Goal: Information Seeking & Learning: Learn about a topic

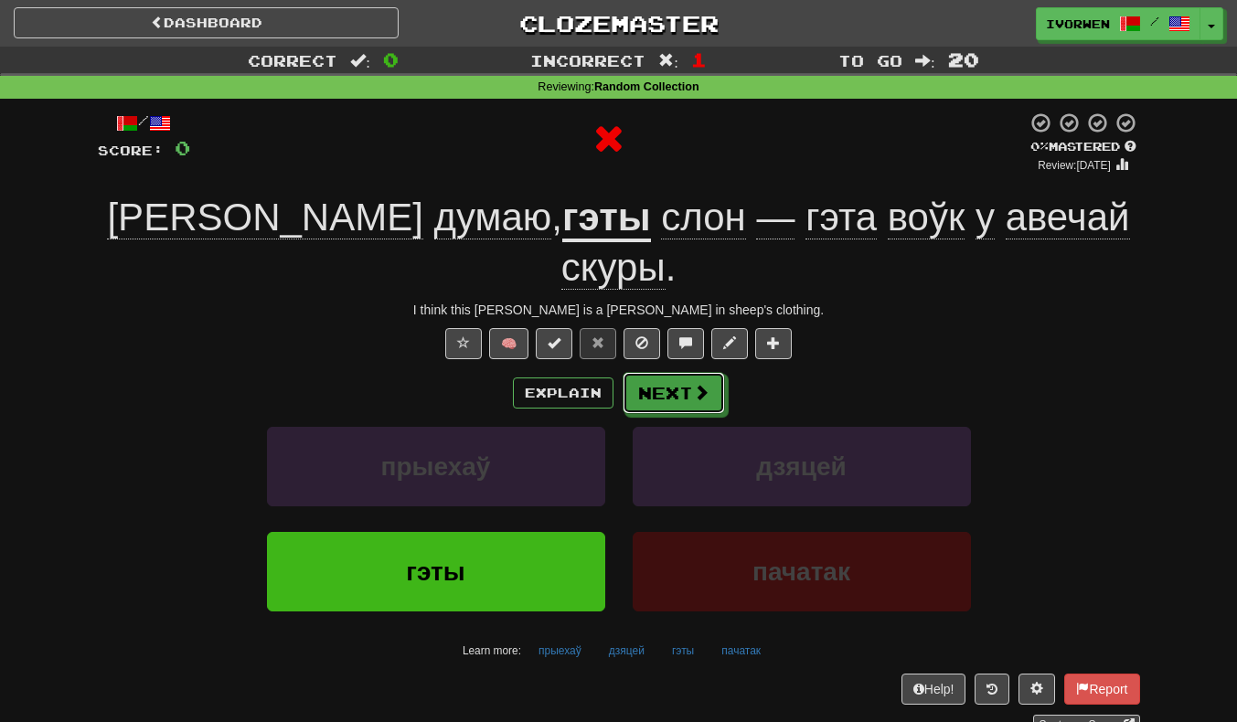
click at [657, 372] on button "Next" at bounding box center [674, 393] width 102 height 42
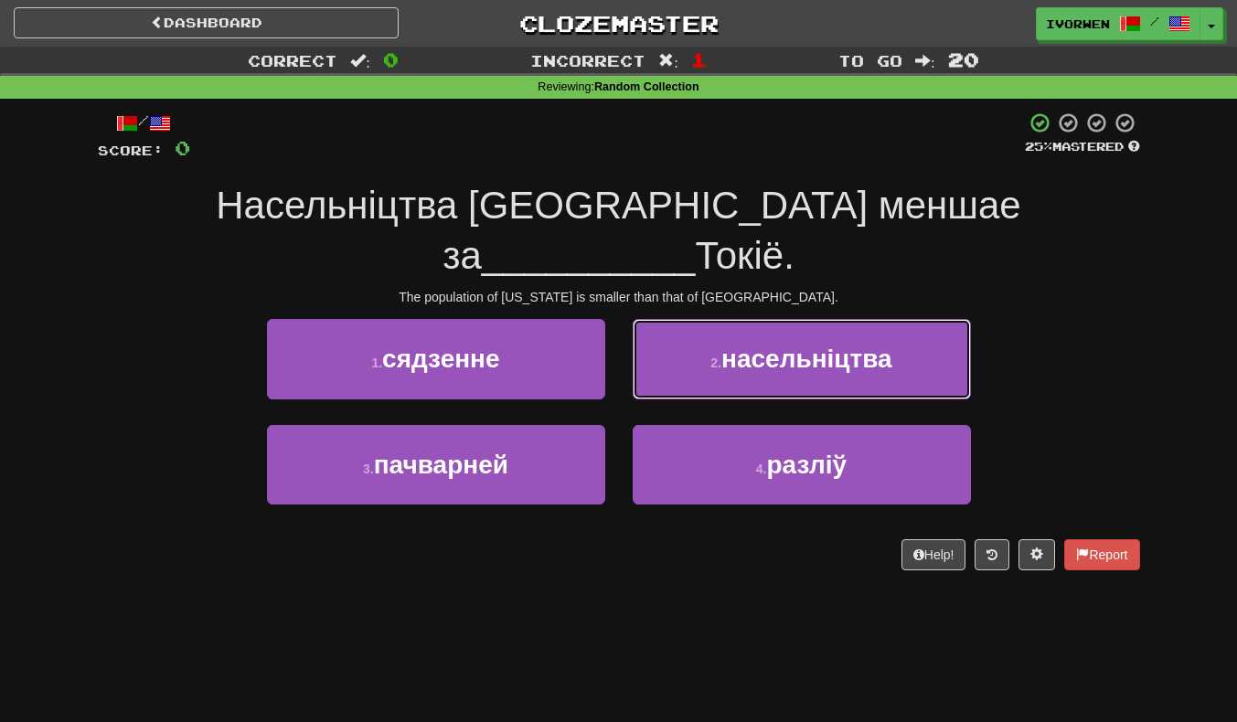
click at [908, 328] on button "2 . насельніцтва" at bounding box center [802, 359] width 338 height 80
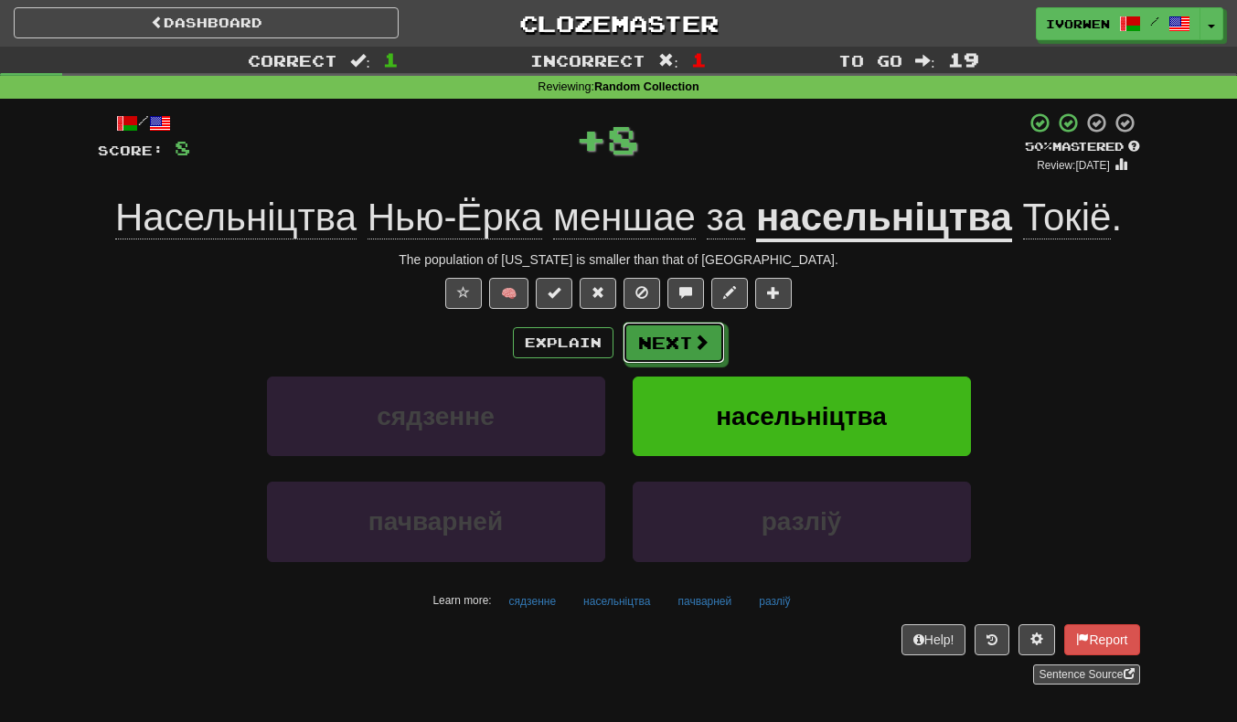
click at [674, 353] on button "Next" at bounding box center [674, 343] width 102 height 42
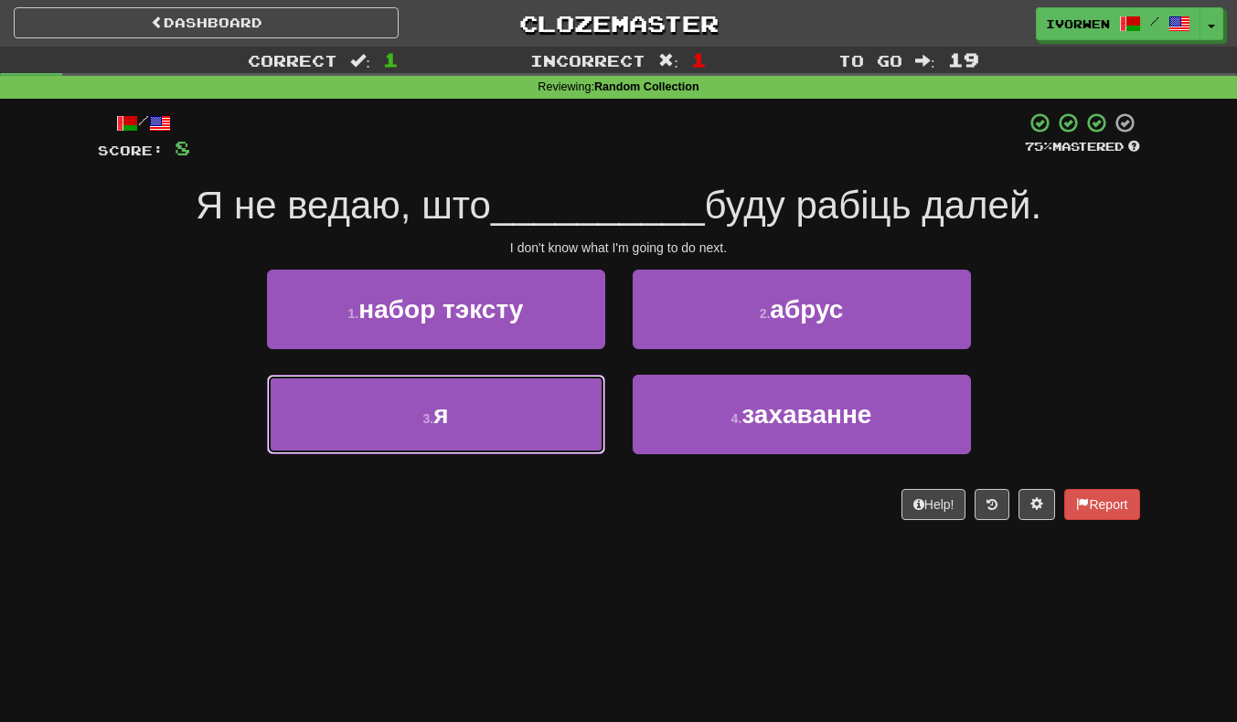
click at [327, 427] on button "3 . я" at bounding box center [436, 415] width 338 height 80
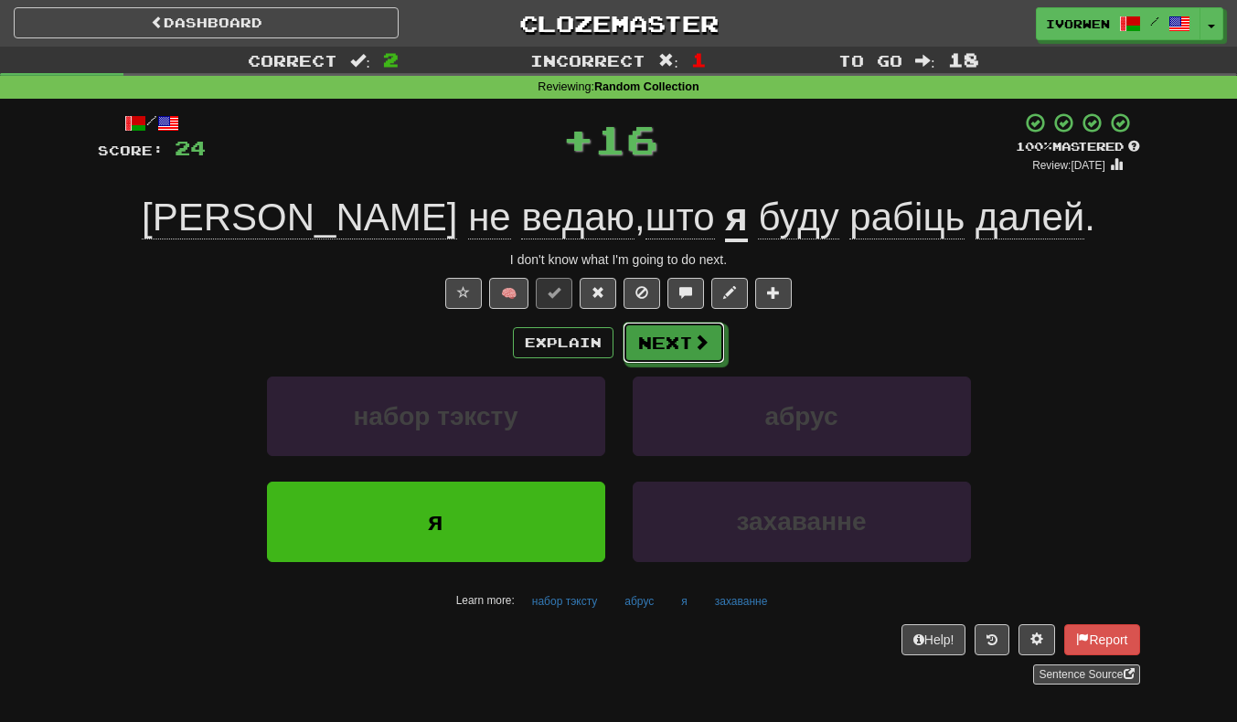
click at [662, 364] on button "Next" at bounding box center [674, 343] width 102 height 42
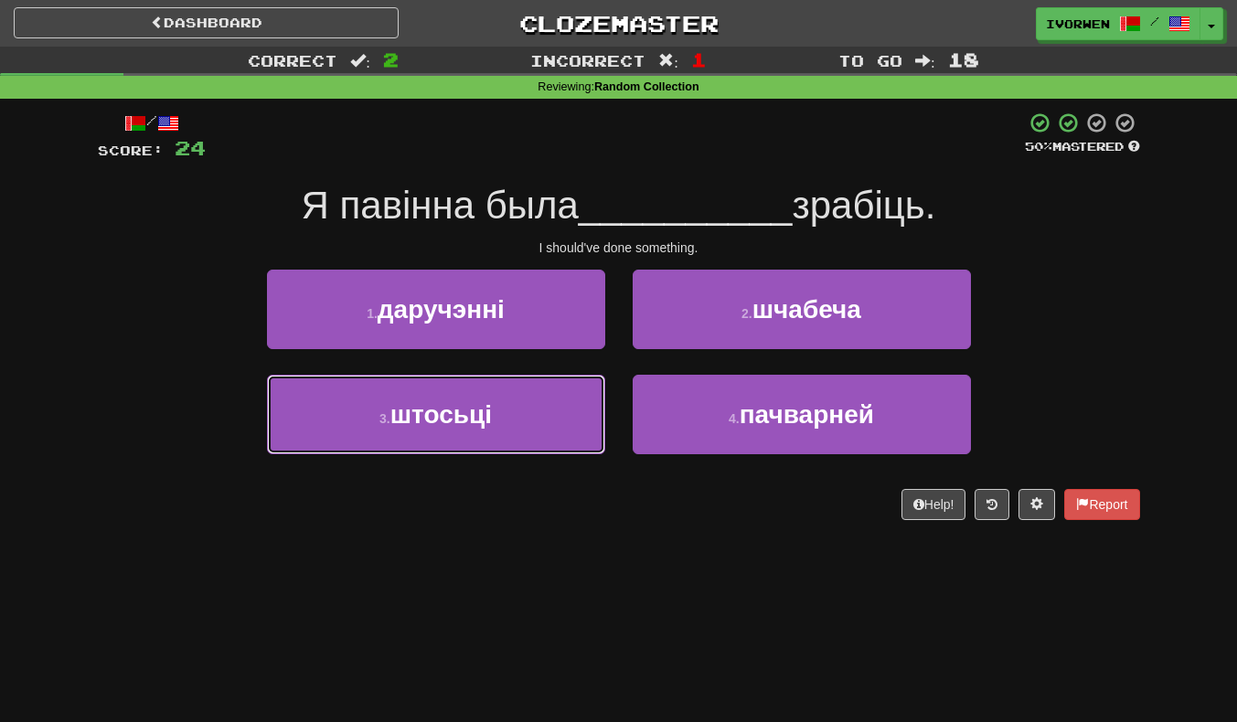
click at [293, 405] on button "3 . штосьці" at bounding box center [436, 415] width 338 height 80
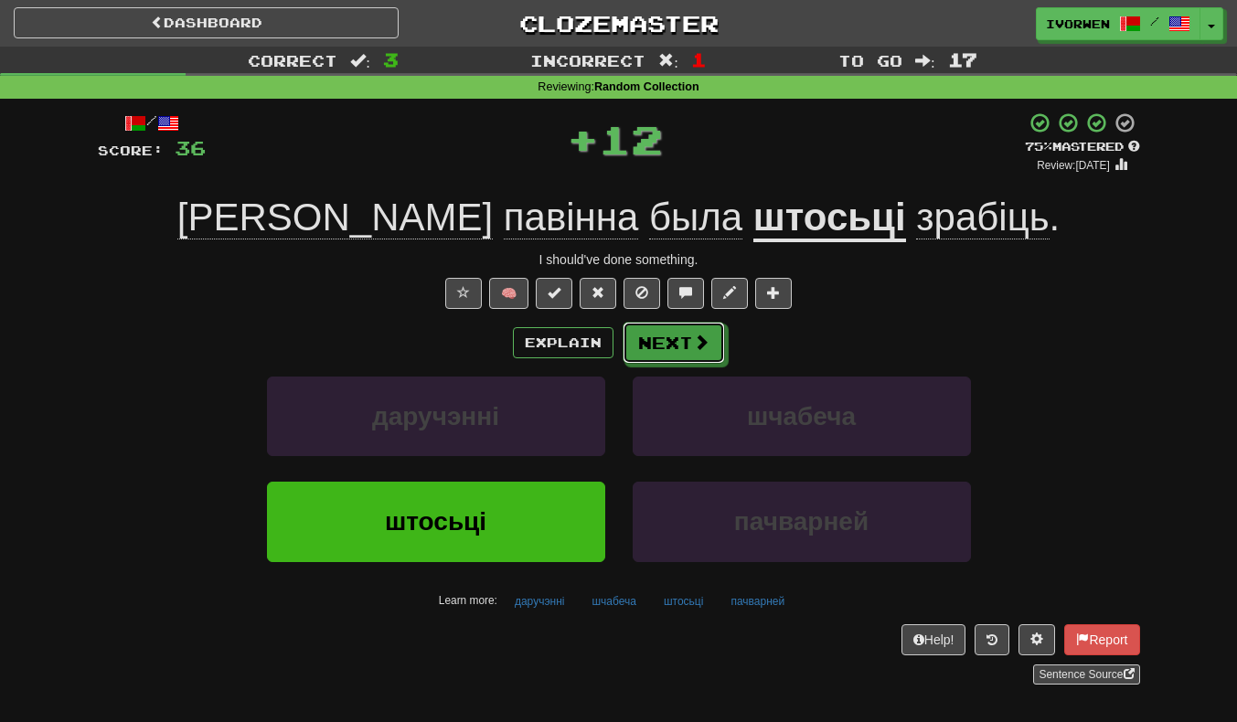
click at [719, 335] on button "Next" at bounding box center [674, 343] width 102 height 42
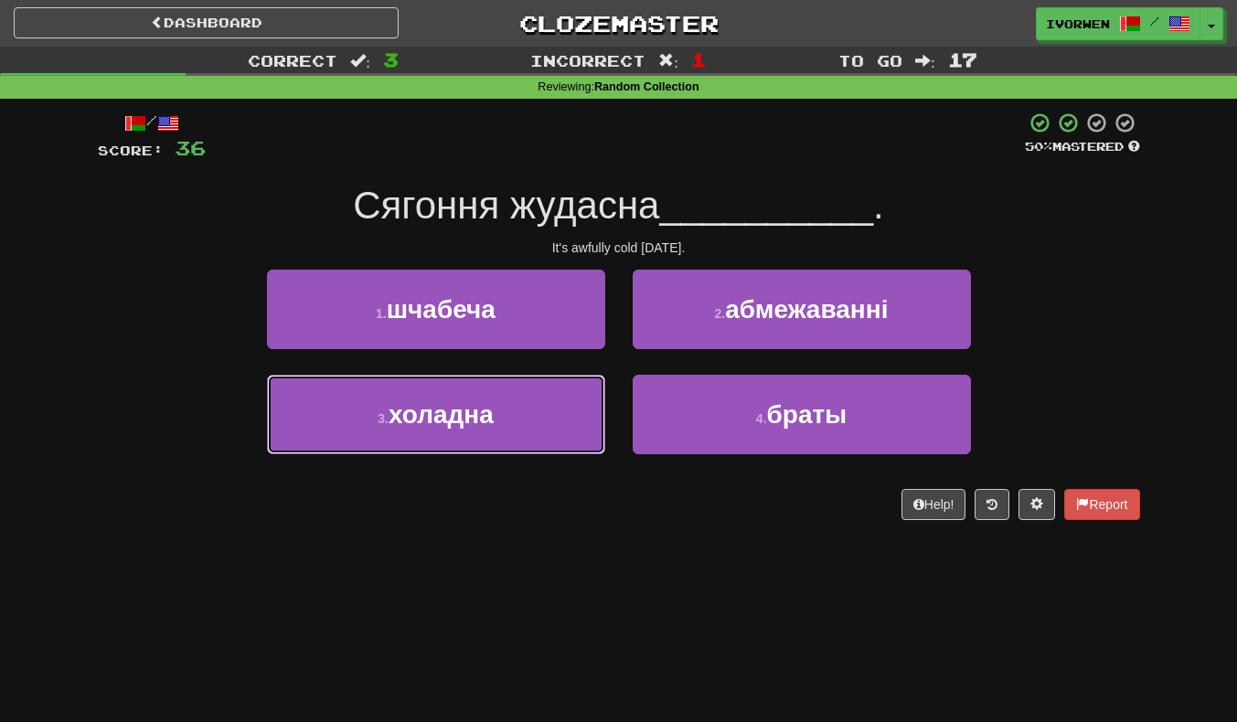
click at [293, 428] on button "3 . холадна" at bounding box center [436, 415] width 338 height 80
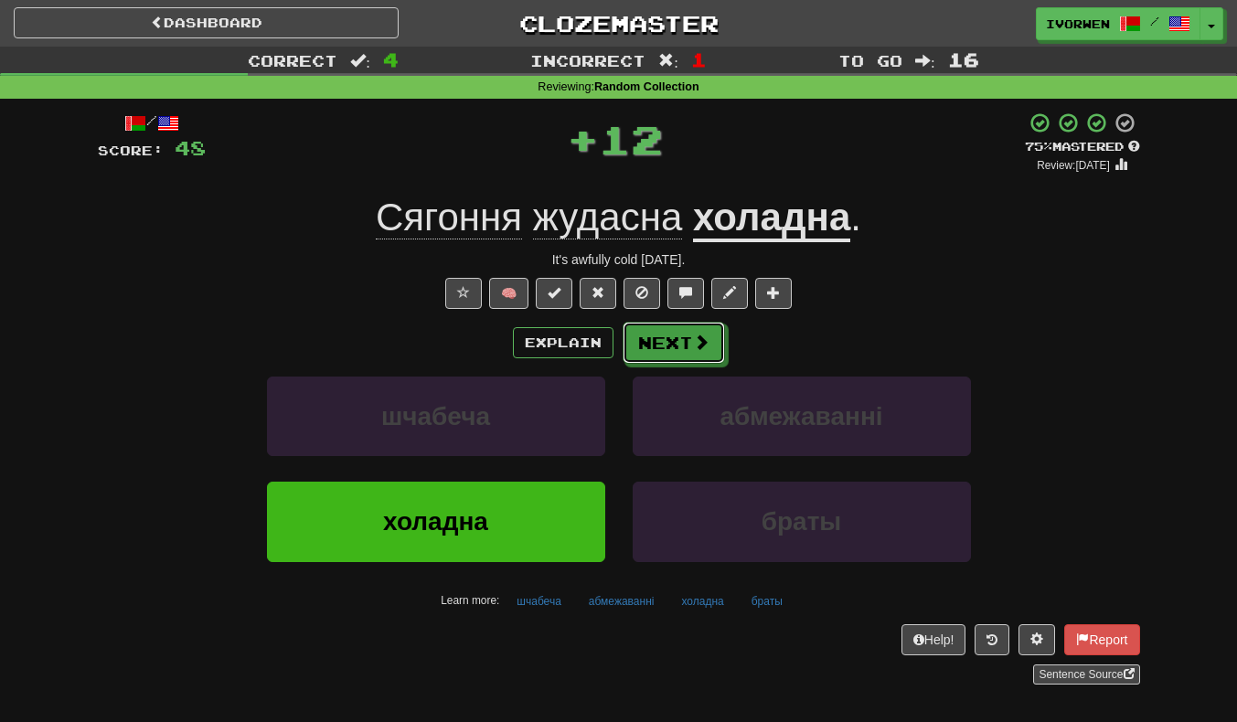
click at [686, 357] on button "Next" at bounding box center [674, 343] width 102 height 42
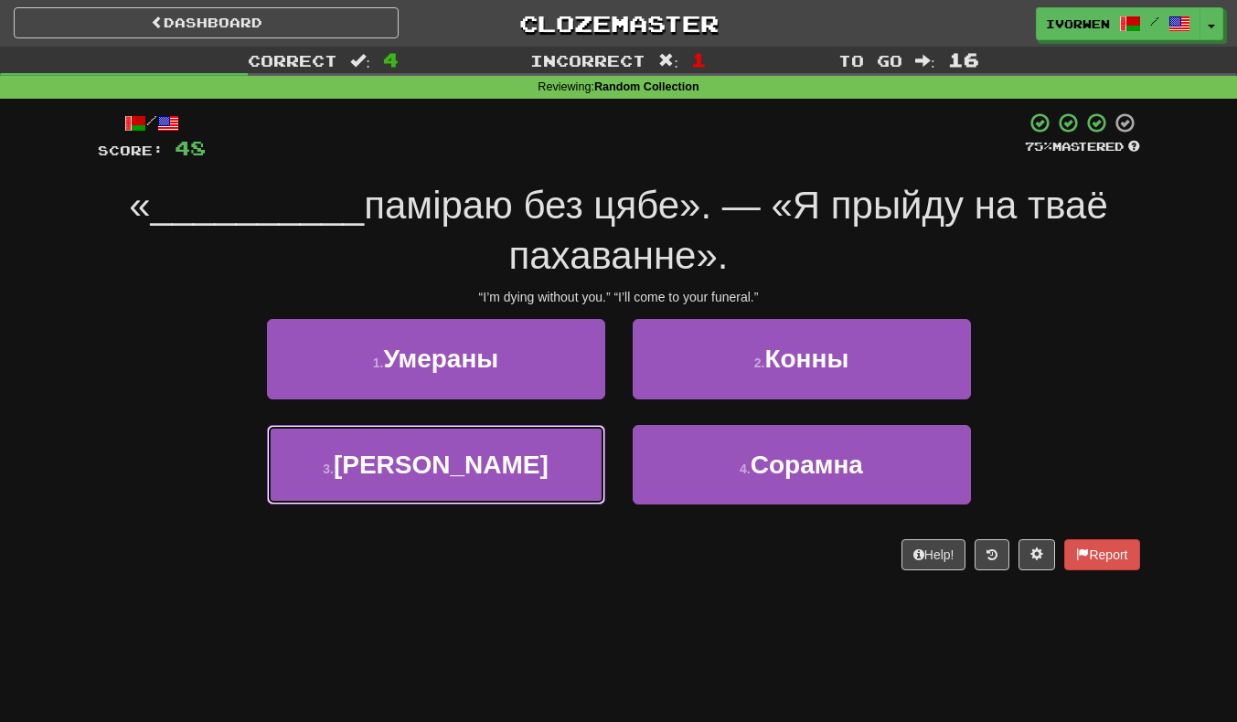
click at [301, 462] on button "3 . Я" at bounding box center [436, 465] width 338 height 80
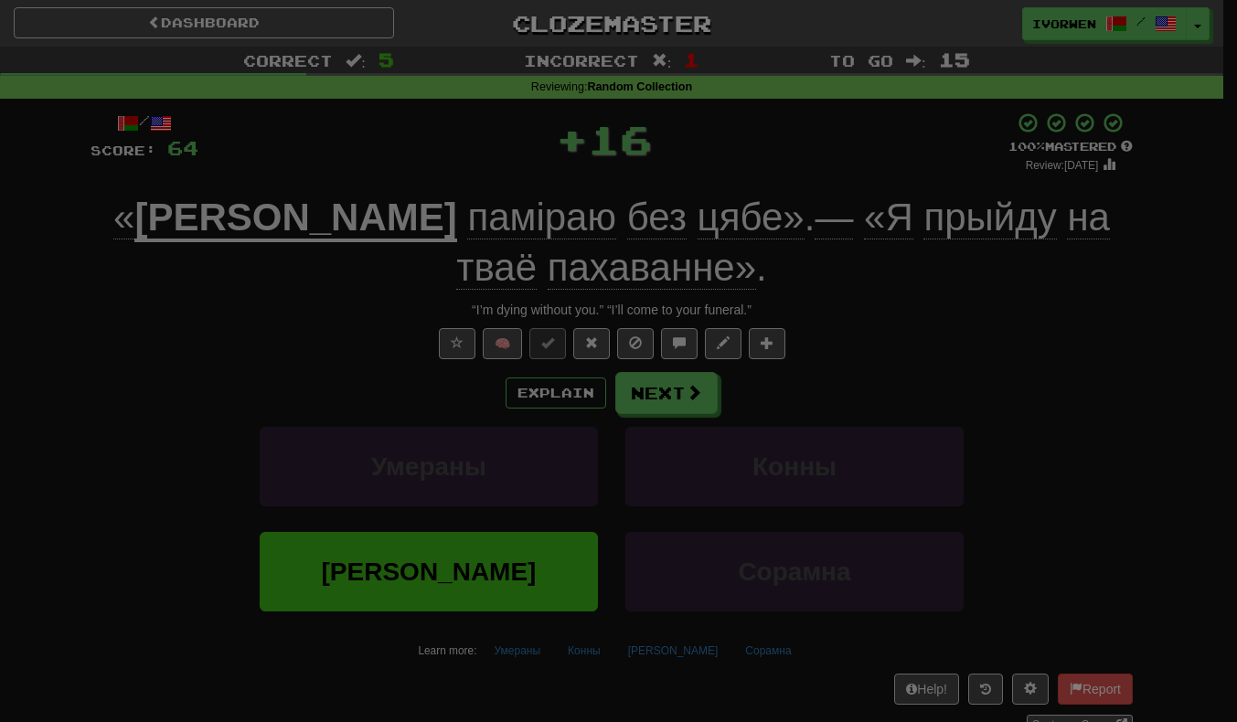
click at [679, 355] on div at bounding box center [618, 361] width 1237 height 722
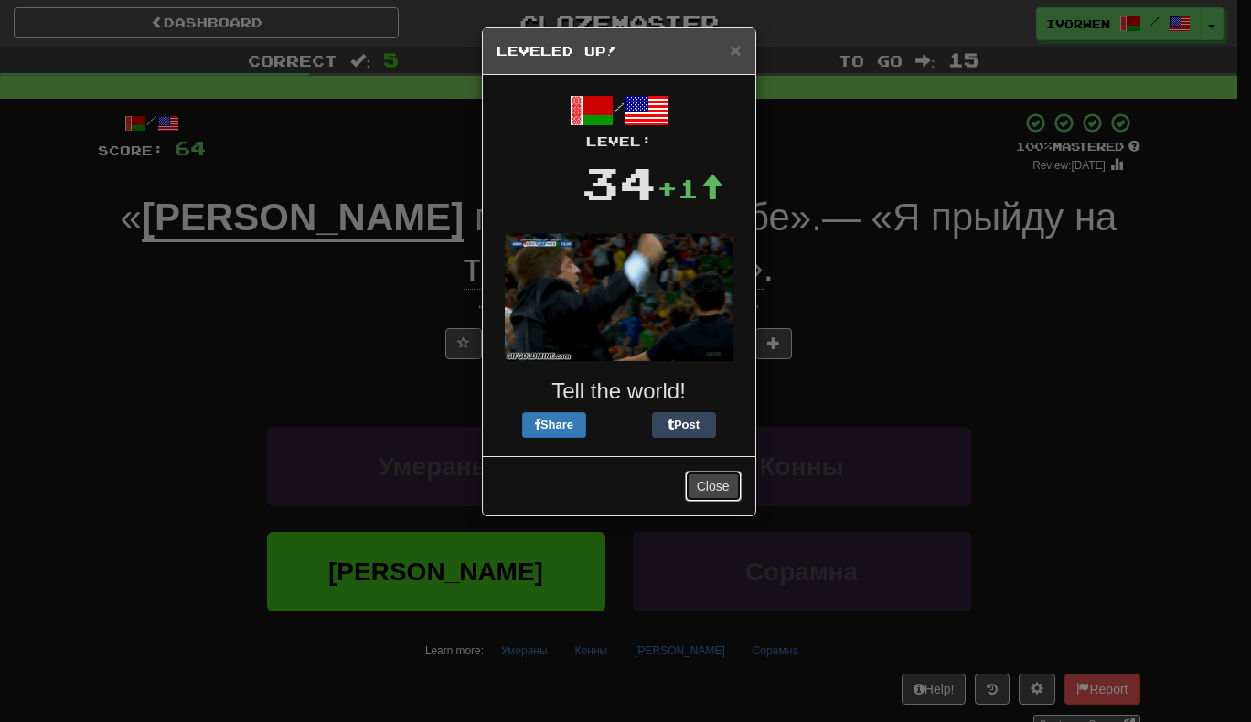
click at [729, 487] on button "Close" at bounding box center [713, 486] width 57 height 31
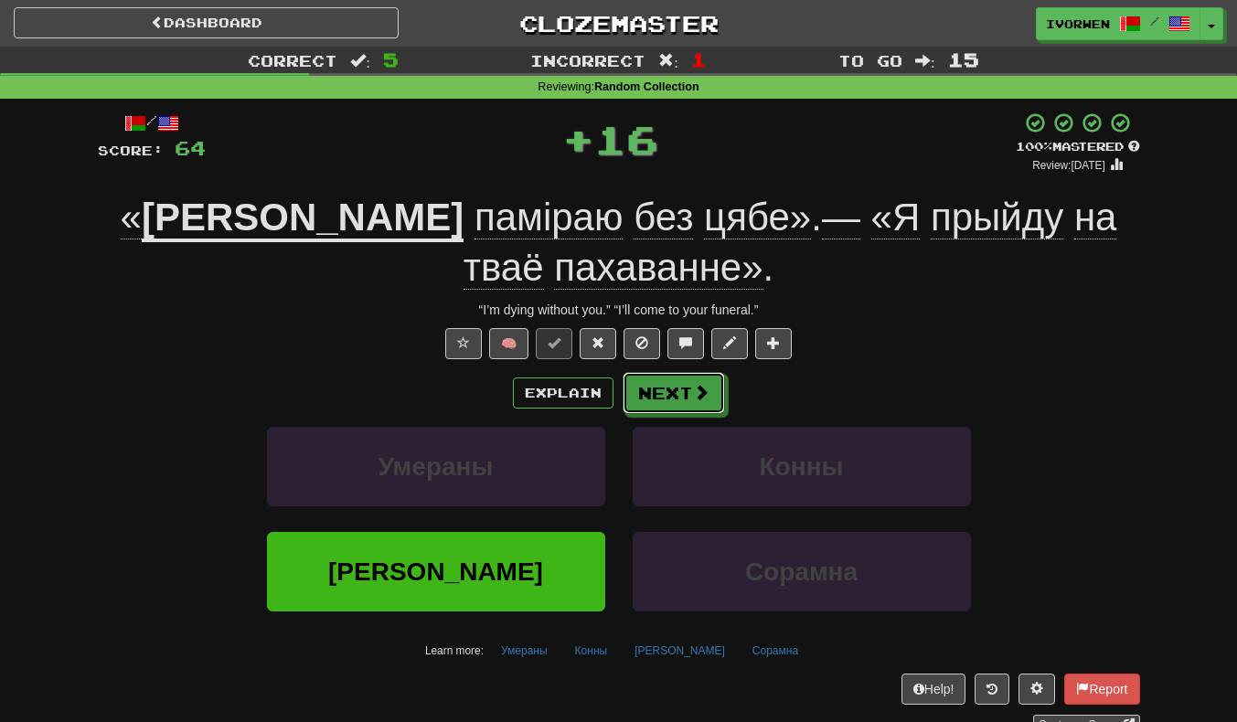
click at [685, 372] on button "Next" at bounding box center [674, 393] width 102 height 42
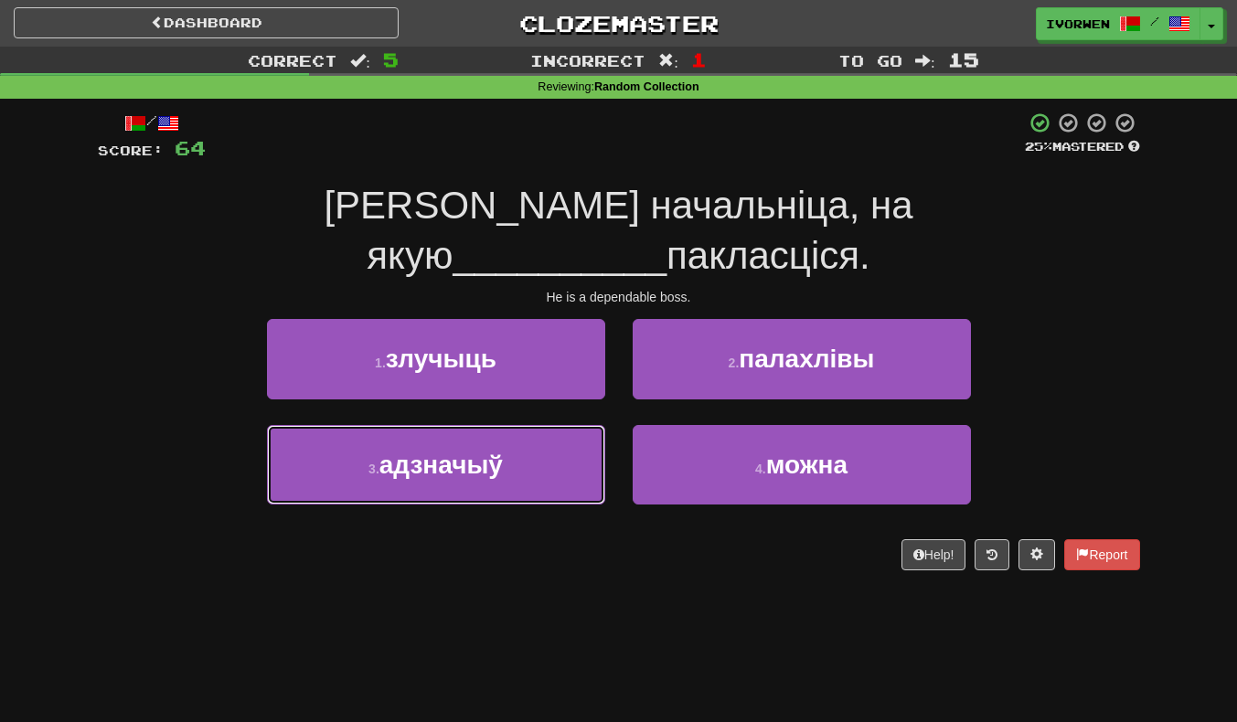
click at [291, 425] on button "3 . адзначыў" at bounding box center [436, 465] width 338 height 80
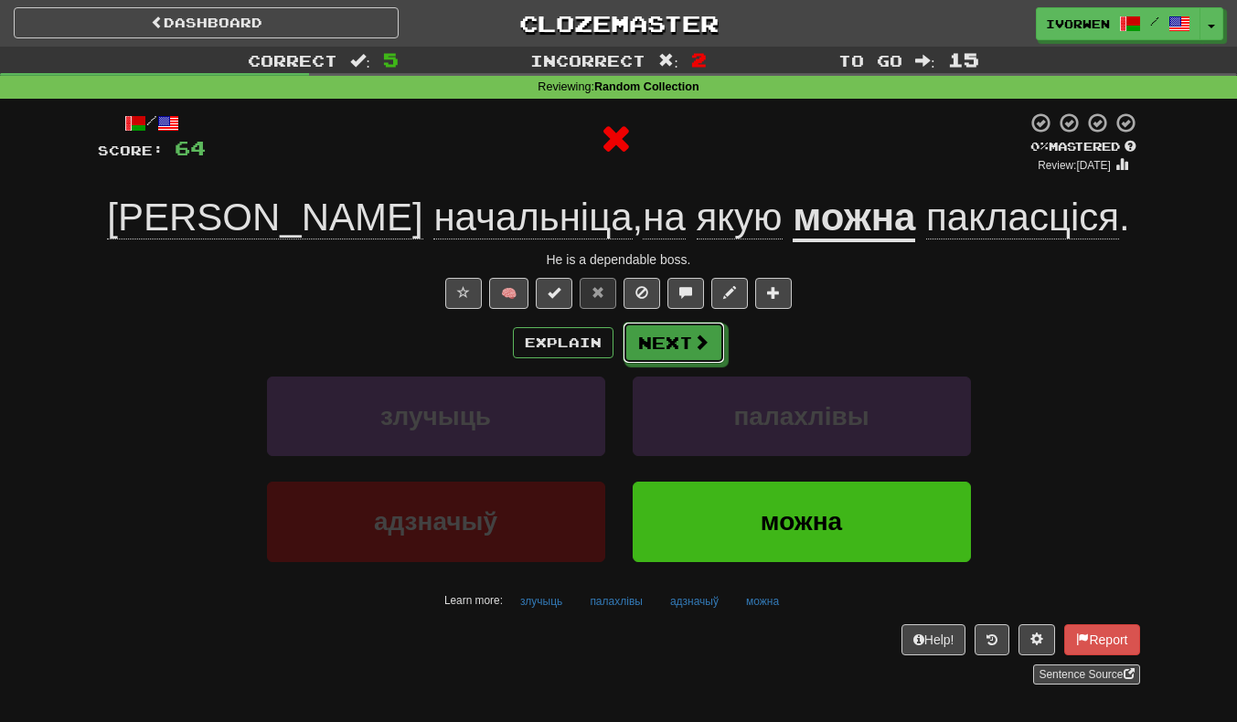
click at [669, 357] on button "Next" at bounding box center [674, 343] width 102 height 42
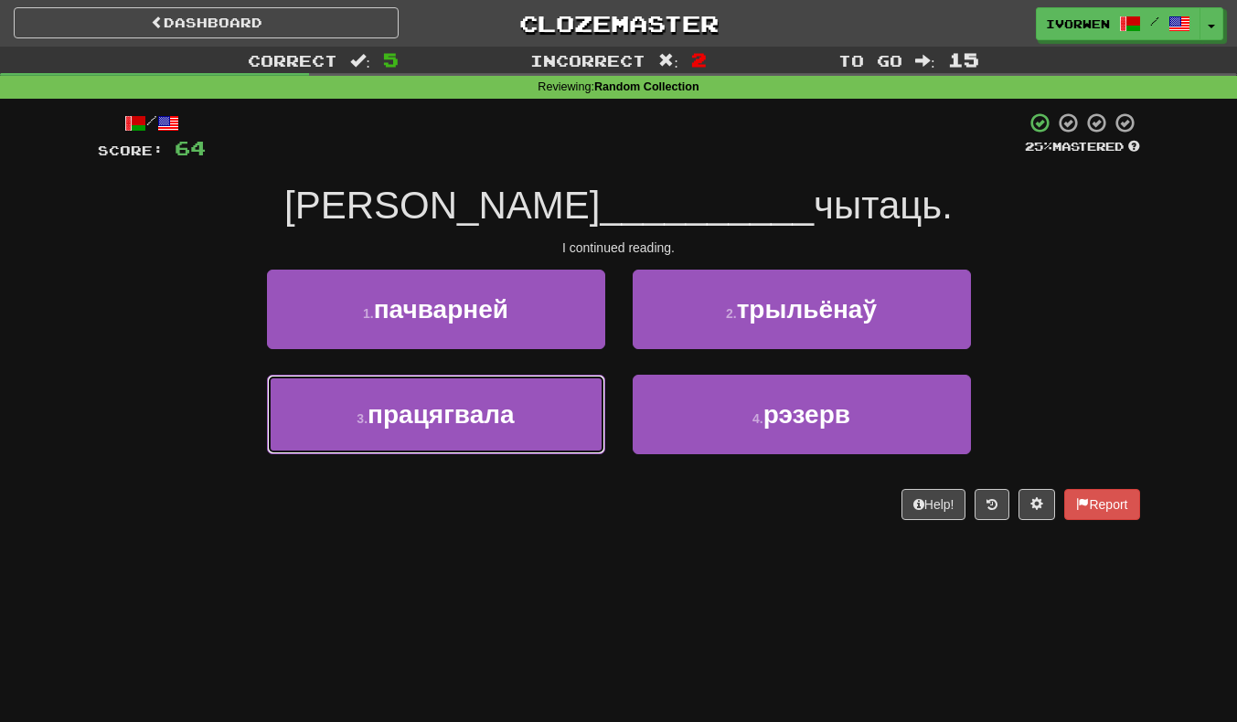
click at [288, 423] on button "3 . працягвала" at bounding box center [436, 415] width 338 height 80
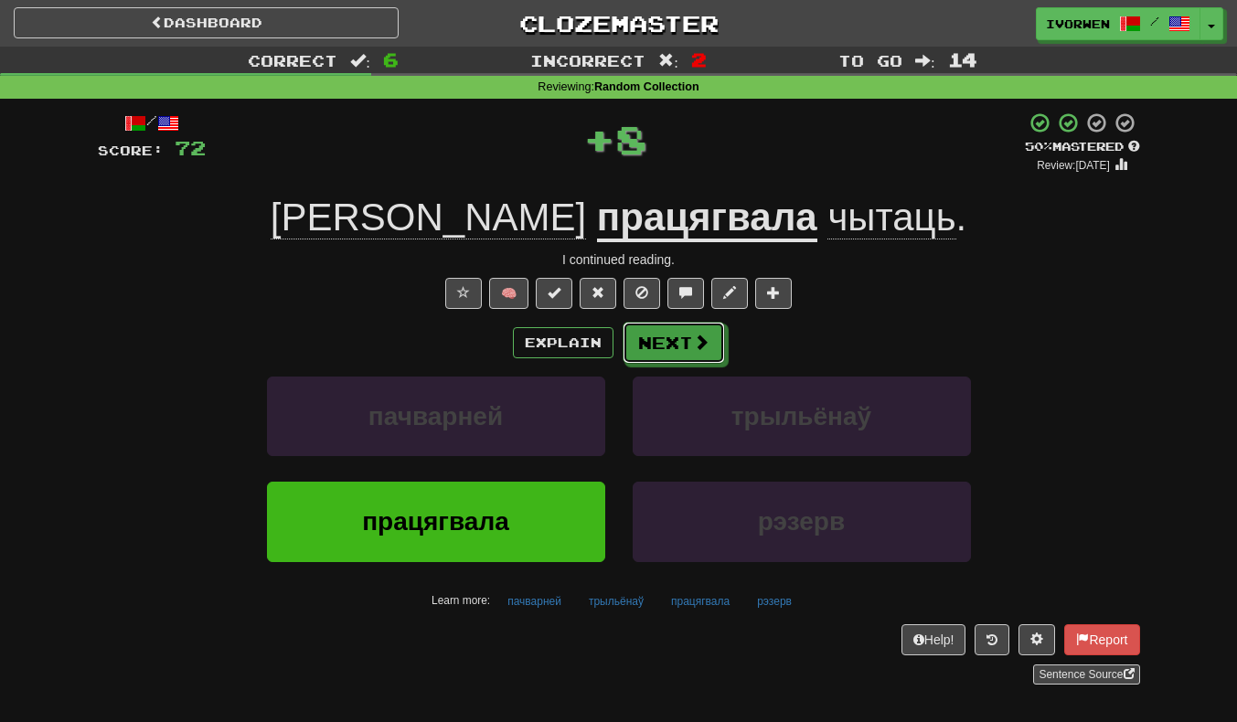
click at [689, 351] on button "Next" at bounding box center [674, 343] width 102 height 42
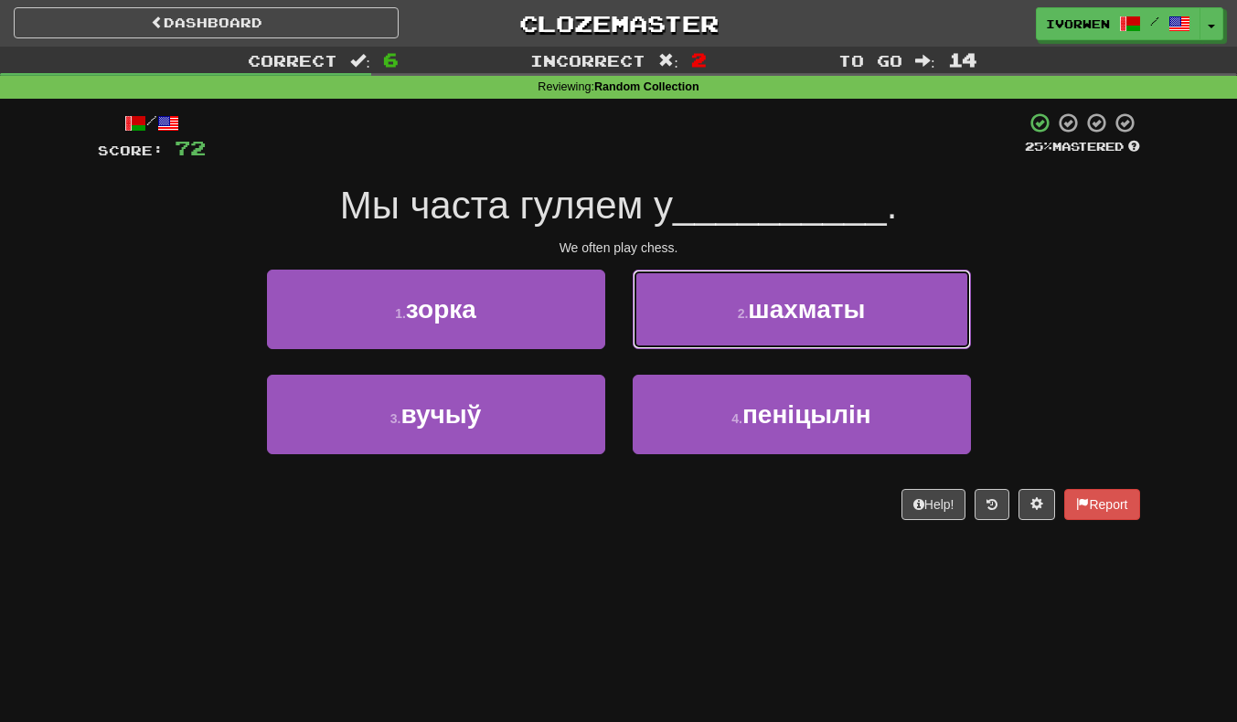
click at [915, 320] on button "2 . шахматы" at bounding box center [802, 310] width 338 height 80
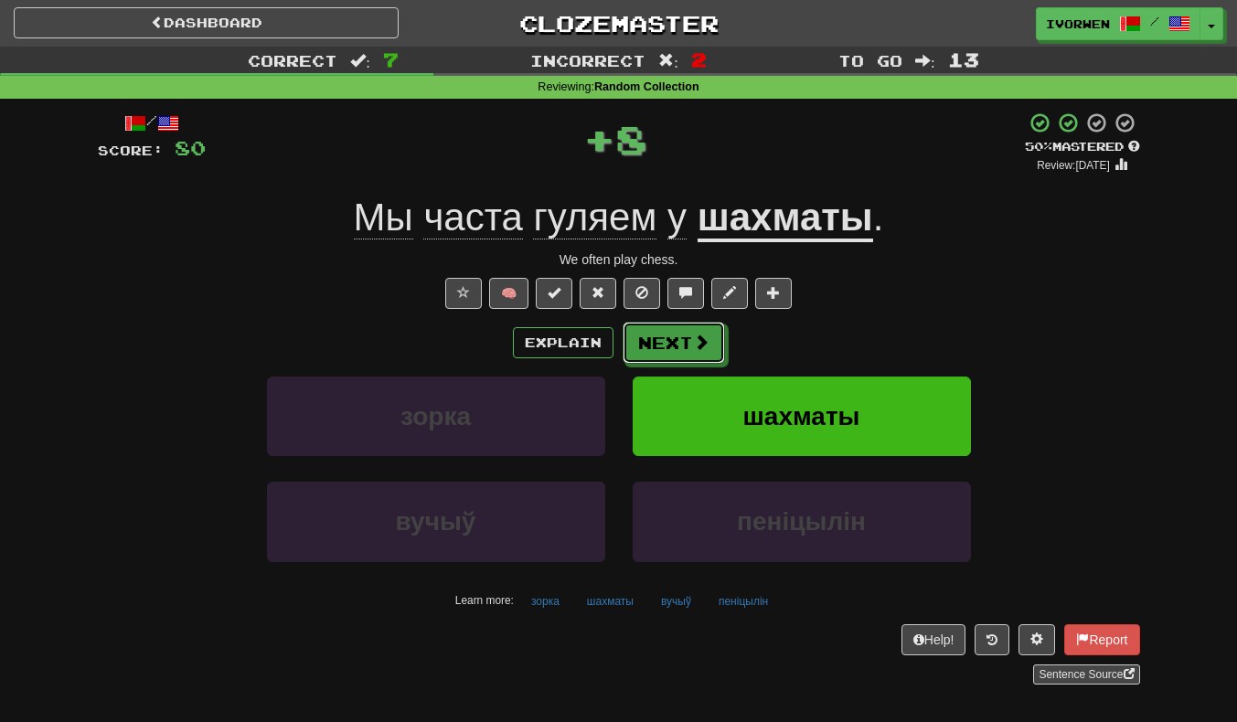
click at [711, 344] on button "Next" at bounding box center [674, 343] width 102 height 42
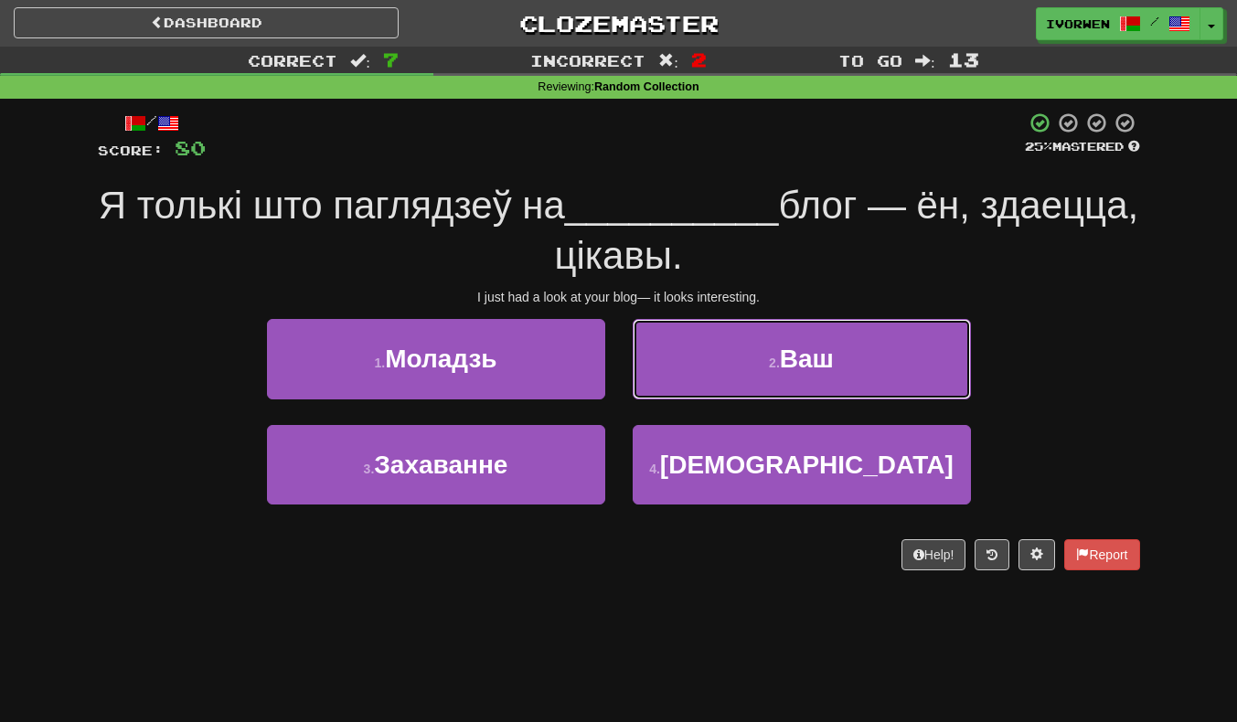
click at [878, 362] on button "2 . Ваш" at bounding box center [802, 359] width 338 height 80
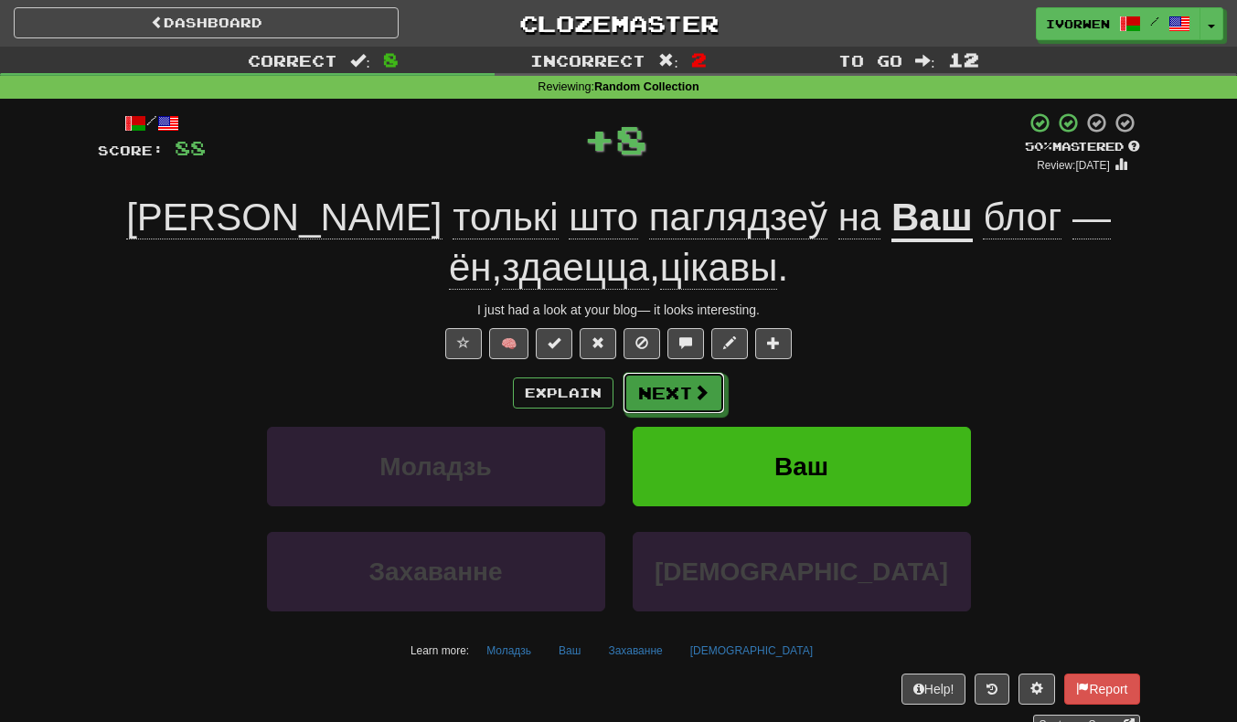
click at [686, 377] on button "Next" at bounding box center [674, 393] width 102 height 42
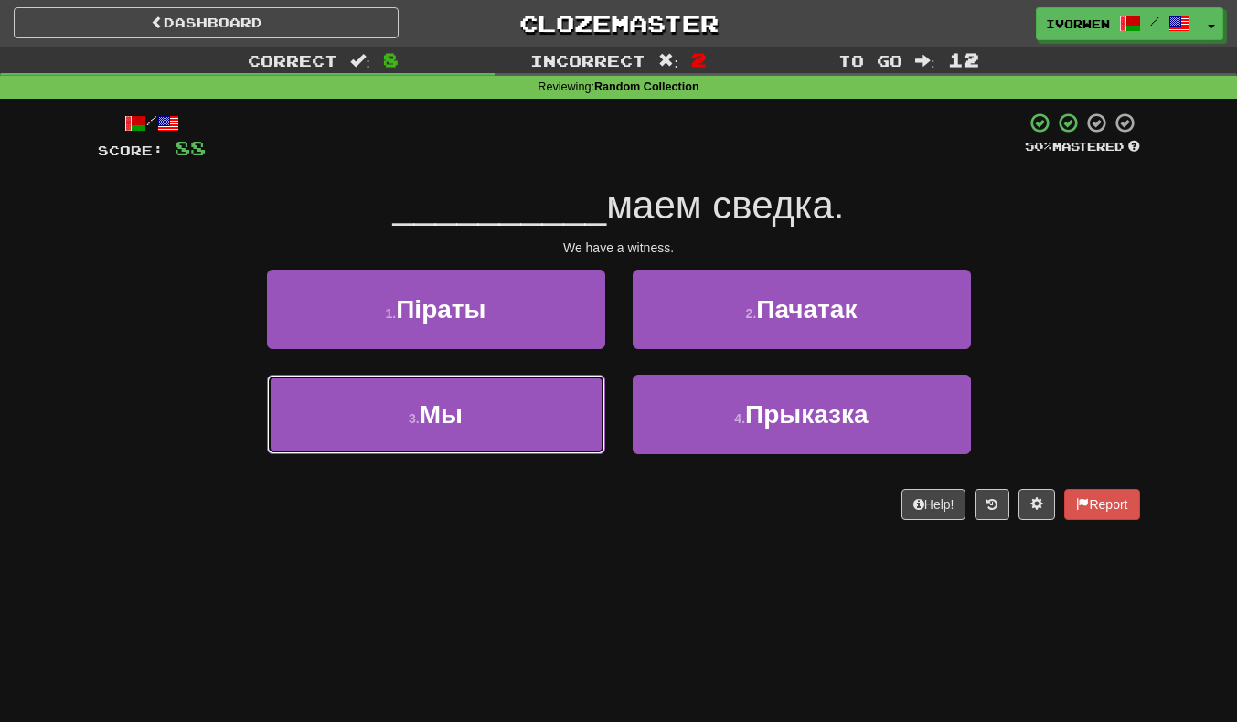
click at [327, 429] on button "3 . Мы" at bounding box center [436, 415] width 338 height 80
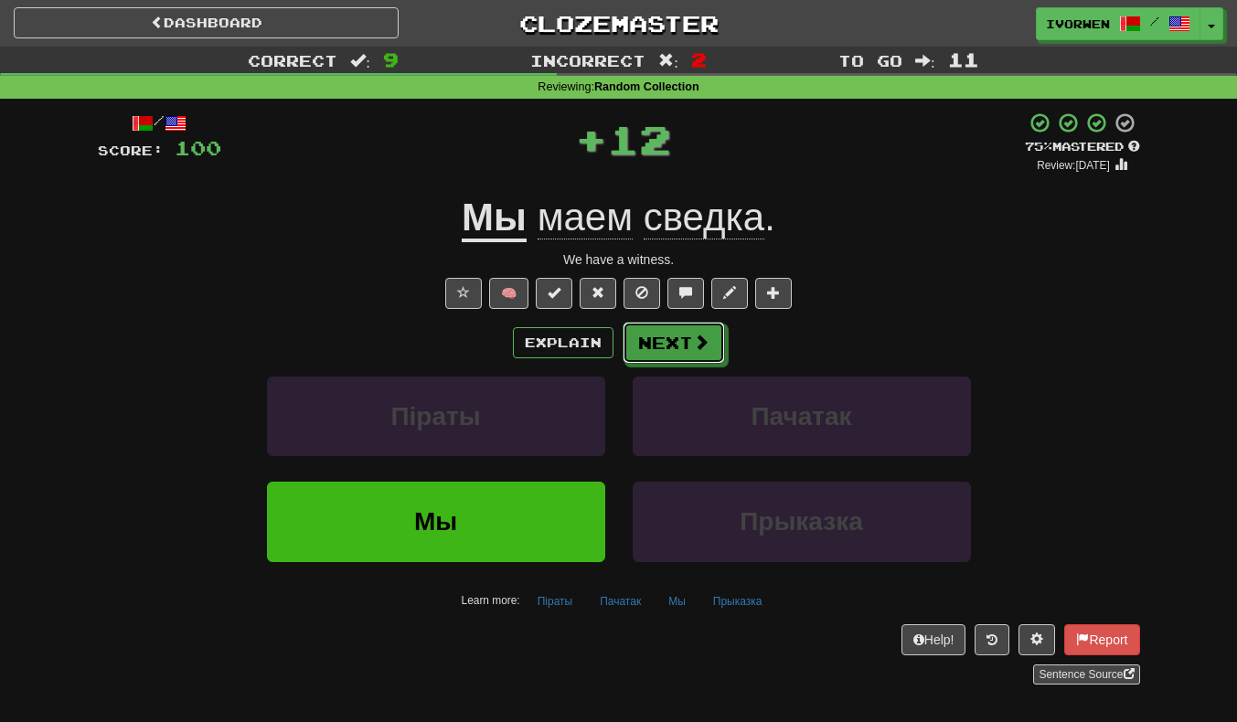
click at [690, 356] on button "Next" at bounding box center [674, 343] width 102 height 42
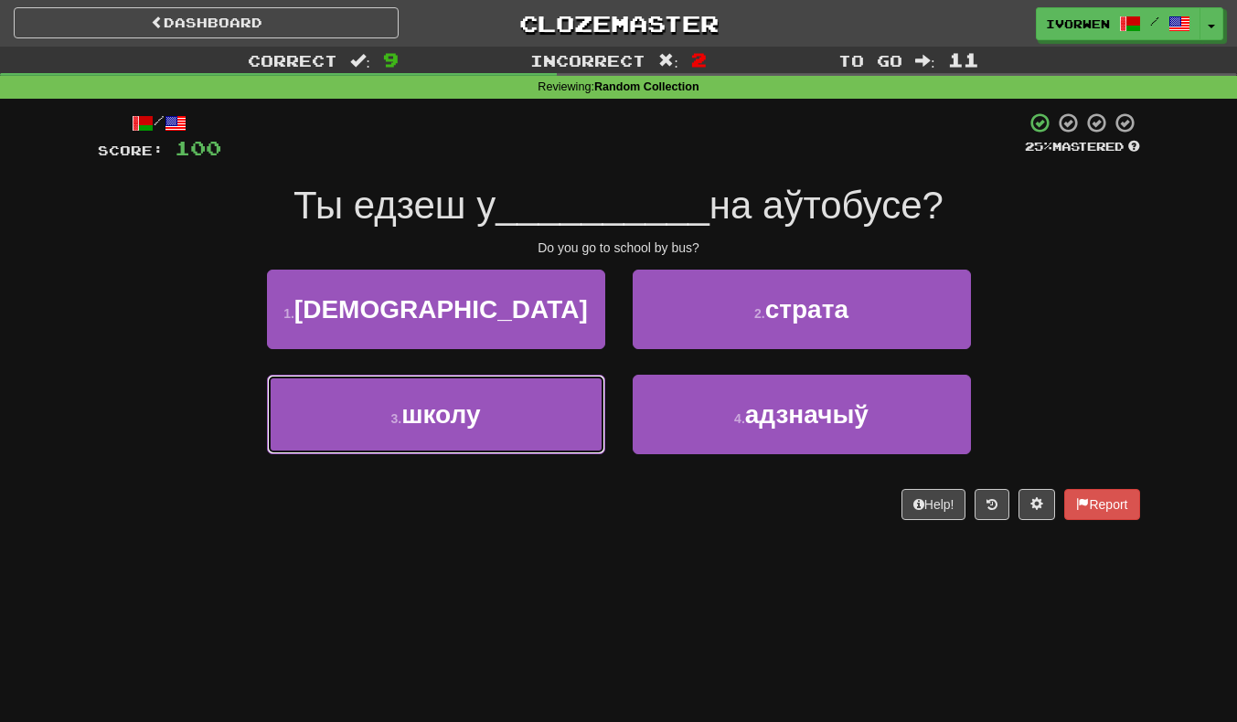
click at [288, 428] on button "3 . школу" at bounding box center [436, 415] width 338 height 80
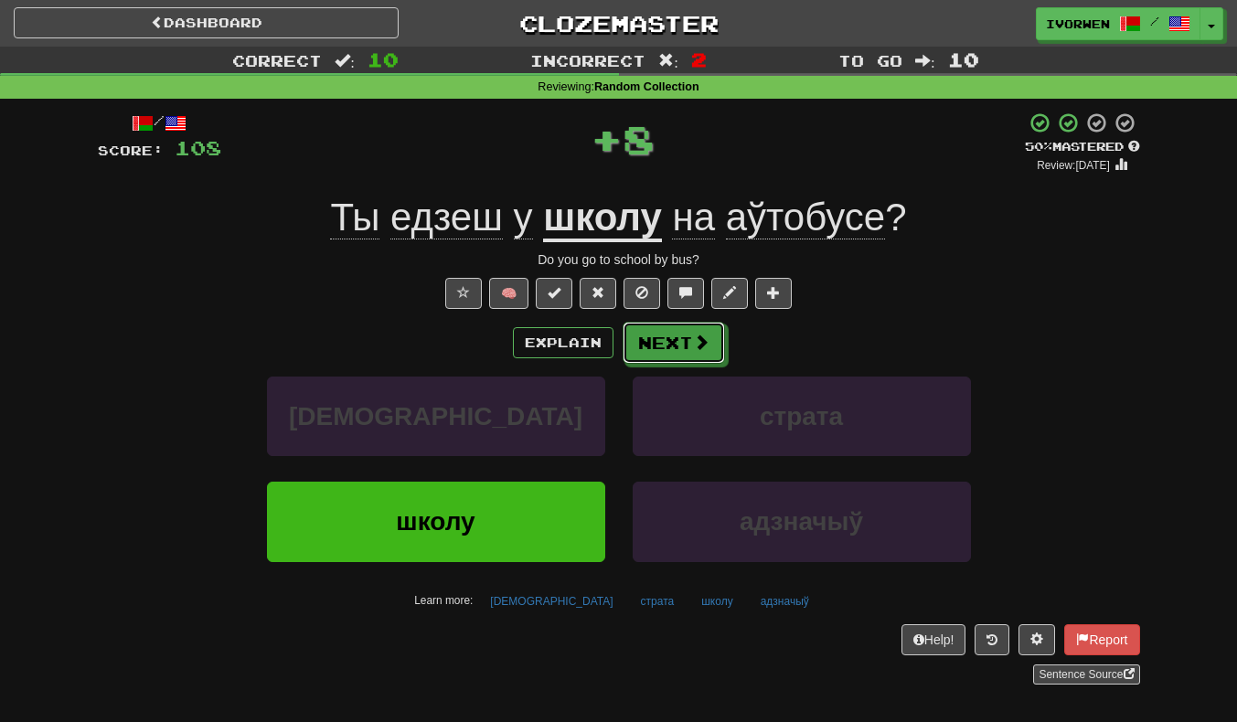
click at [671, 358] on button "Next" at bounding box center [674, 343] width 102 height 42
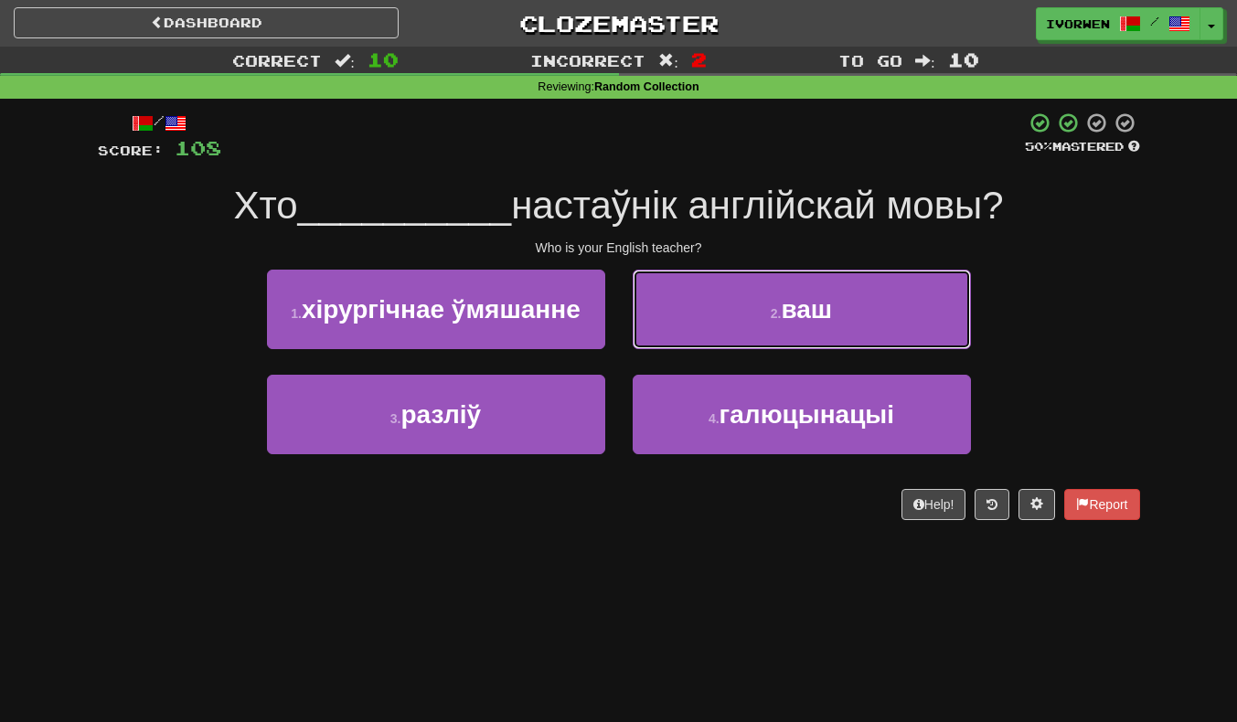
click at [908, 321] on button "2 . ваш" at bounding box center [802, 310] width 338 height 80
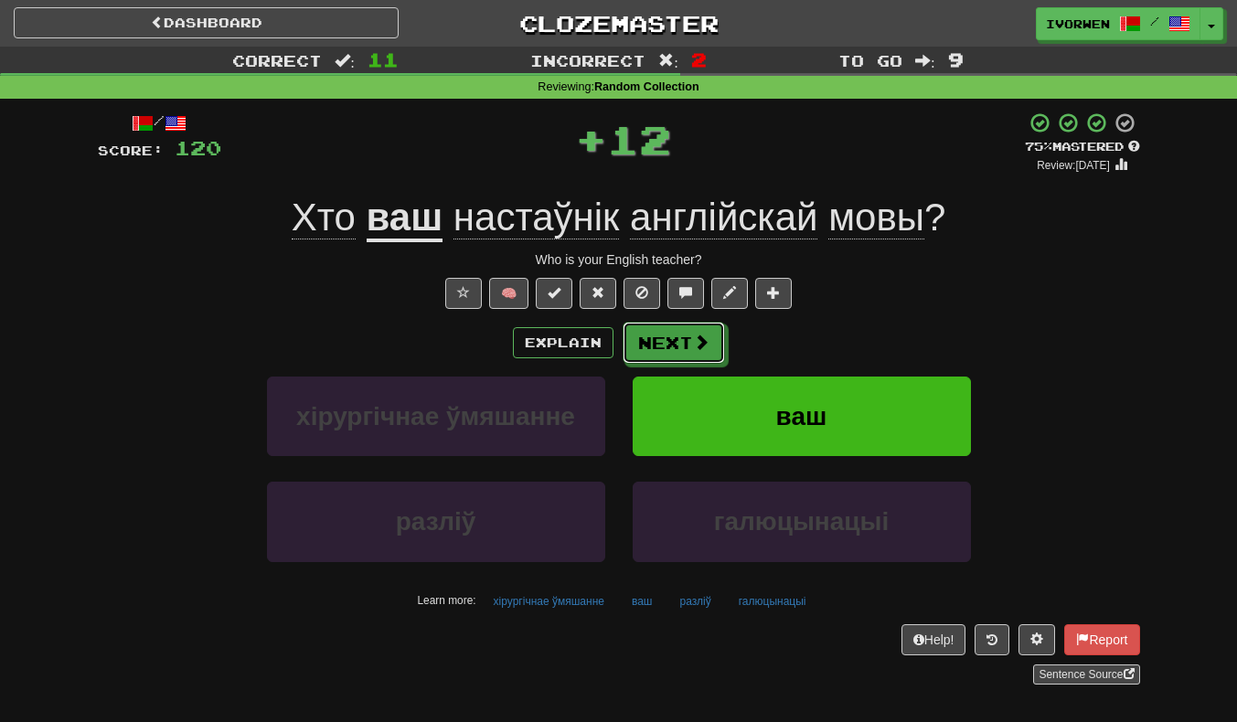
click at [686, 357] on button "Next" at bounding box center [674, 343] width 102 height 42
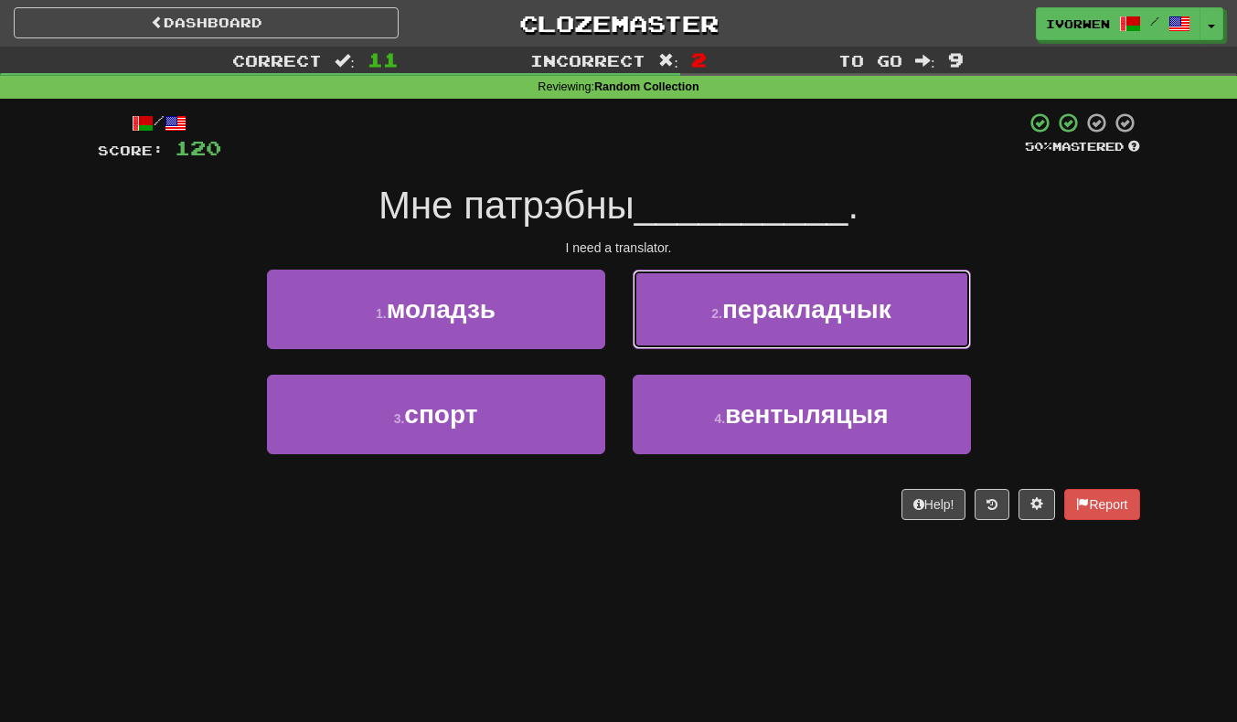
click at [889, 318] on span "перакладчык" at bounding box center [806, 309] width 169 height 28
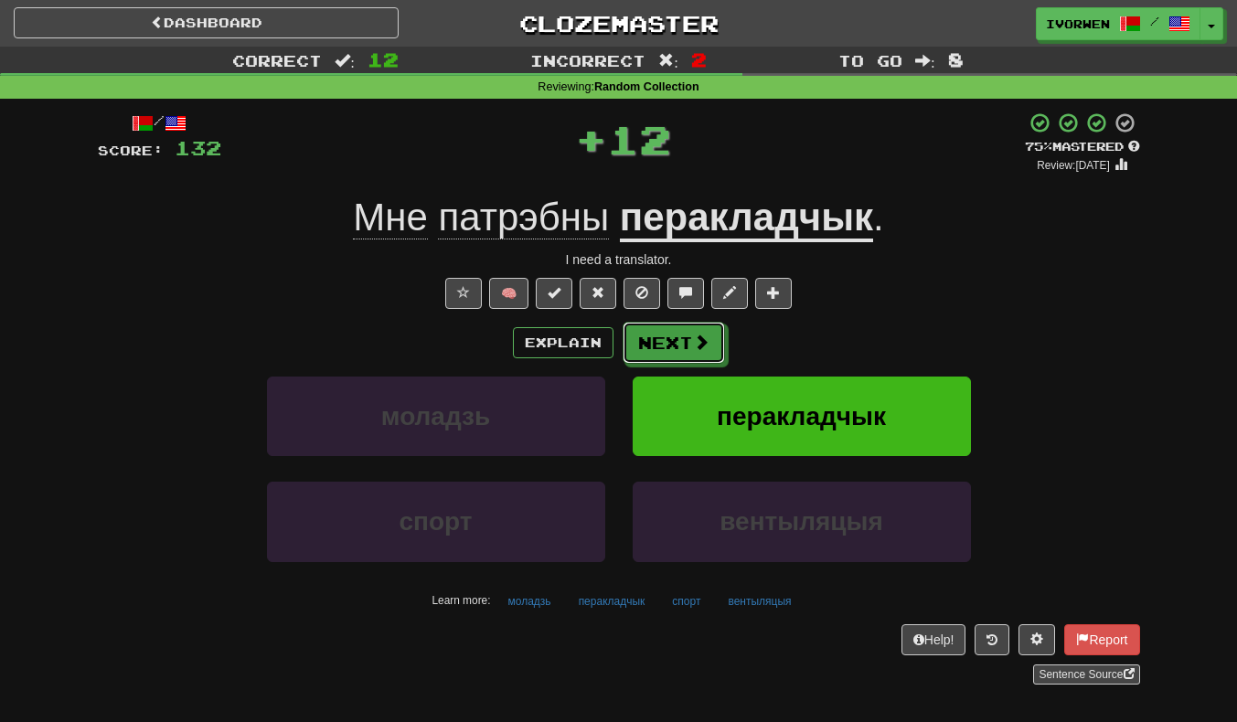
click at [704, 362] on button "Next" at bounding box center [674, 343] width 102 height 42
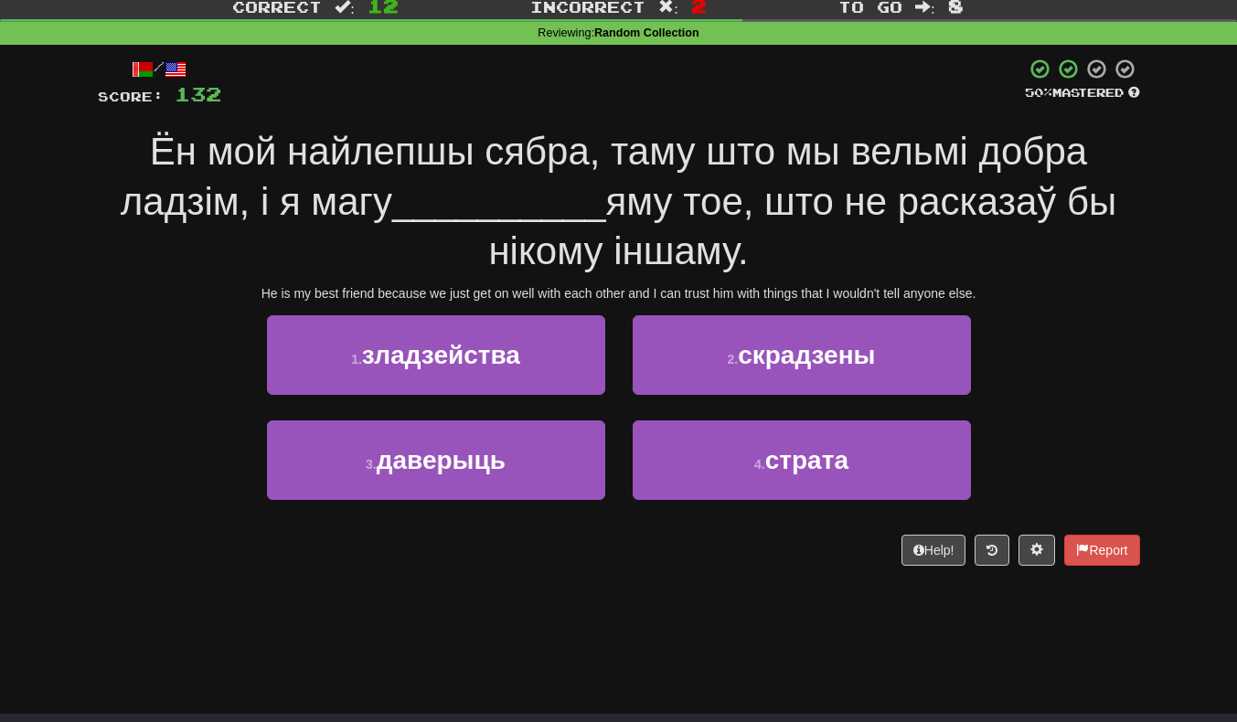
scroll to position [74, 0]
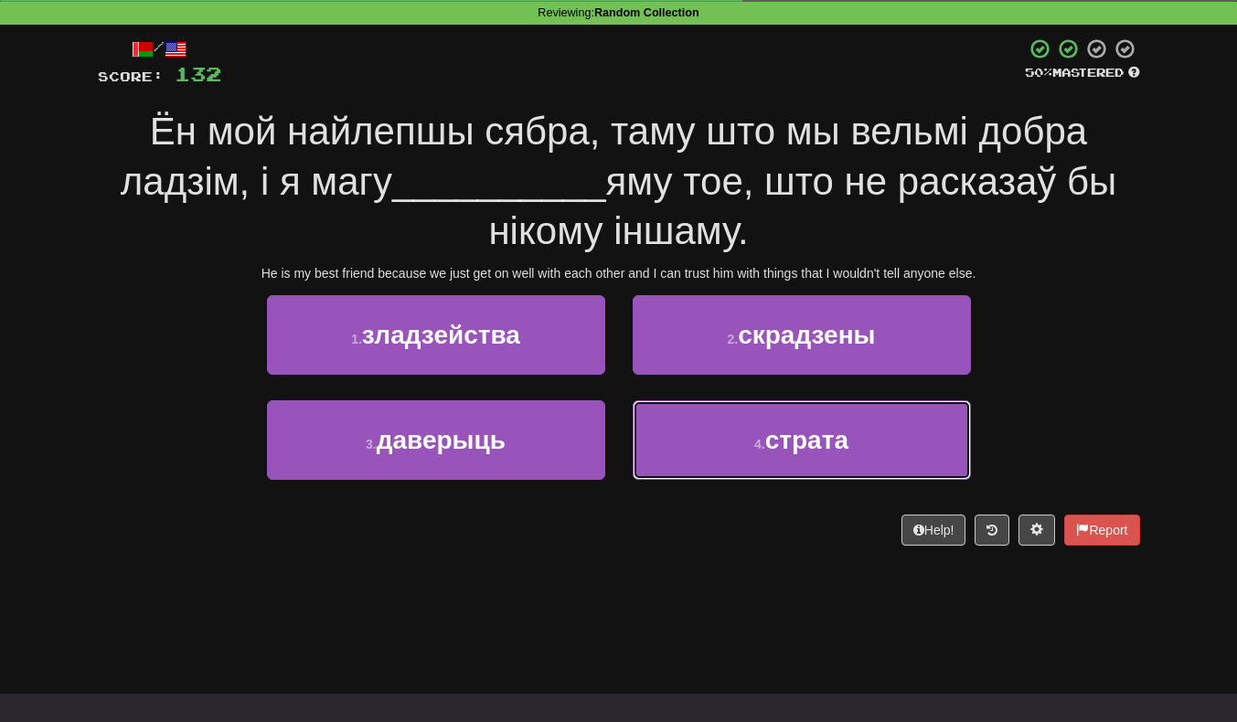
click at [919, 431] on button "4 . страта" at bounding box center [802, 440] width 338 height 80
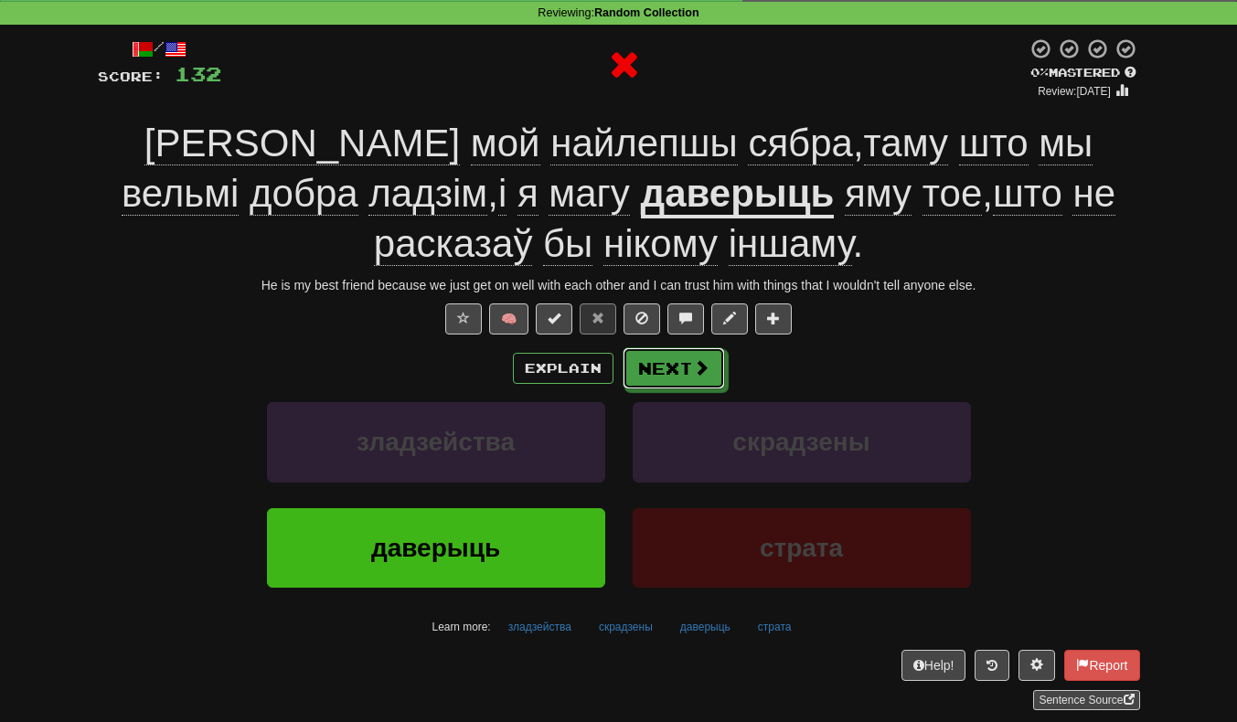
click at [705, 386] on button "Next" at bounding box center [674, 368] width 102 height 42
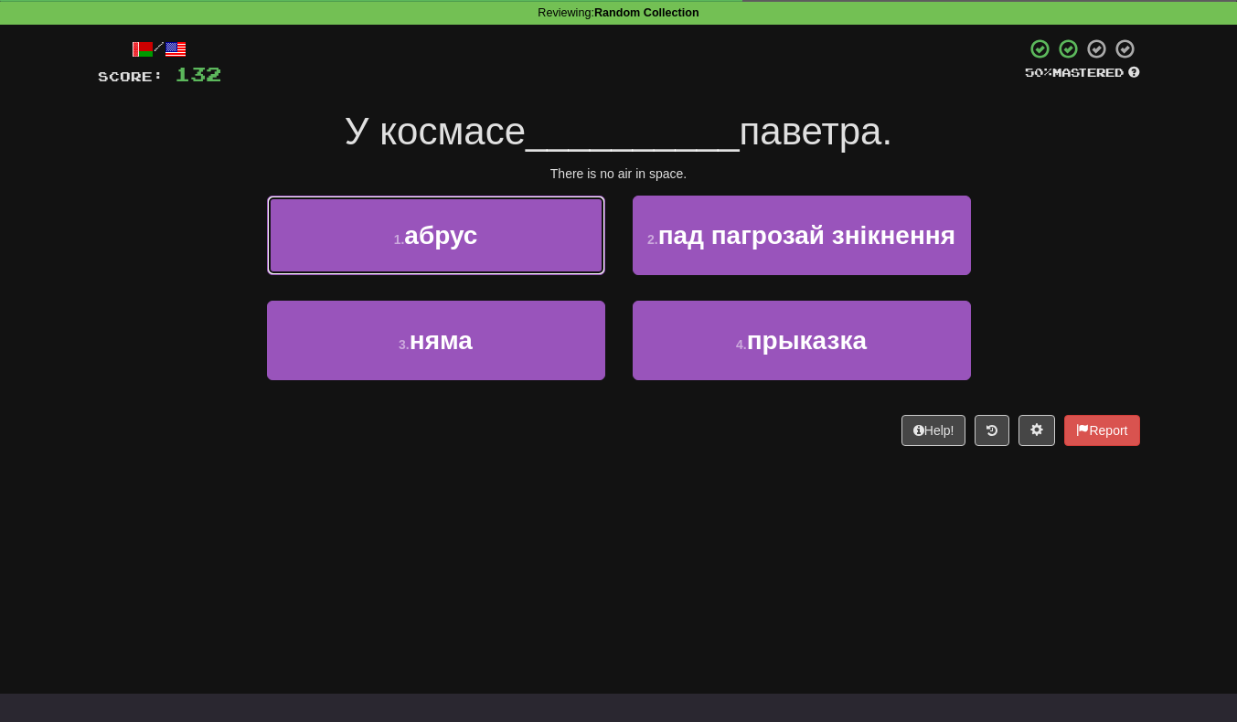
click at [269, 243] on button "1 . абрус" at bounding box center [436, 236] width 338 height 80
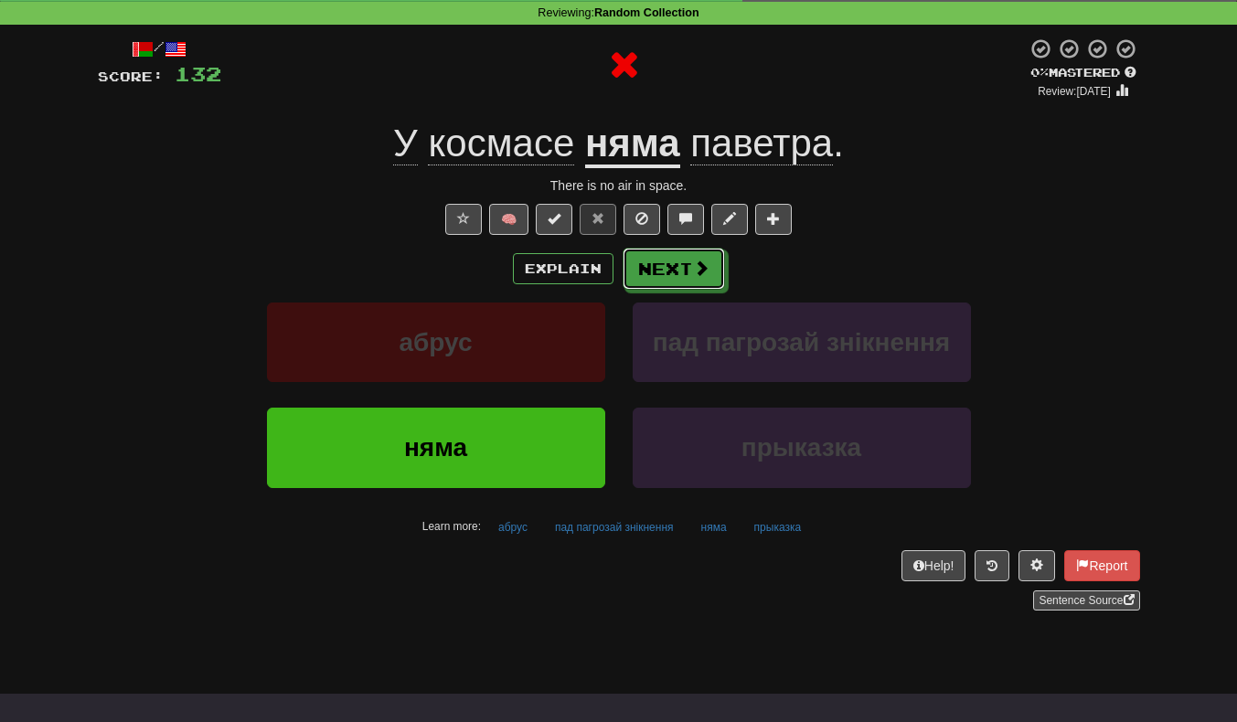
click at [693, 286] on button "Next" at bounding box center [674, 269] width 102 height 42
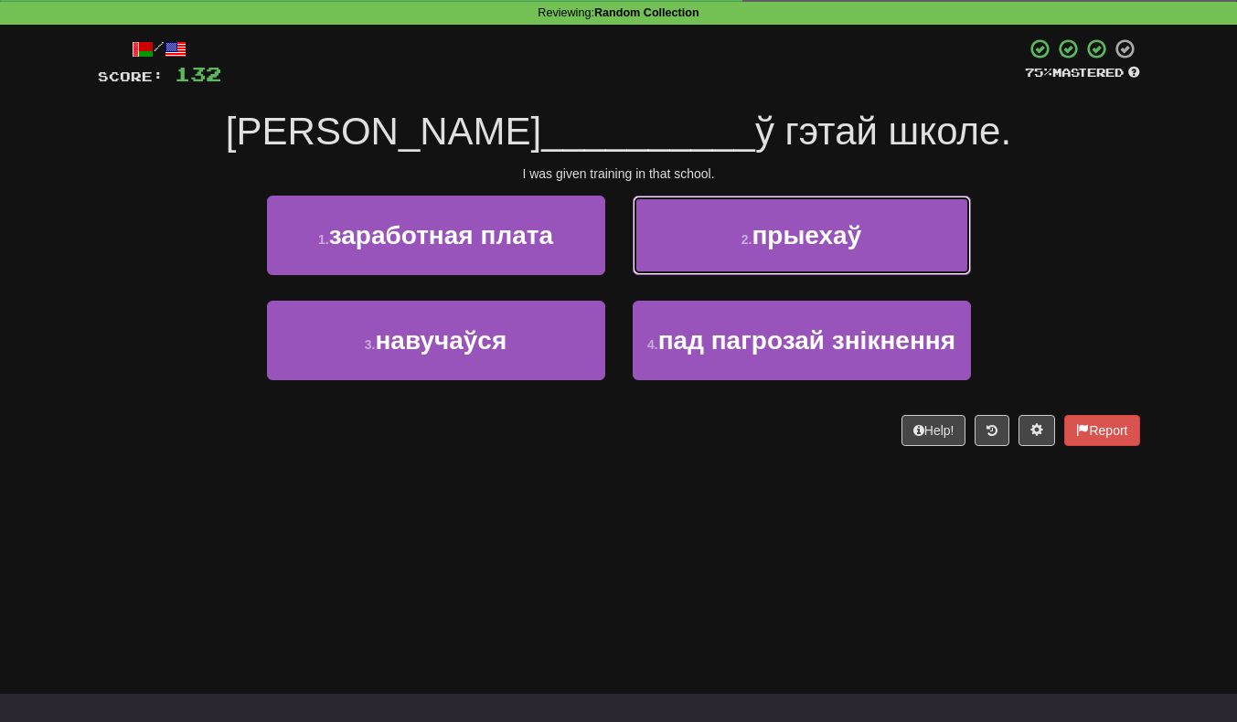
click at [930, 241] on button "2 . прыехаў" at bounding box center [802, 236] width 338 height 80
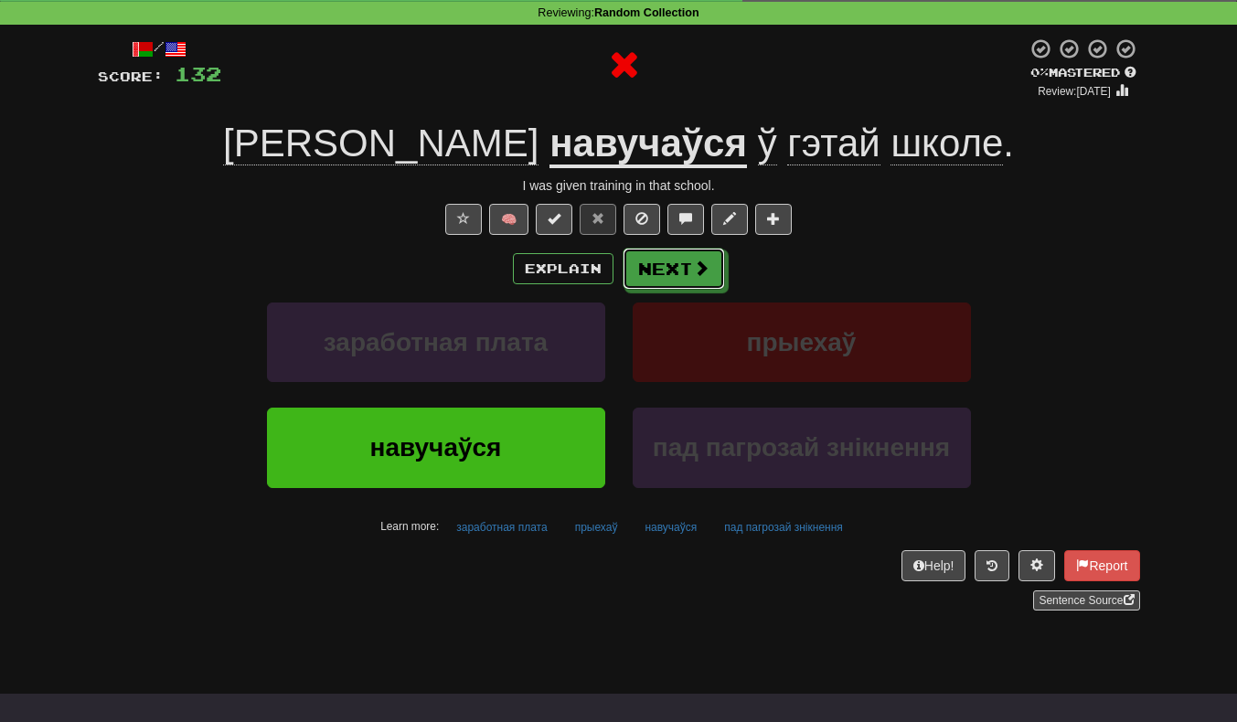
click at [705, 280] on button "Next" at bounding box center [674, 269] width 102 height 42
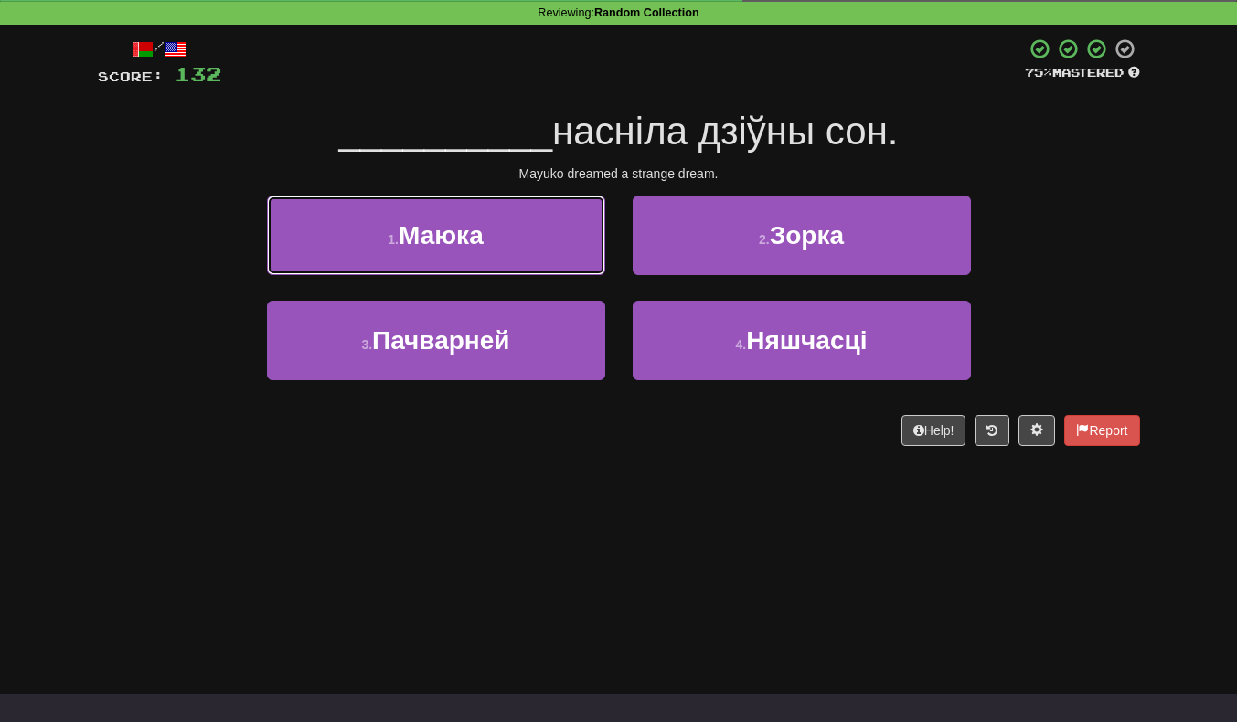
click at [284, 244] on button "1 . Маюка" at bounding box center [436, 236] width 338 height 80
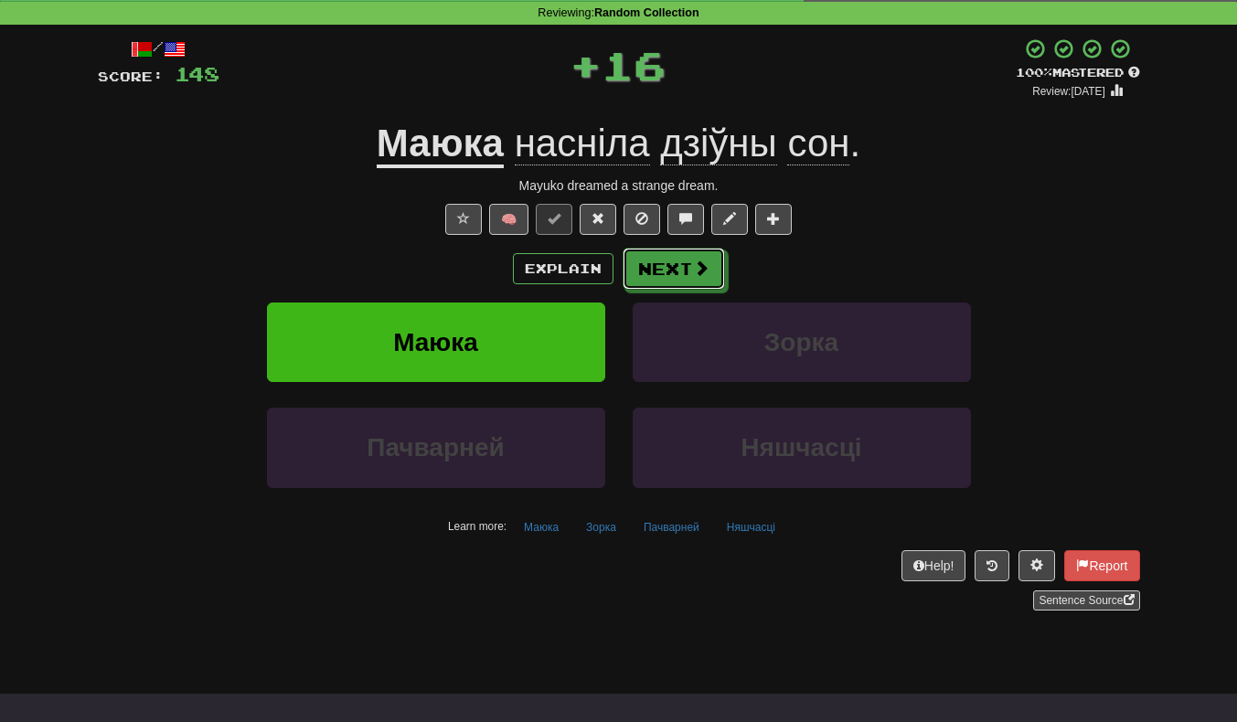
click at [704, 276] on span at bounding box center [701, 268] width 16 height 16
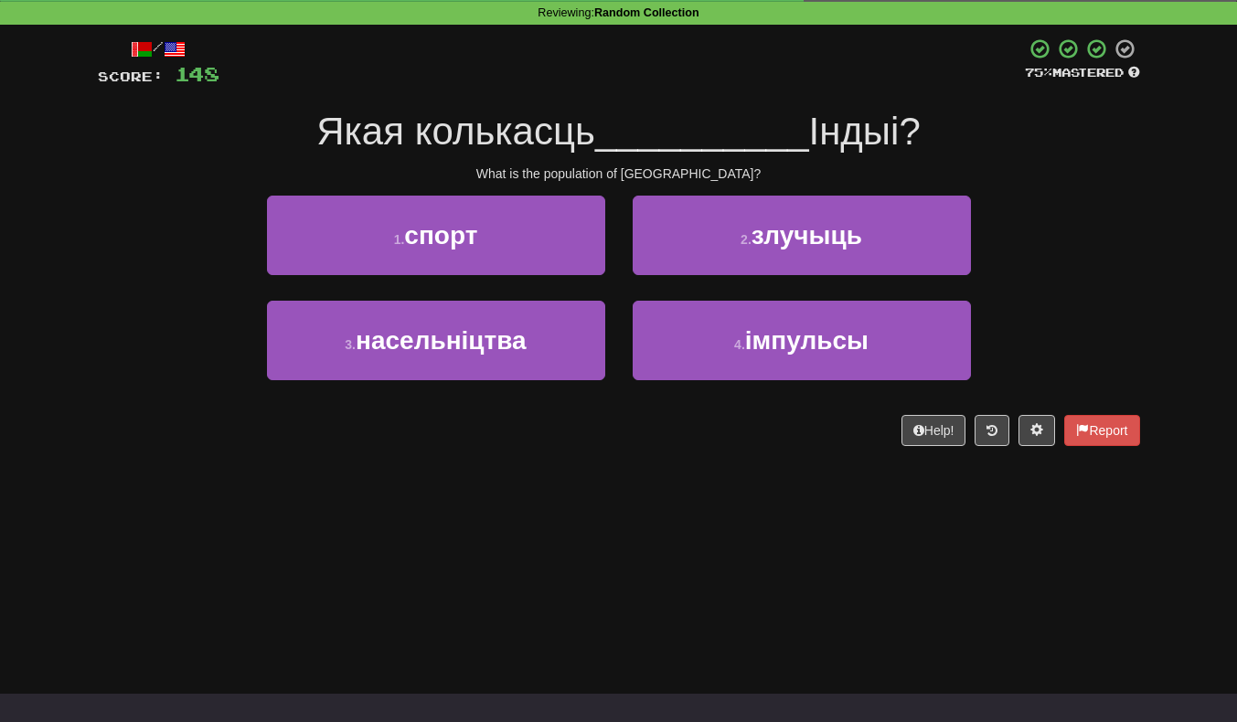
scroll to position [0, 0]
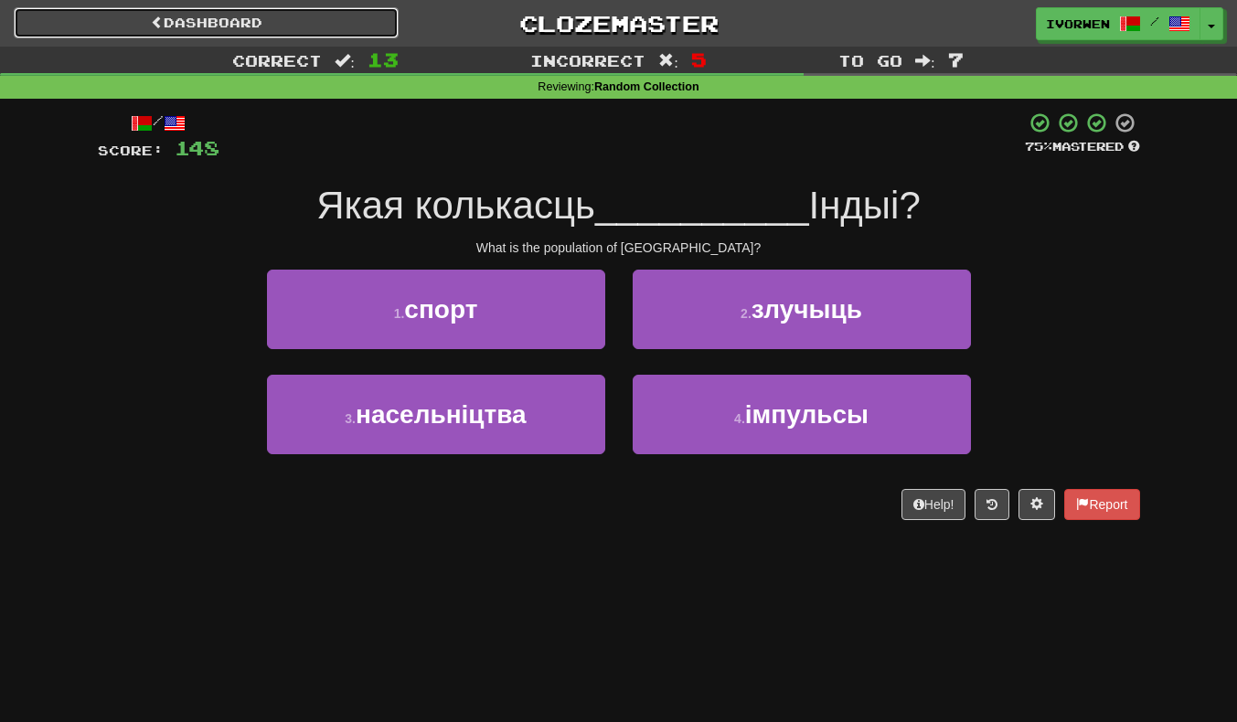
click at [128, 22] on link "Dashboard" at bounding box center [206, 22] width 385 height 31
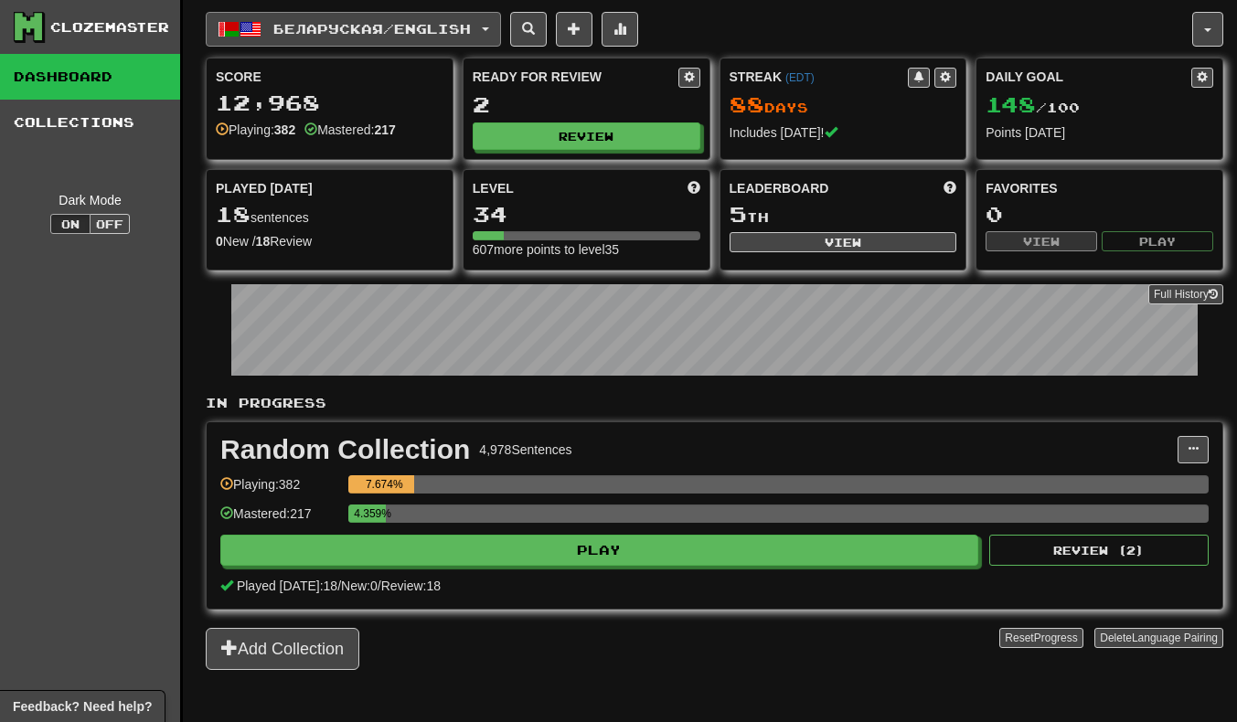
click at [258, 35] on span "button" at bounding box center [251, 29] width 22 height 22
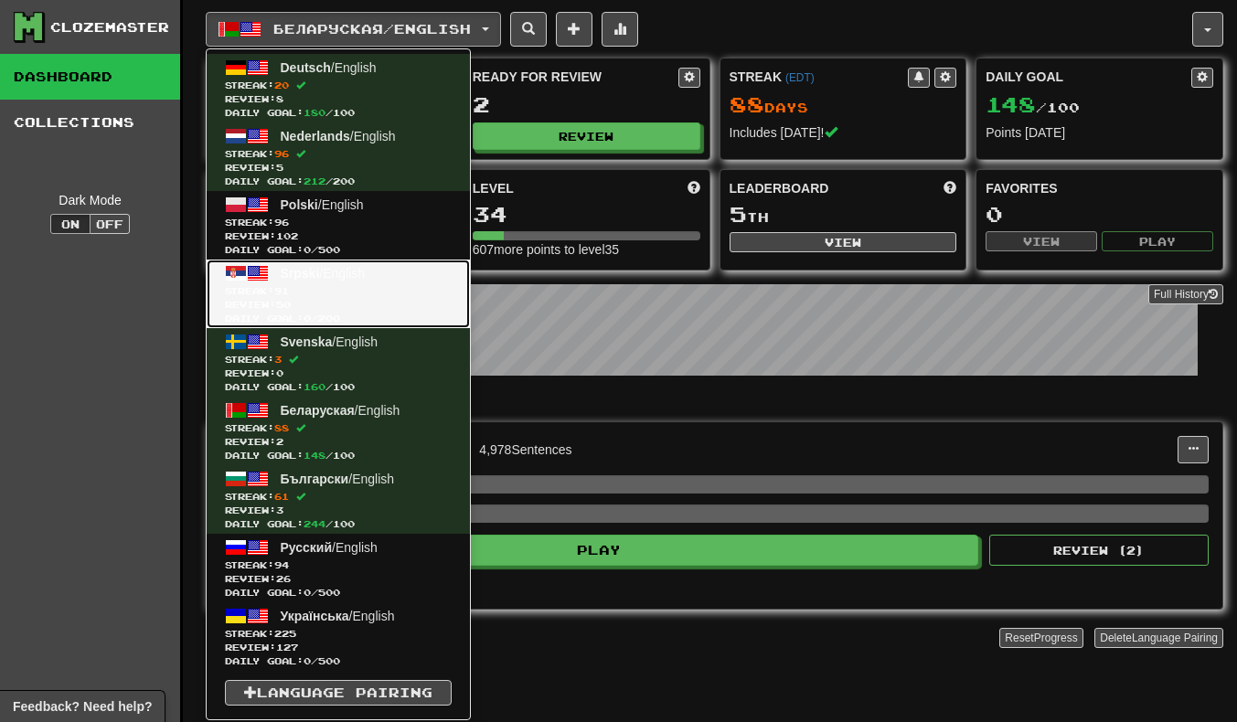
click at [282, 312] on span "Daily Goal: 0 / 200" at bounding box center [338, 319] width 227 height 14
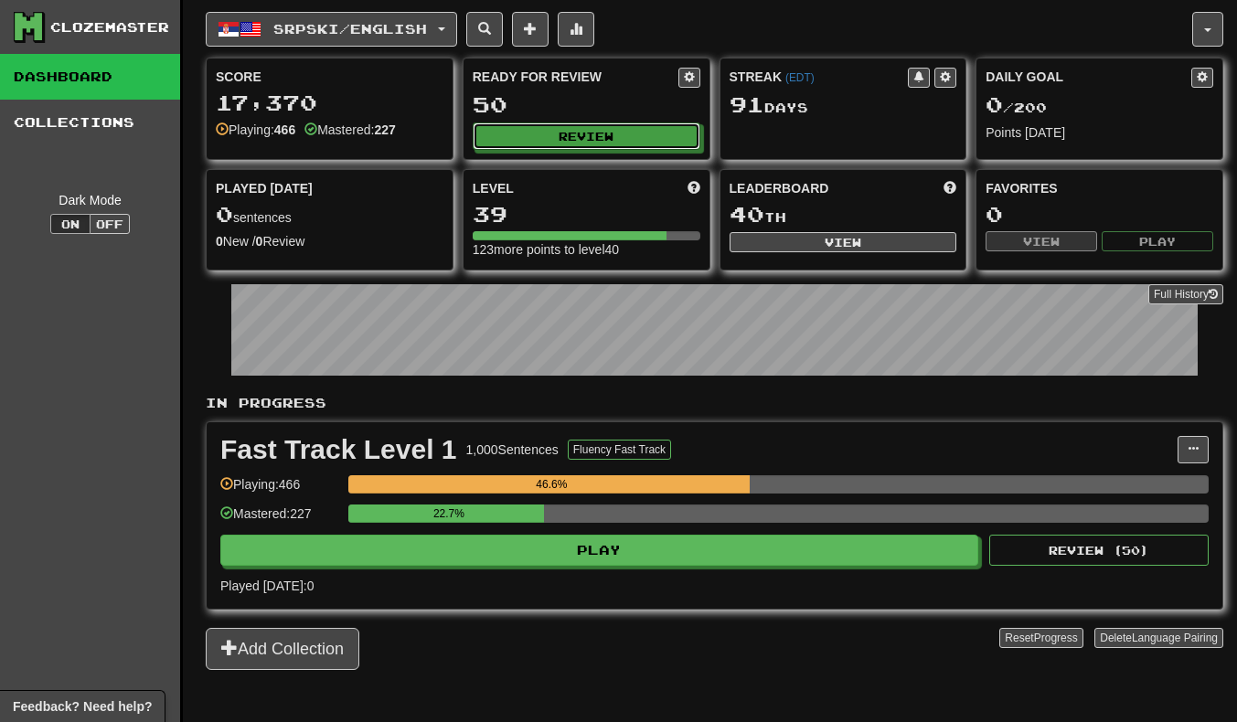
click at [610, 147] on button "Review" at bounding box center [587, 136] width 228 height 27
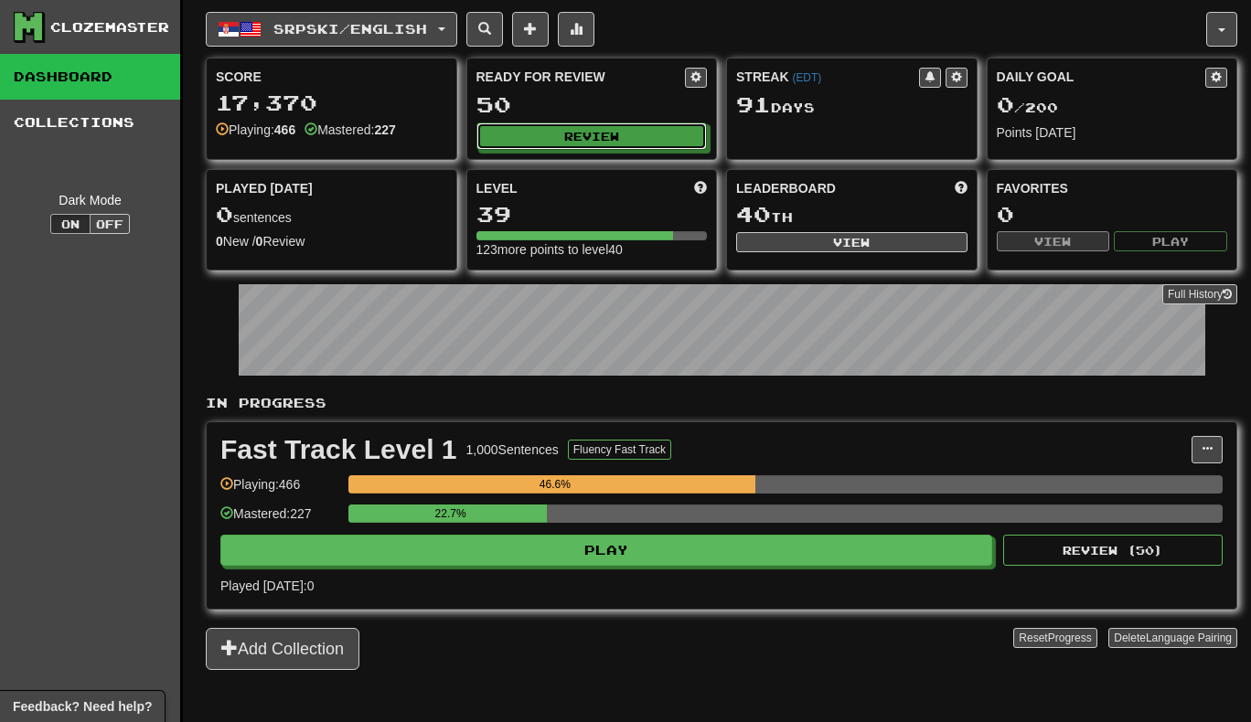
select select "**"
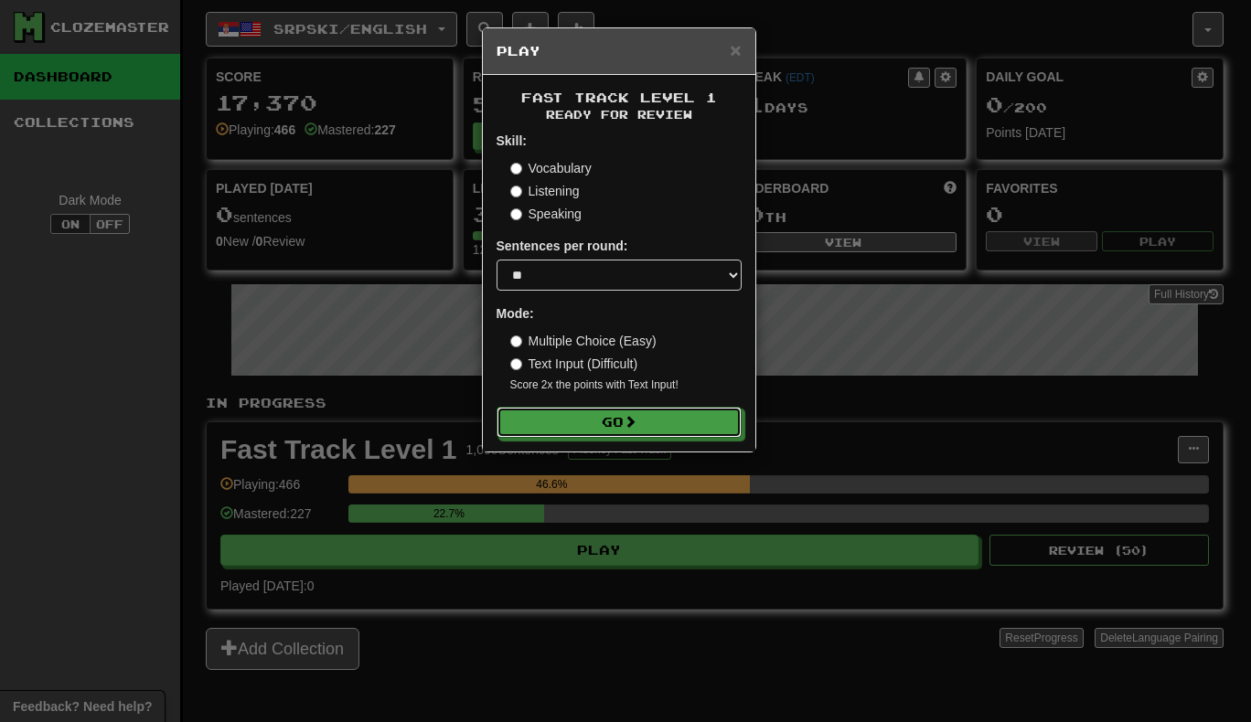
click at [729, 414] on button "Go" at bounding box center [618, 422] width 245 height 31
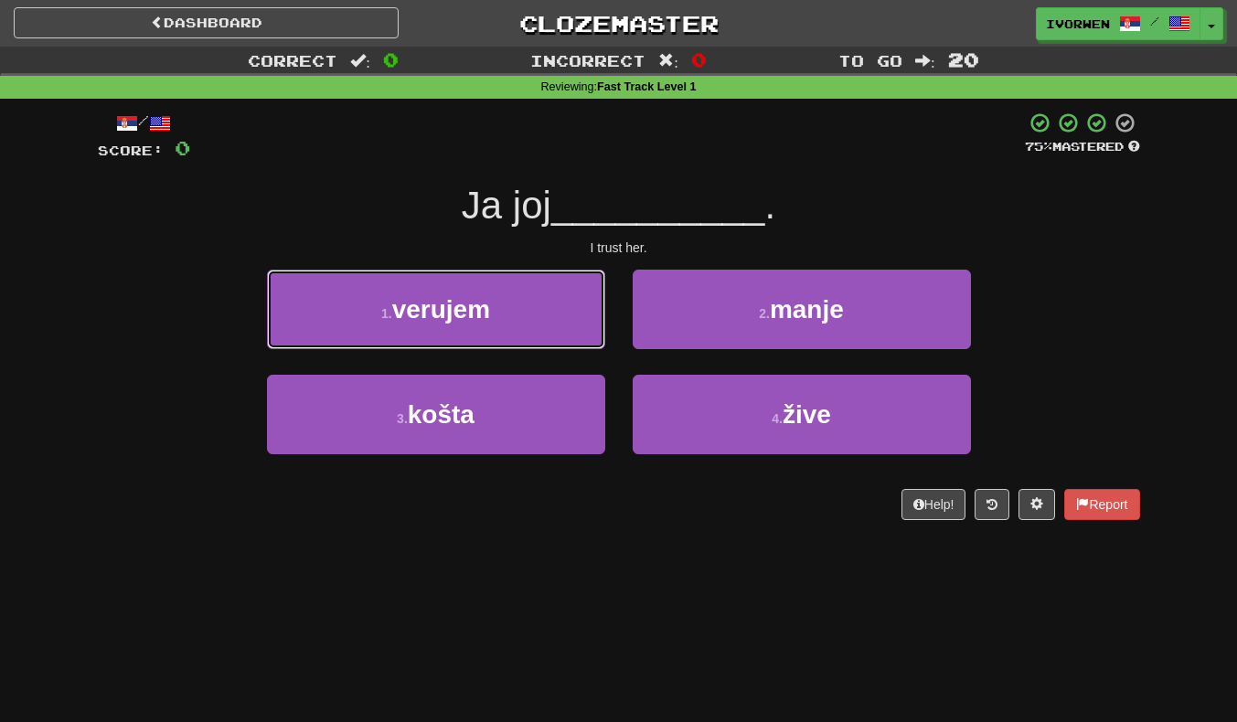
click at [293, 309] on button "1 . verujem" at bounding box center [436, 310] width 338 height 80
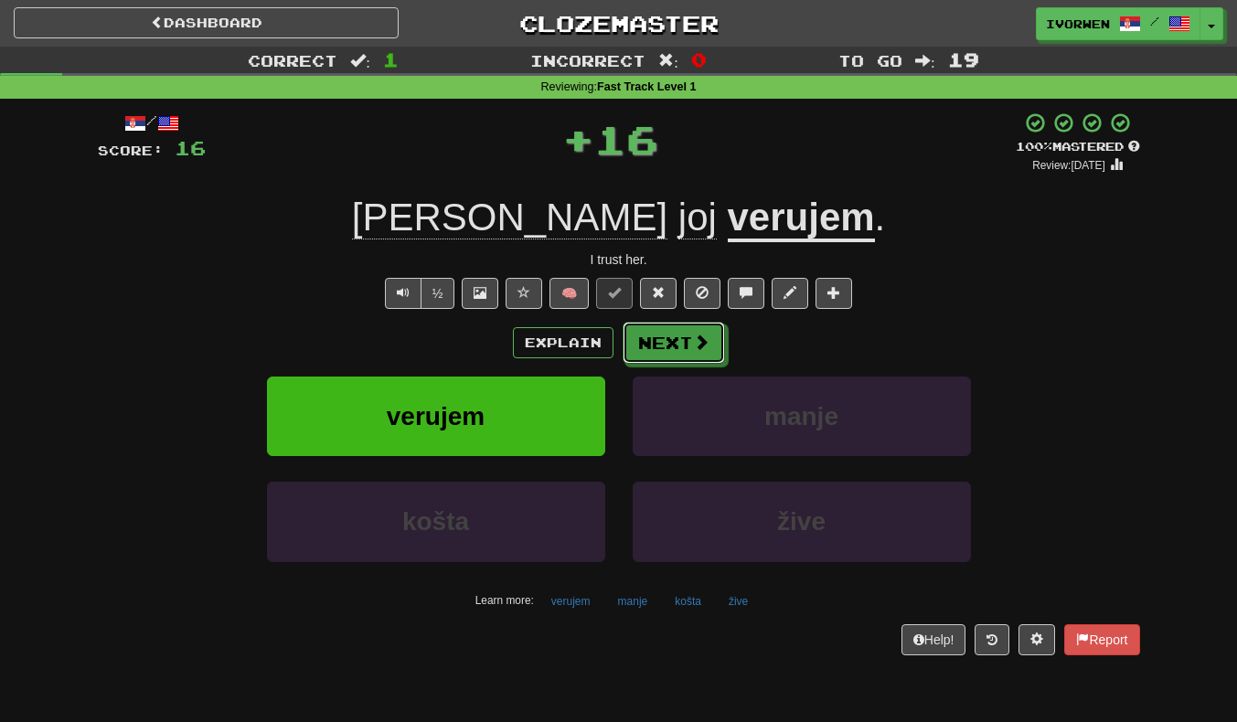
click at [673, 359] on button "Next" at bounding box center [674, 343] width 102 height 42
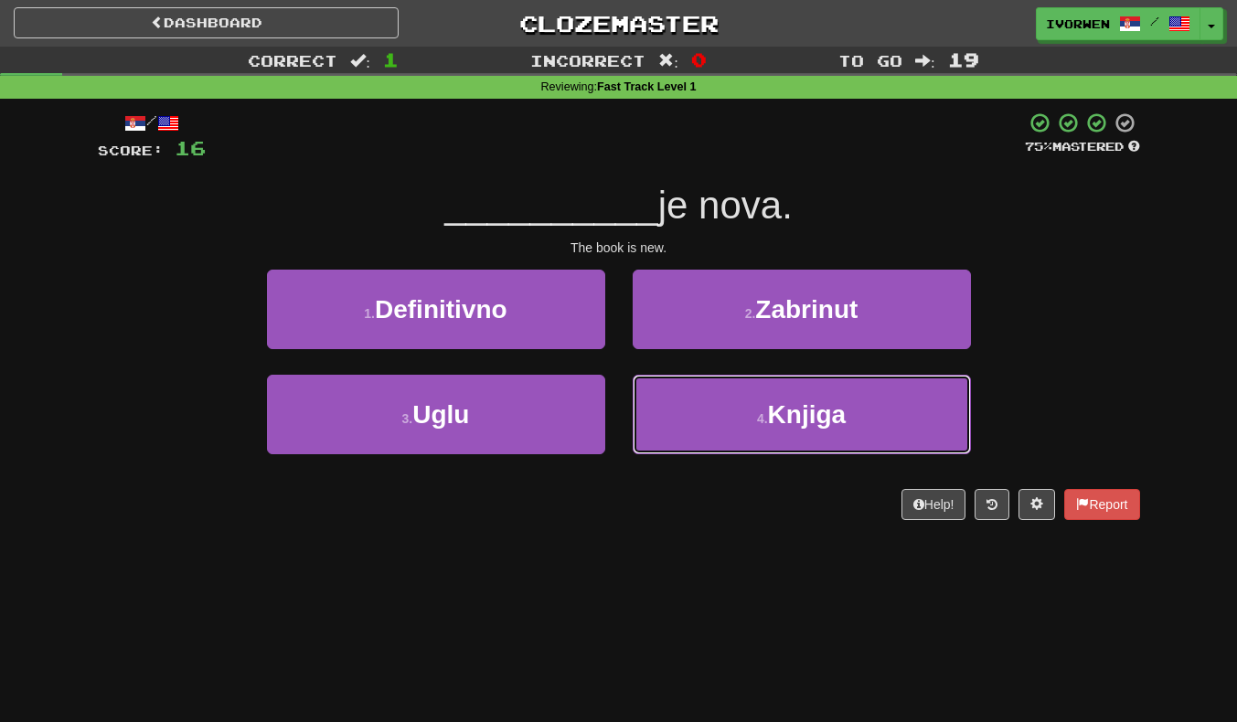
click at [902, 448] on button "4 . Knjiga" at bounding box center [802, 415] width 338 height 80
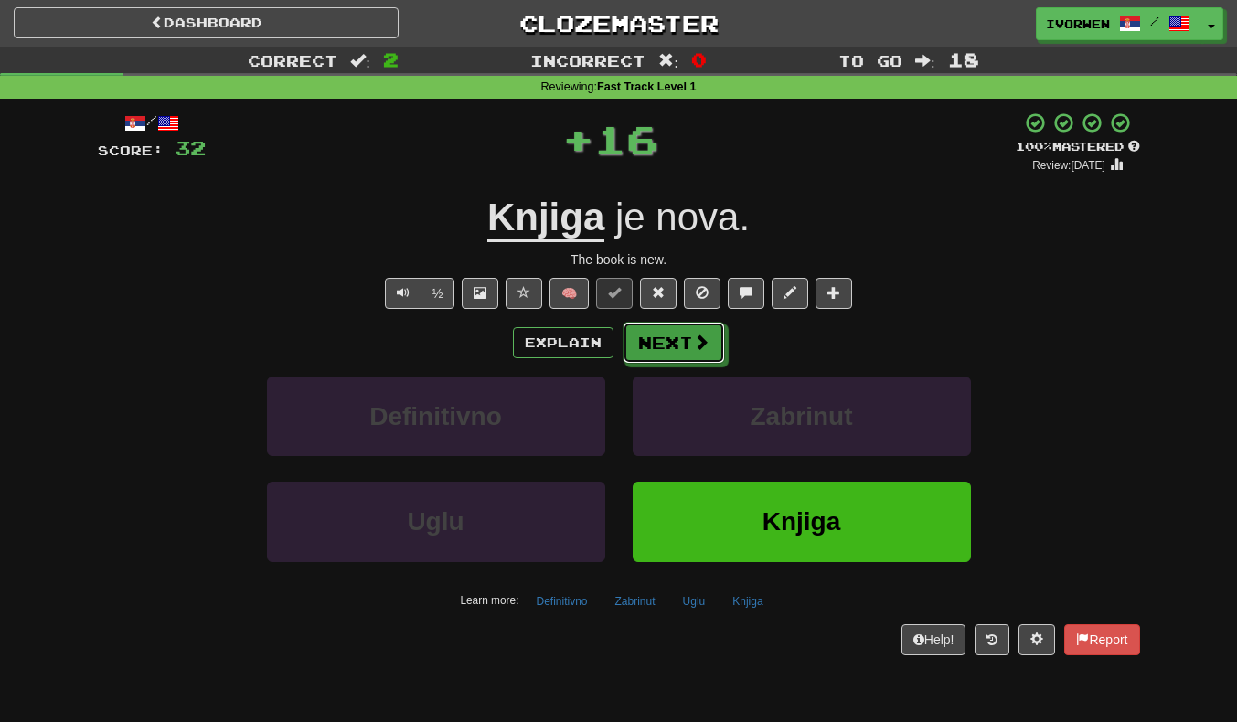
click at [702, 353] on button "Next" at bounding box center [674, 343] width 102 height 42
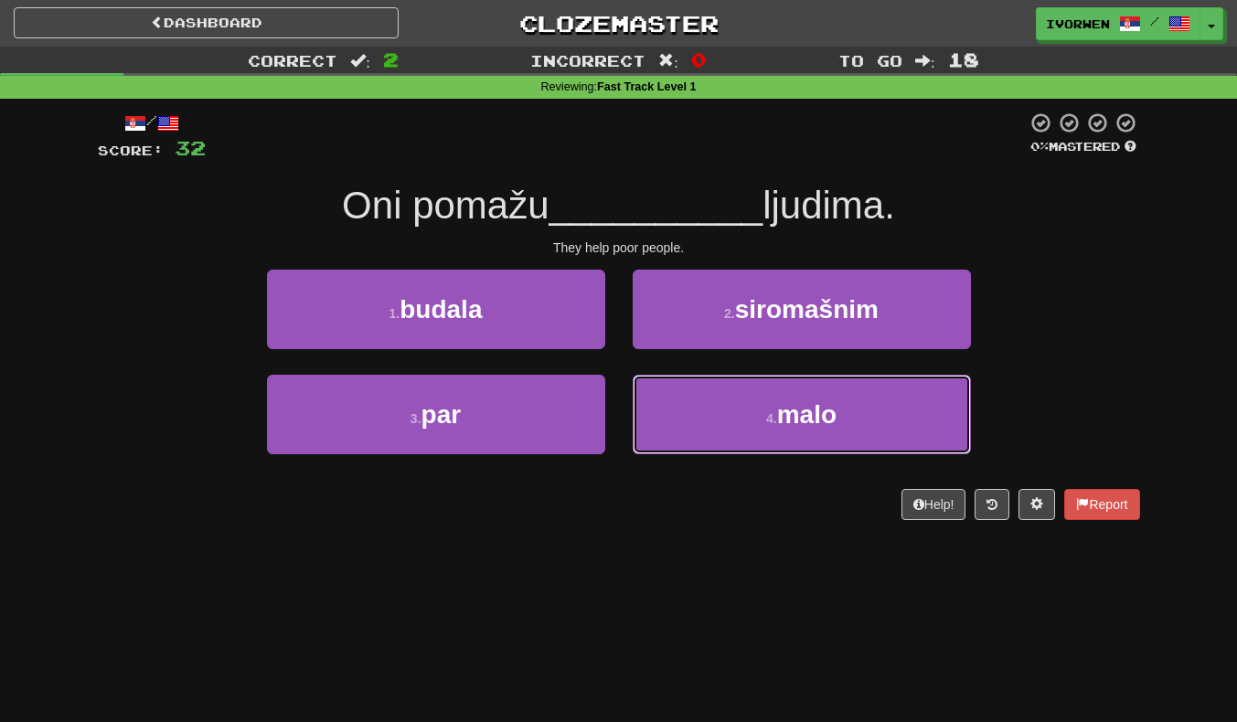
click at [895, 431] on button "4 . malo" at bounding box center [802, 415] width 338 height 80
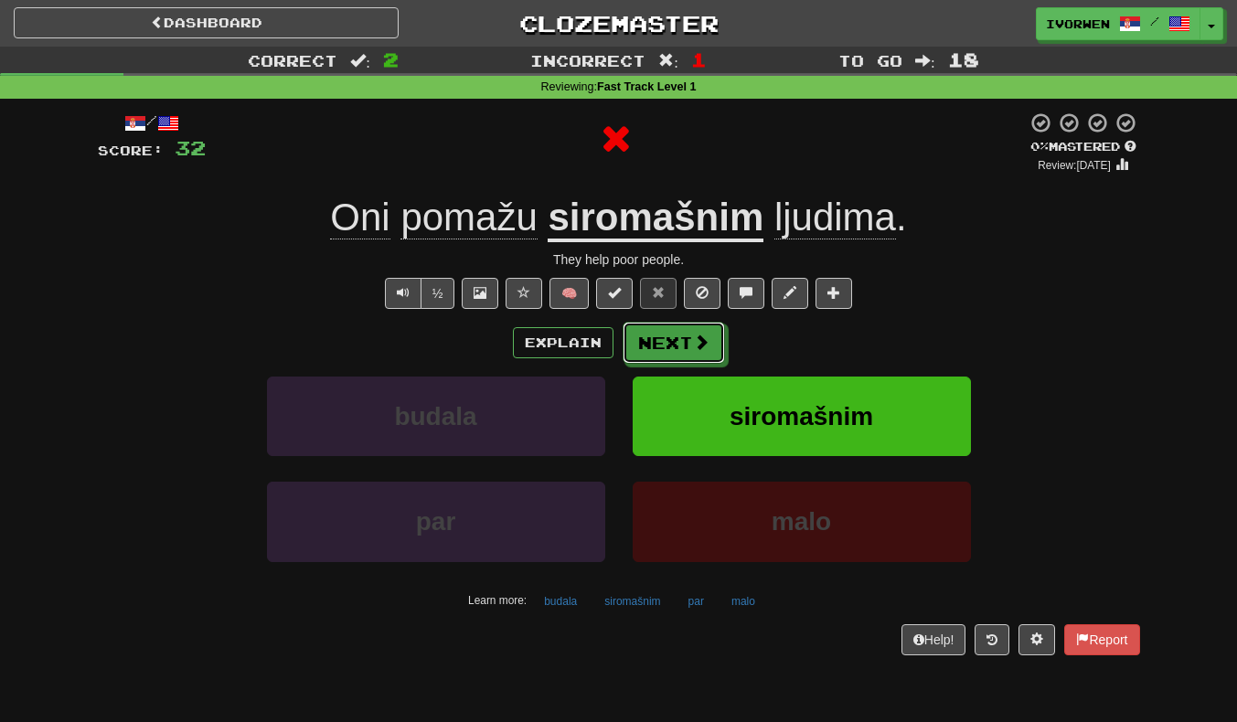
click at [698, 341] on span at bounding box center [701, 342] width 16 height 16
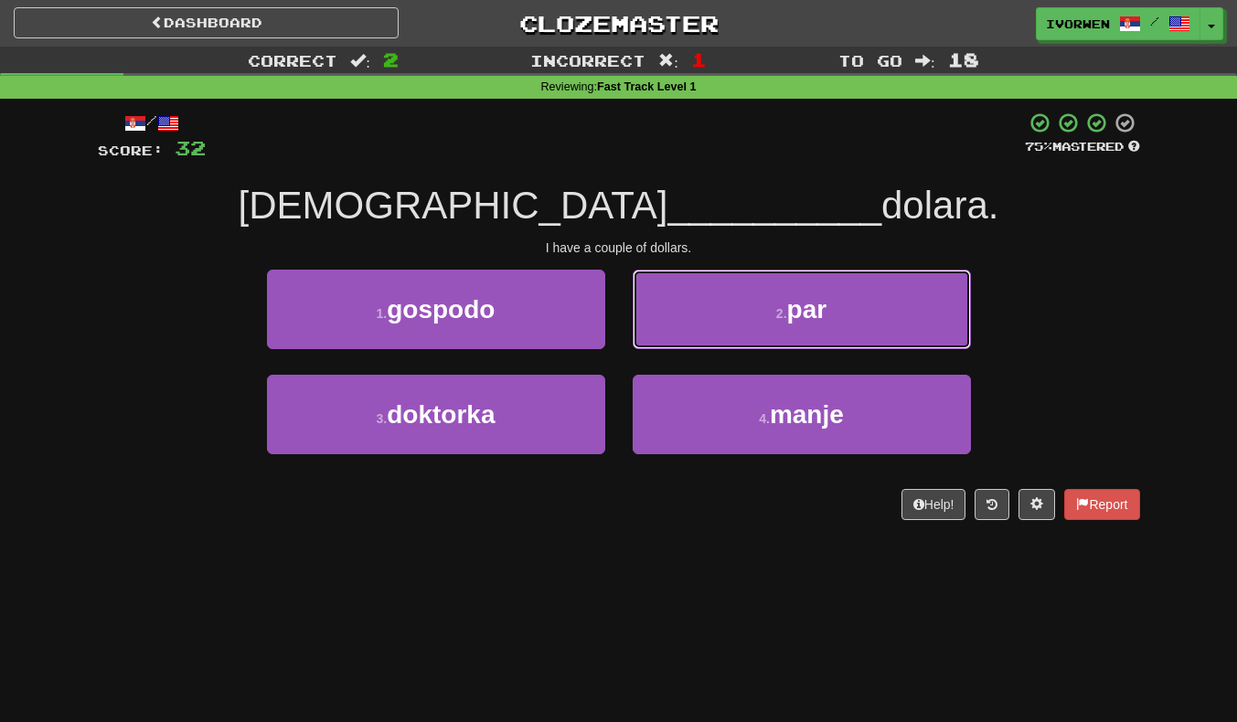
click at [911, 323] on button "2 . par" at bounding box center [802, 310] width 338 height 80
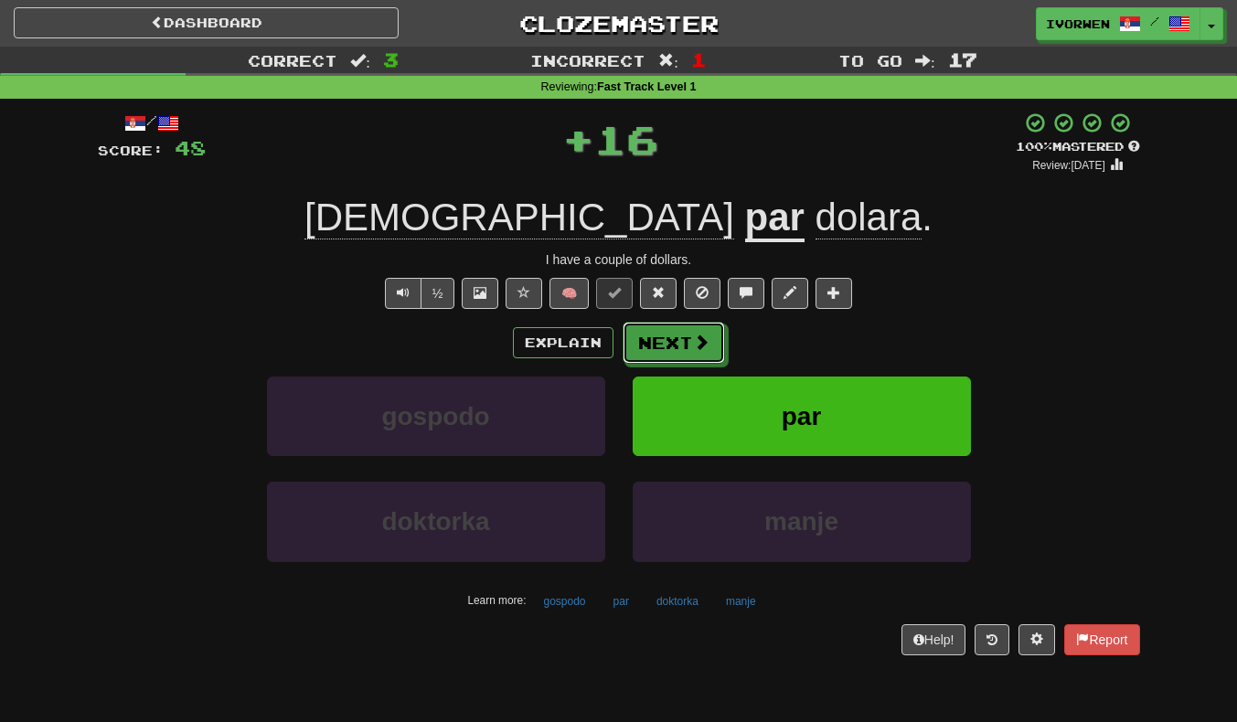
click at [687, 341] on button "Next" at bounding box center [674, 343] width 102 height 42
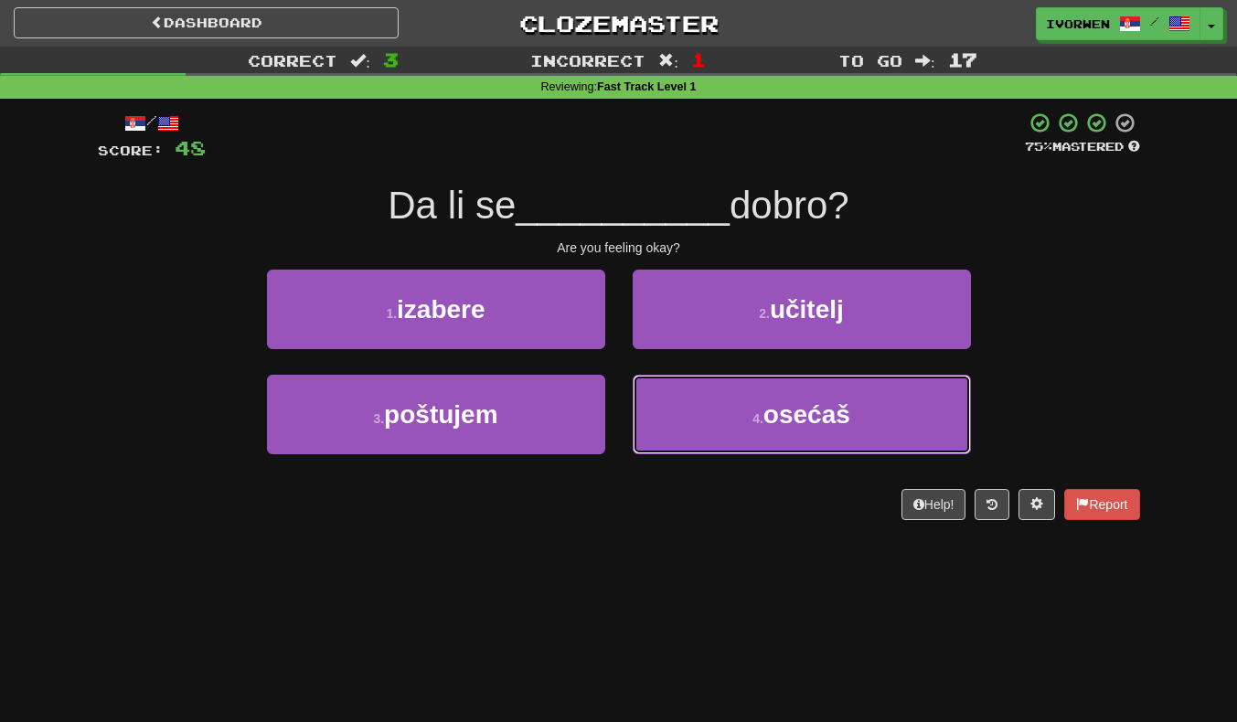
click at [922, 422] on button "4 . osećaš" at bounding box center [802, 415] width 338 height 80
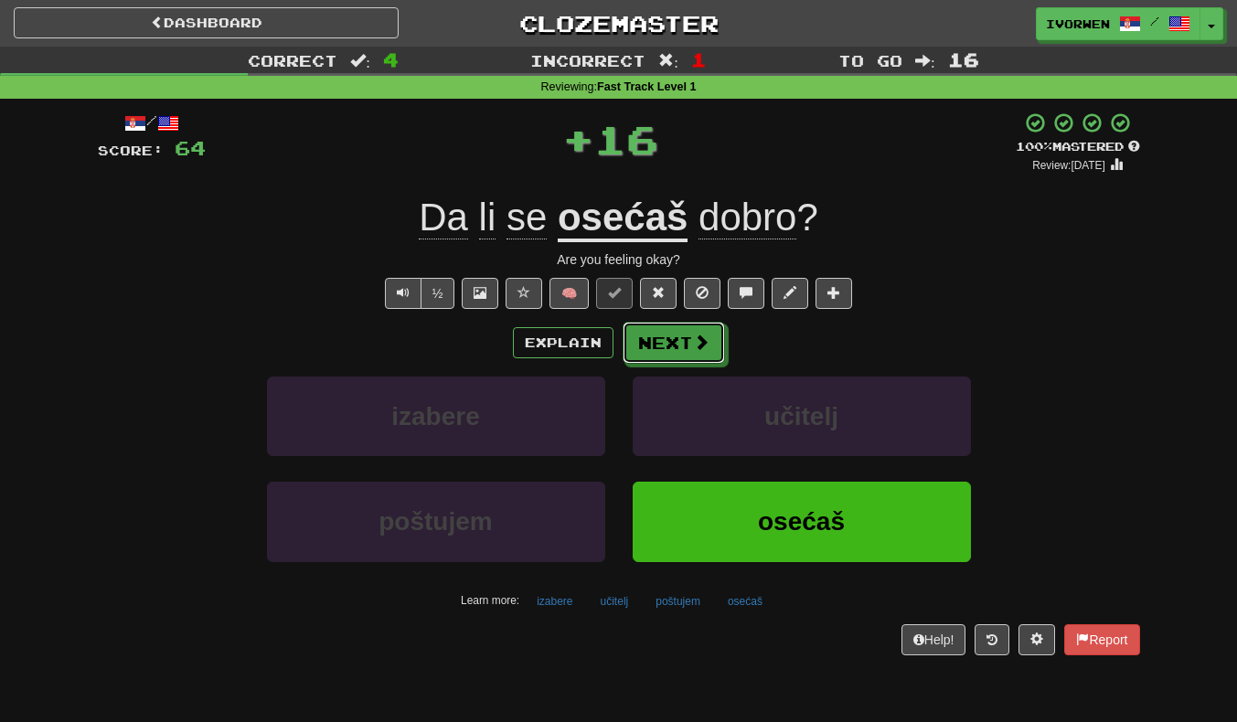
click at [716, 346] on button "Next" at bounding box center [674, 343] width 102 height 42
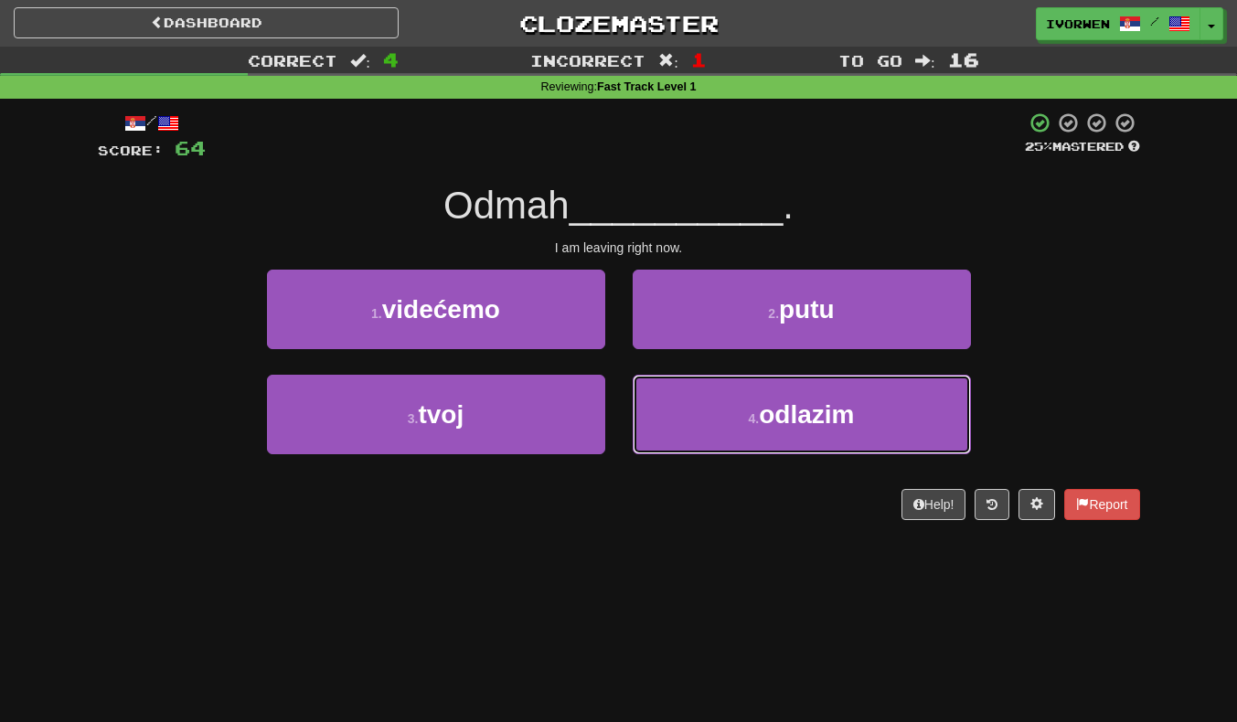
click at [926, 418] on button "4 . odlazim" at bounding box center [802, 415] width 338 height 80
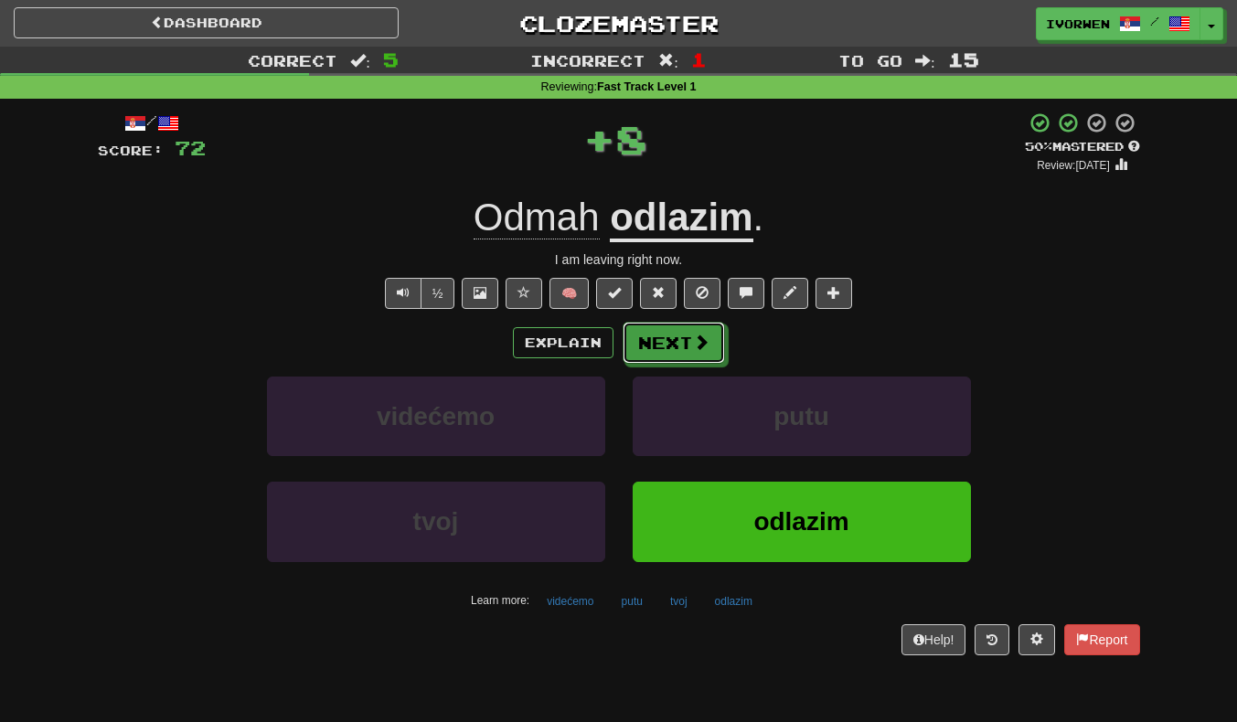
click at [694, 357] on button "Next" at bounding box center [674, 343] width 102 height 42
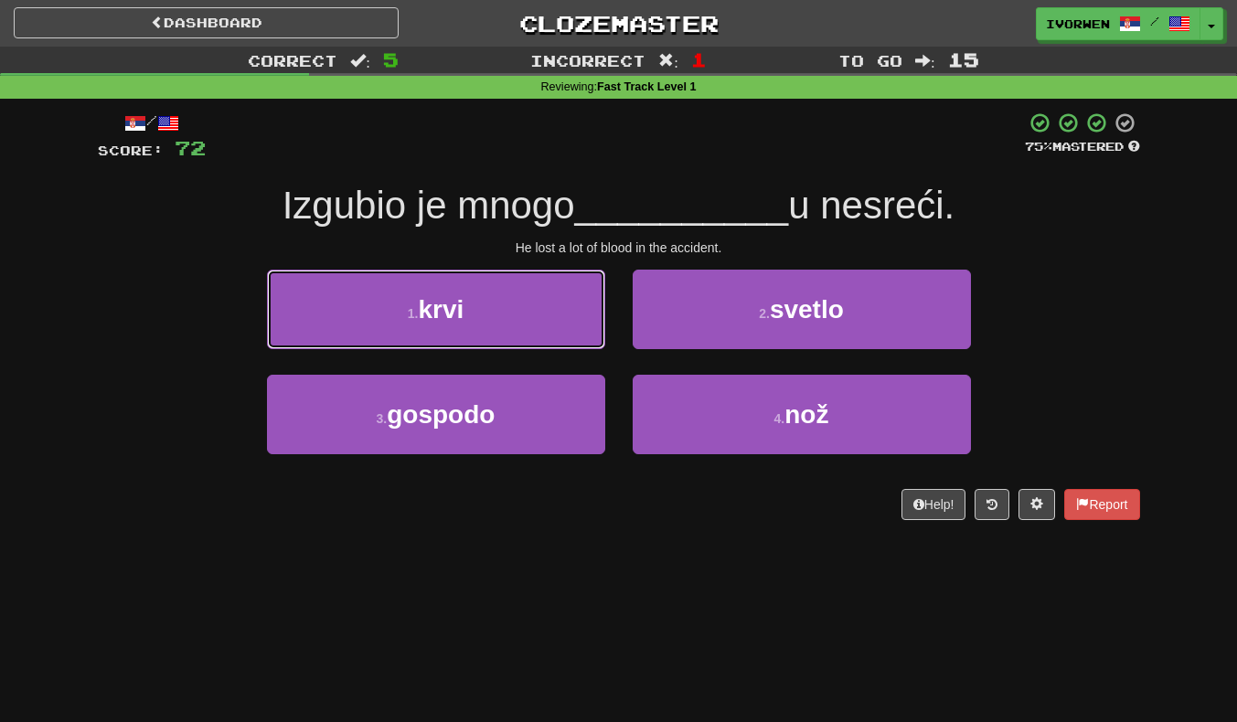
click at [281, 303] on button "1 . krvi" at bounding box center [436, 310] width 338 height 80
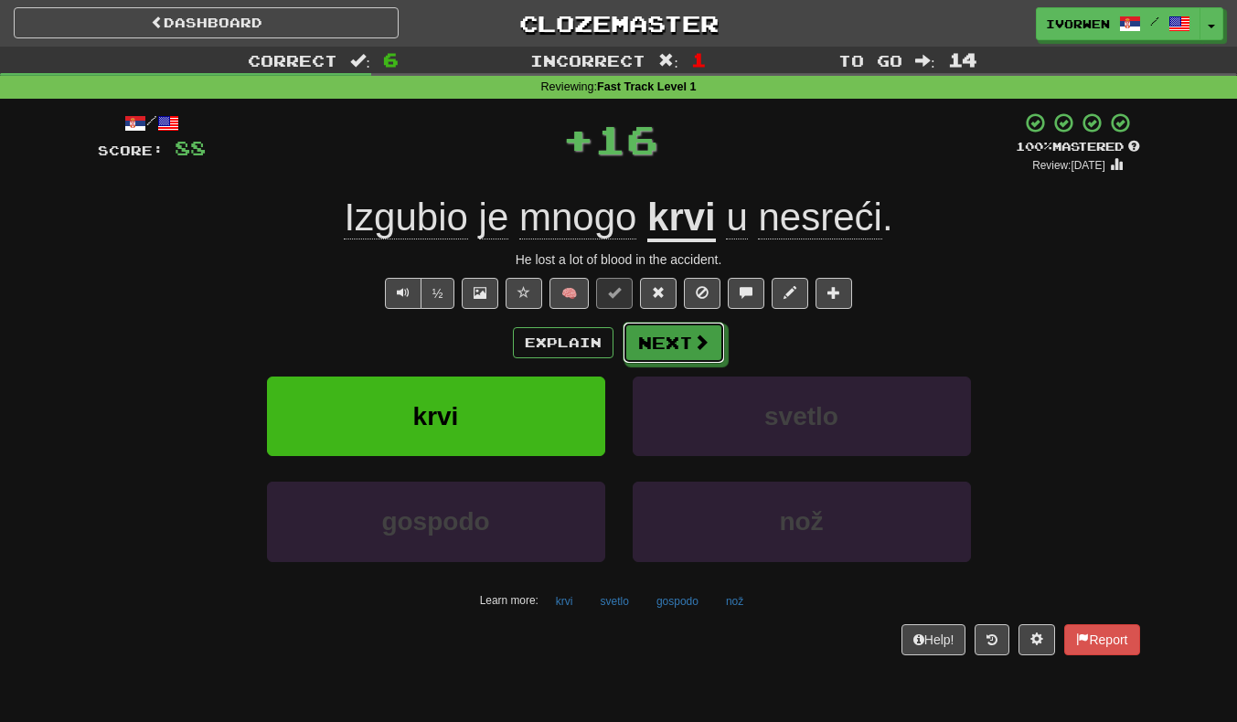
click at [701, 346] on span at bounding box center [701, 342] width 16 height 16
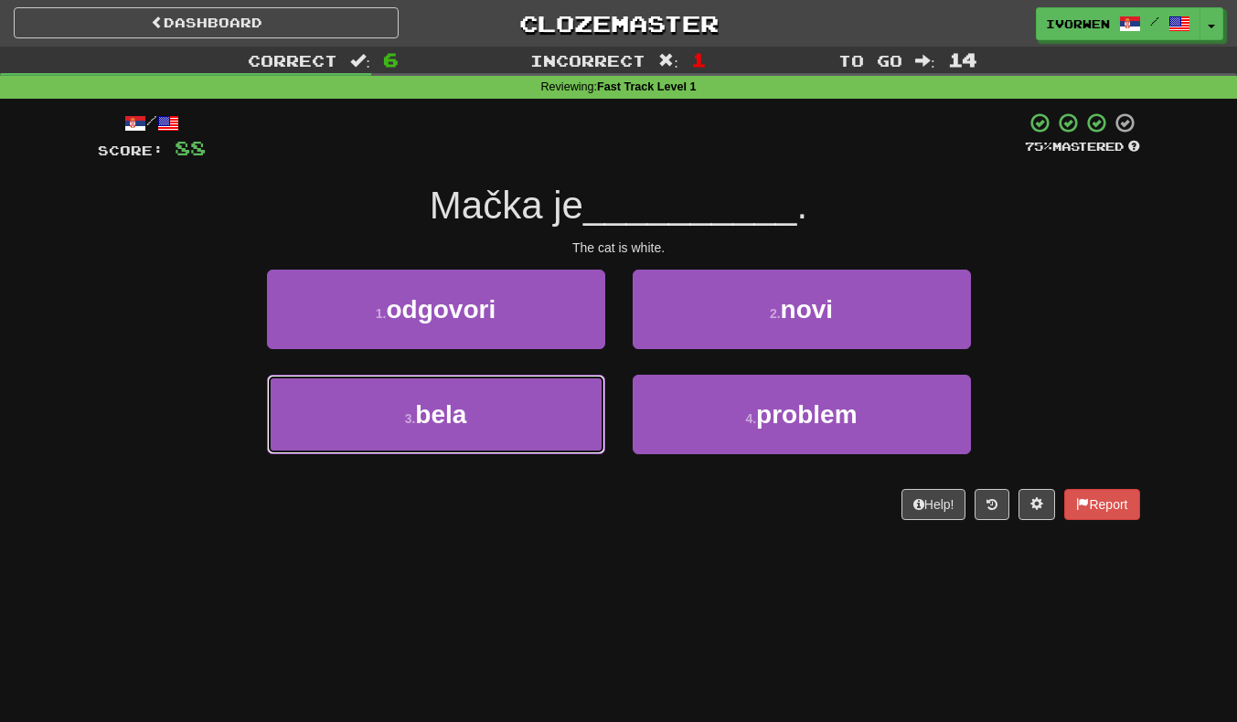
click at [305, 404] on button "3 . bela" at bounding box center [436, 415] width 338 height 80
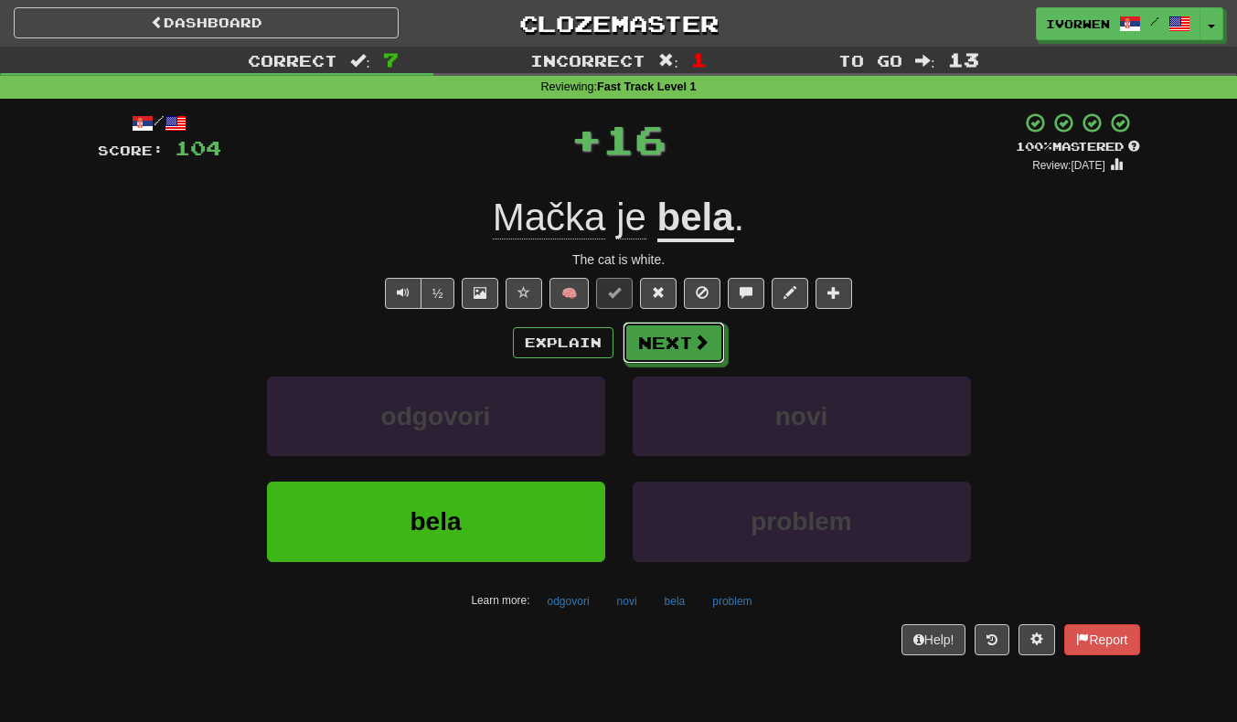
click at [692, 353] on button "Next" at bounding box center [674, 343] width 102 height 42
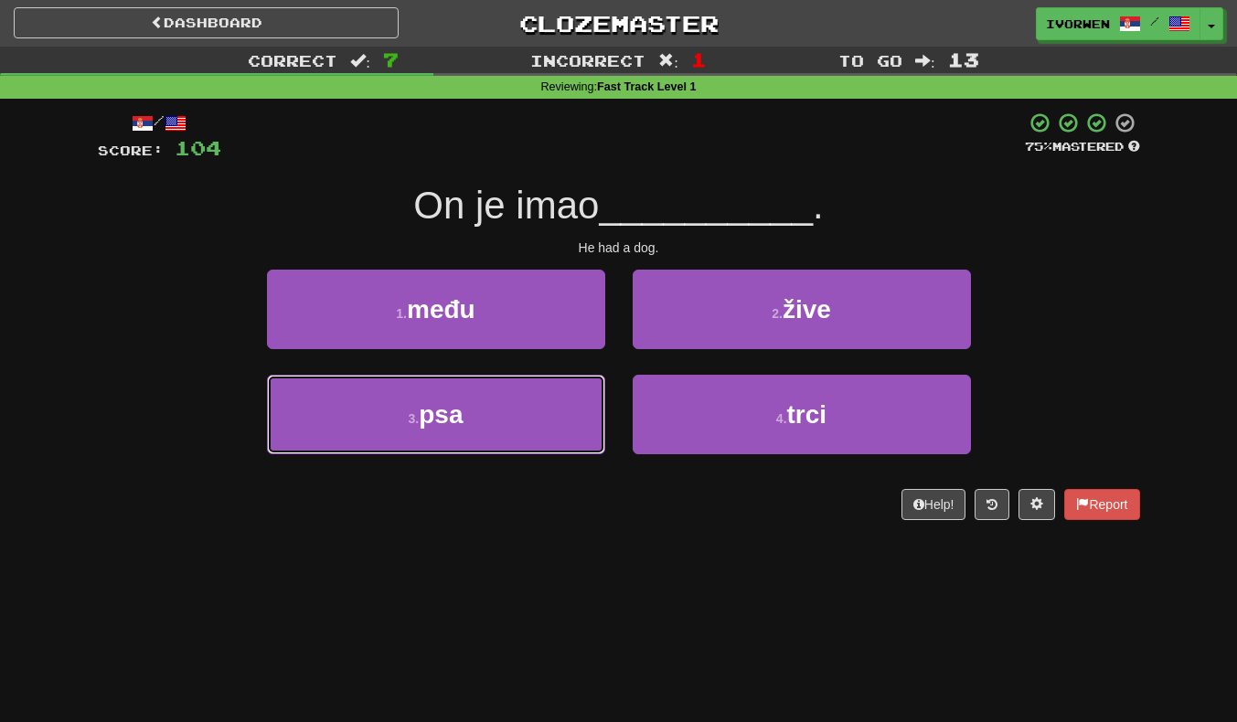
click at [291, 417] on button "3 . psa" at bounding box center [436, 415] width 338 height 80
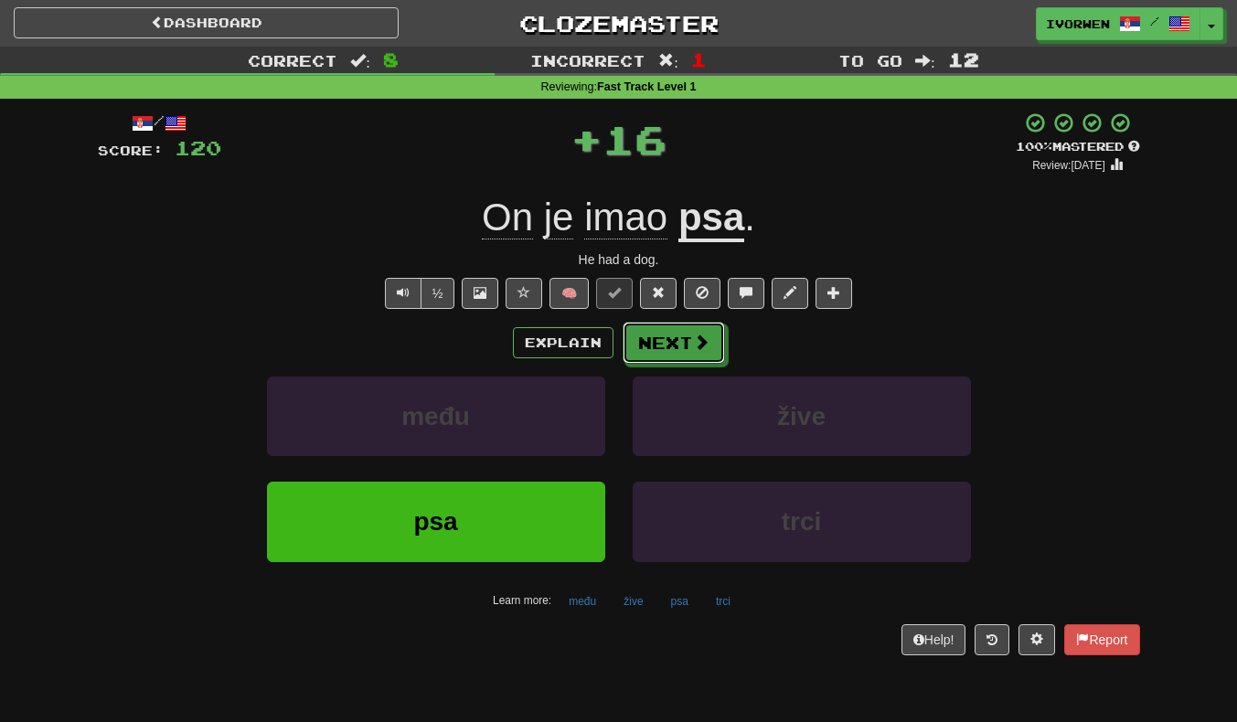
click at [710, 339] on button "Next" at bounding box center [674, 343] width 102 height 42
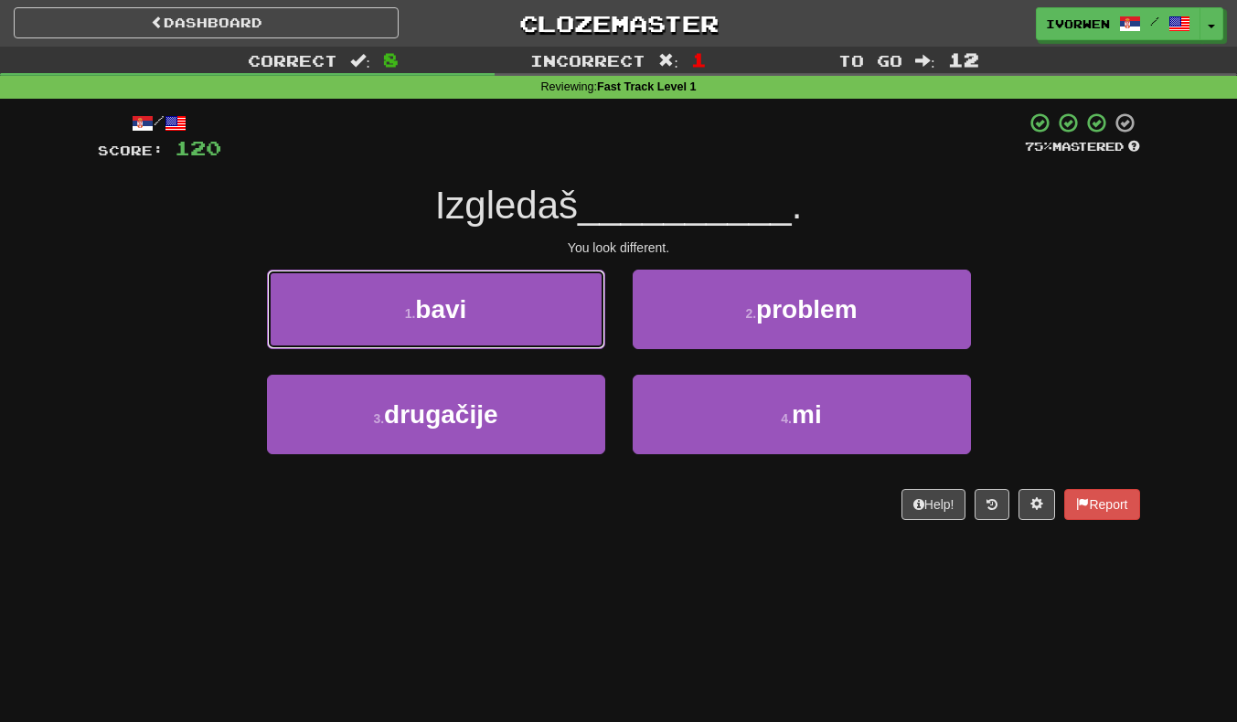
click at [300, 314] on button "1 . bavi" at bounding box center [436, 310] width 338 height 80
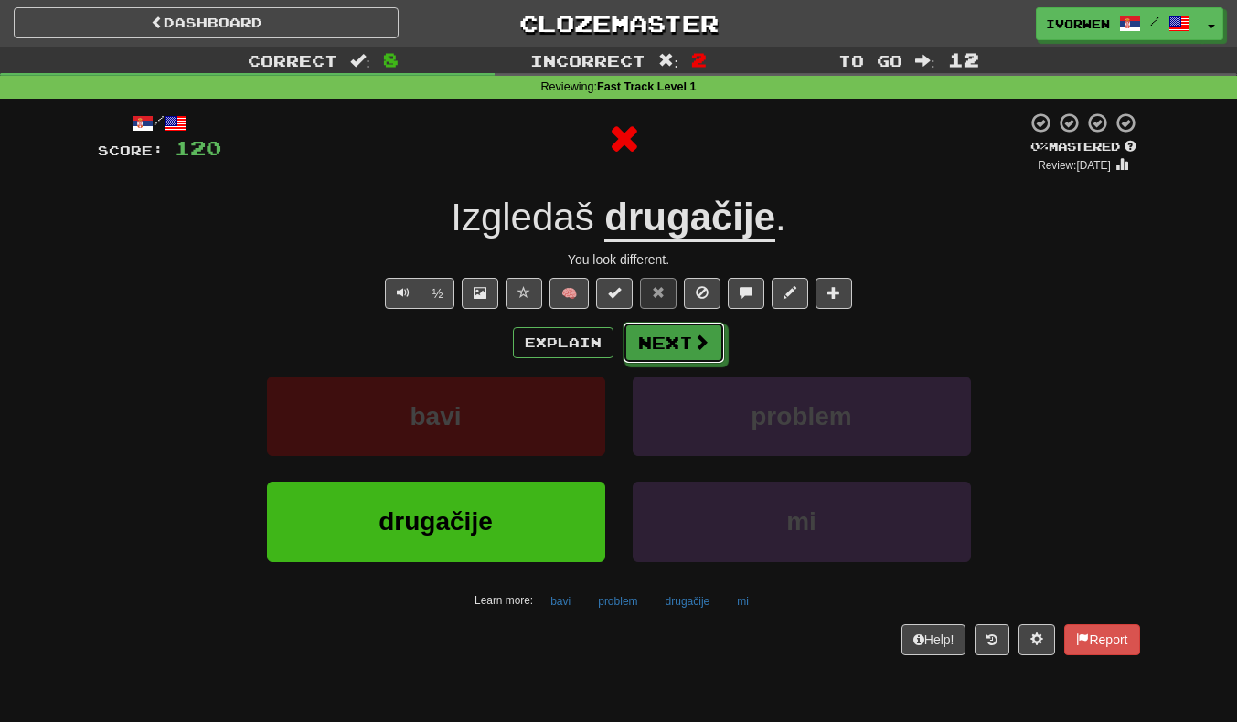
click at [705, 350] on span at bounding box center [701, 342] width 16 height 16
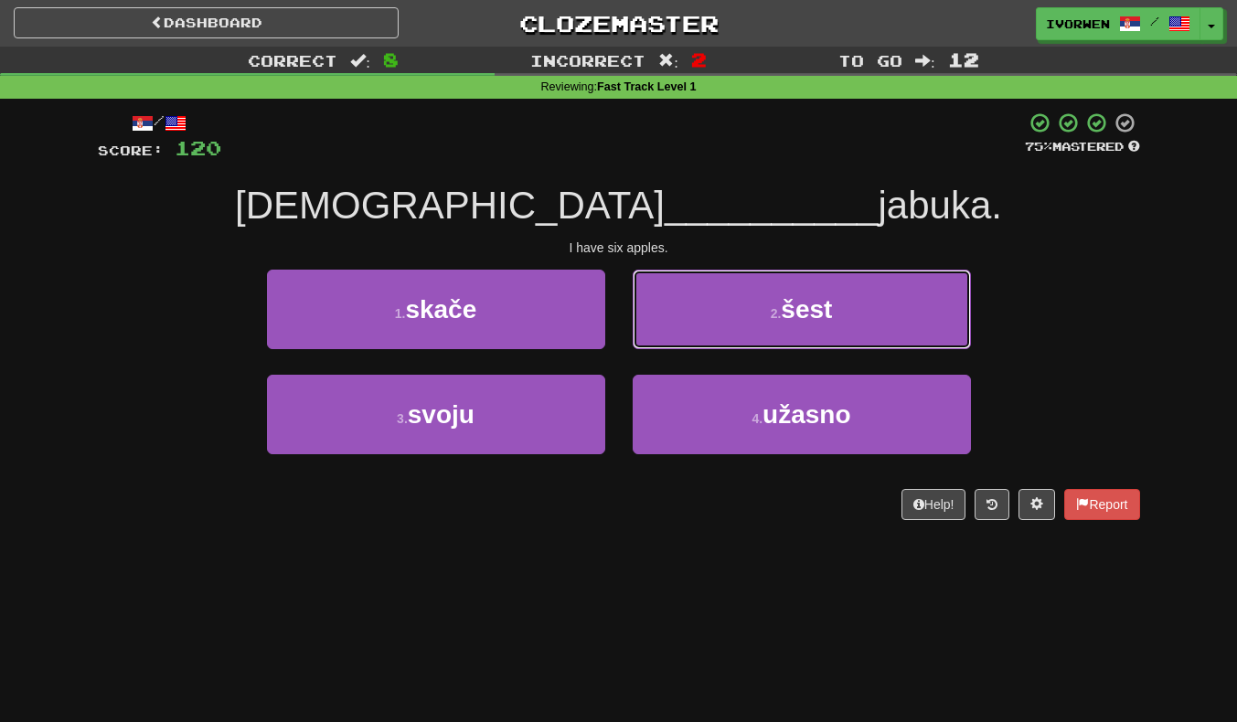
click at [908, 317] on button "2 . šest" at bounding box center [802, 310] width 338 height 80
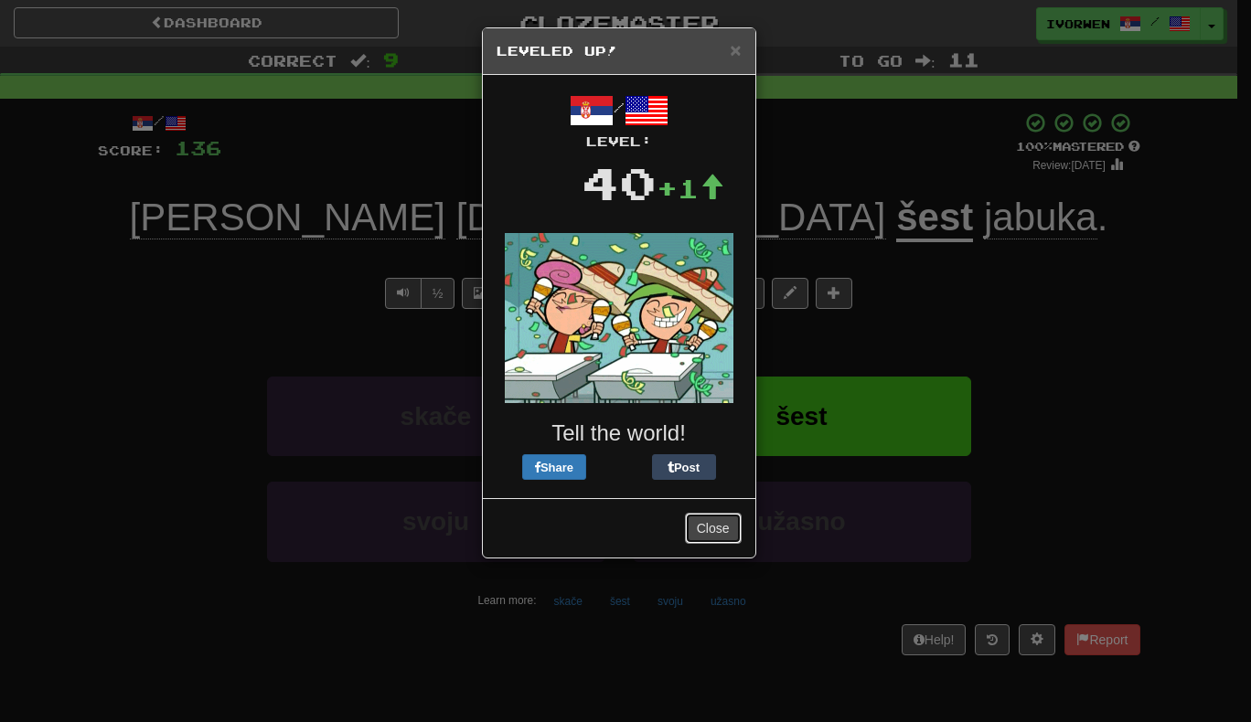
click at [726, 529] on button "Close" at bounding box center [713, 528] width 57 height 31
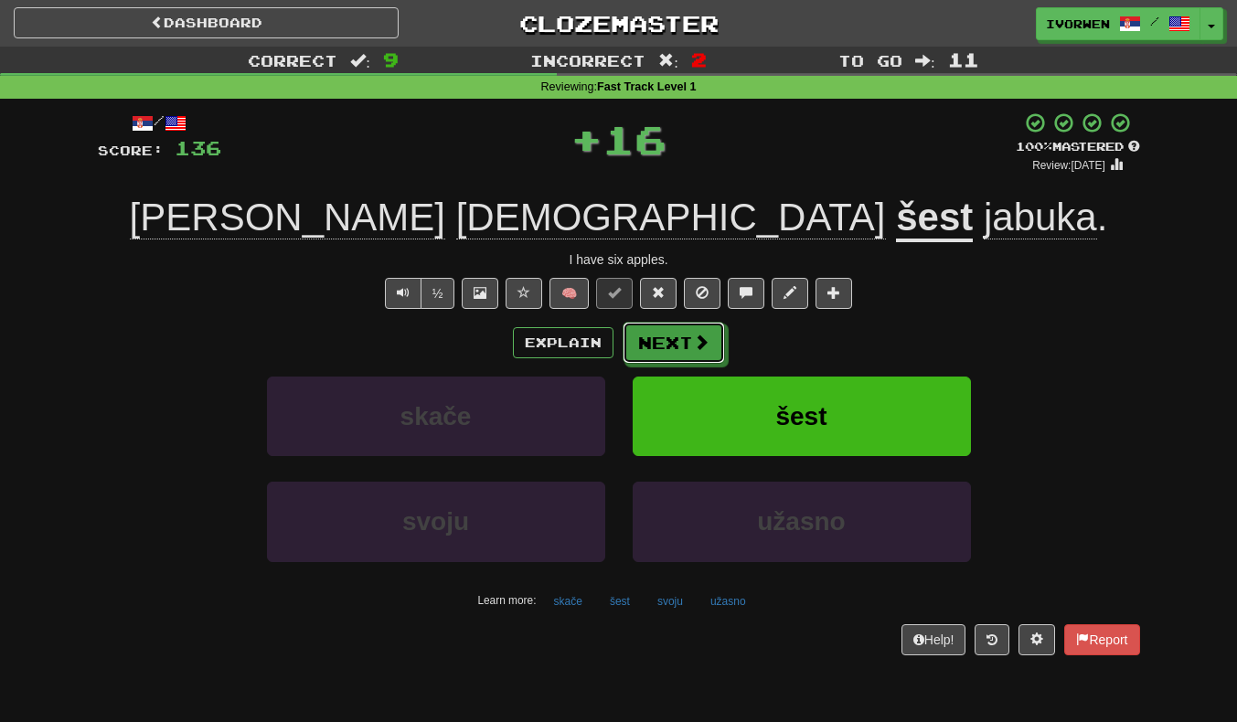
click at [685, 339] on button "Next" at bounding box center [674, 343] width 102 height 42
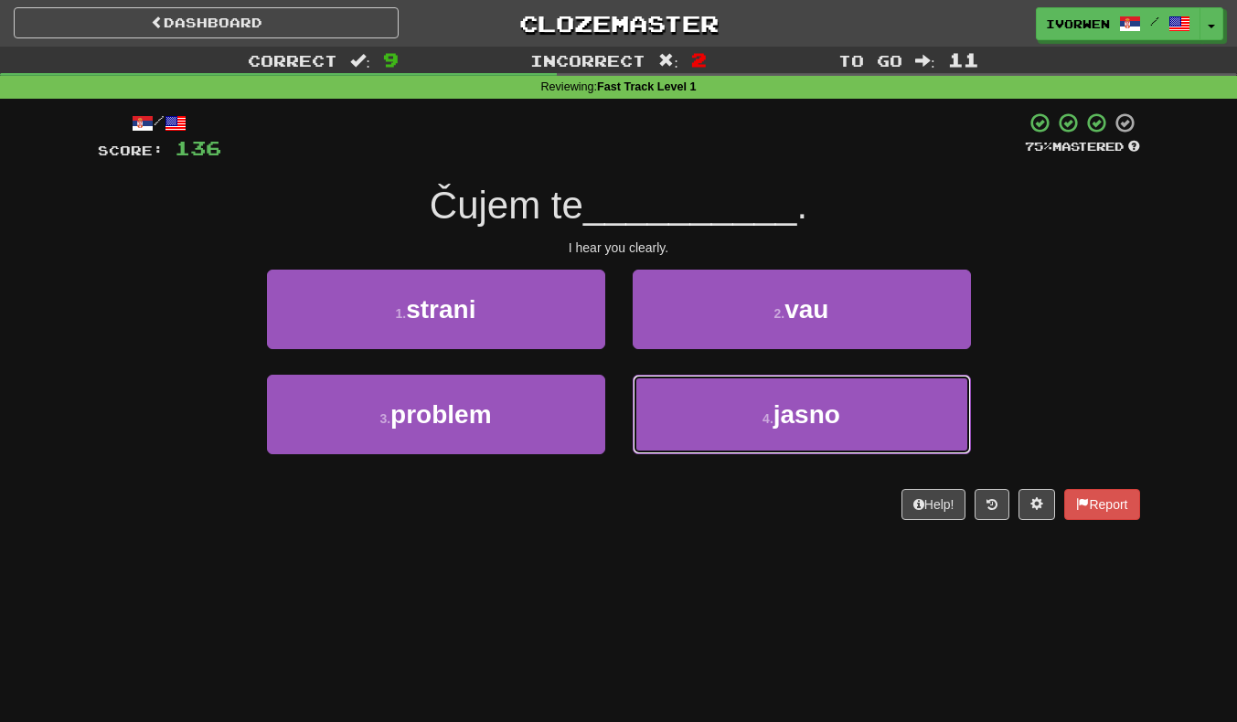
click at [894, 420] on button "4 . jasno" at bounding box center [802, 415] width 338 height 80
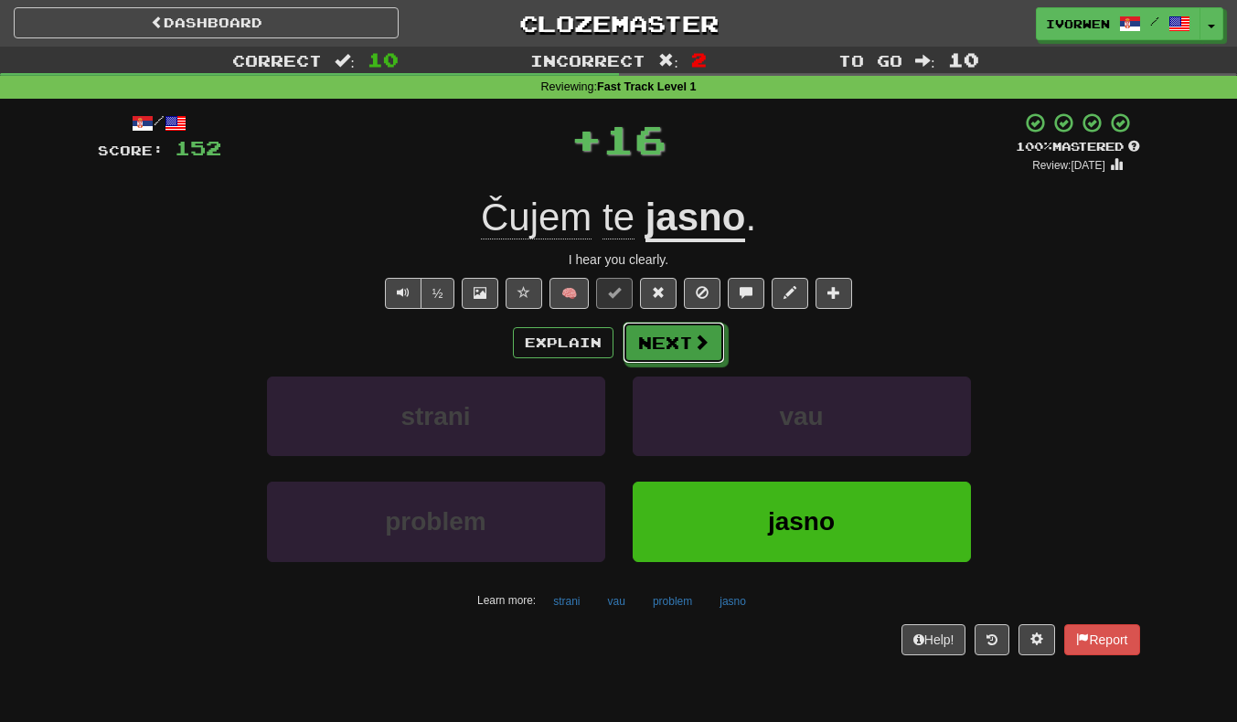
click at [701, 355] on button "Next" at bounding box center [674, 343] width 102 height 42
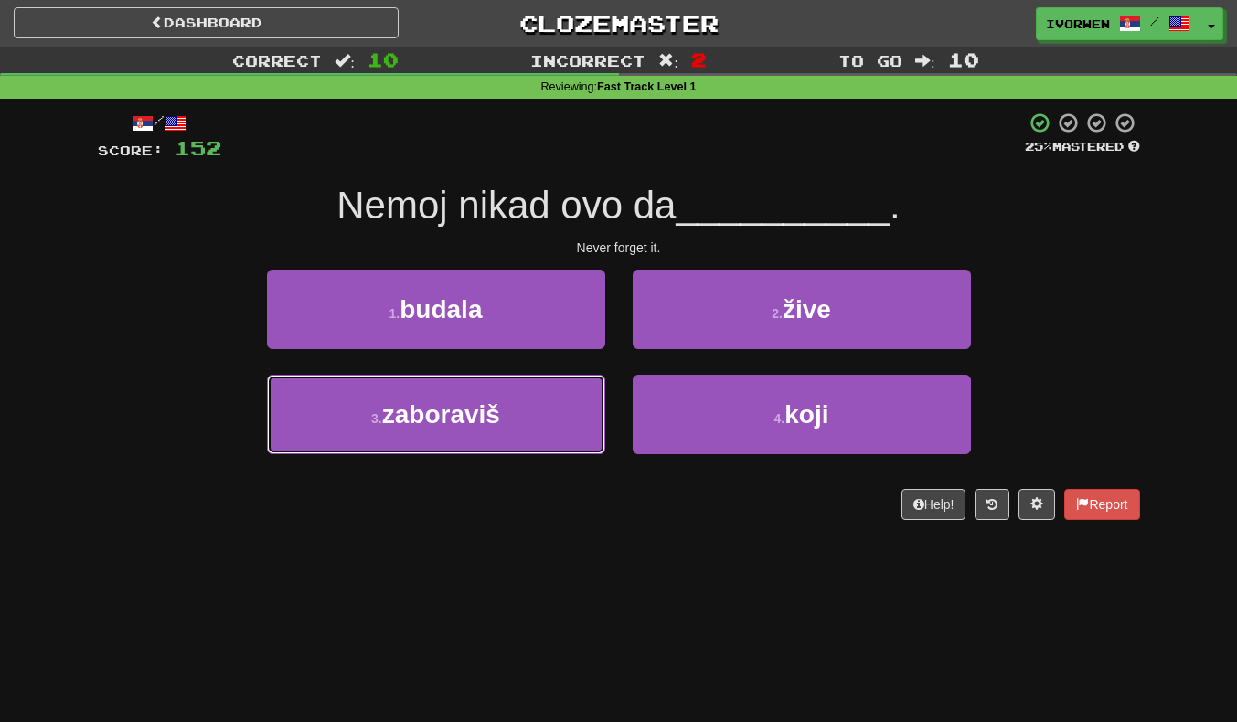
click at [324, 416] on button "3 . zaboraviš" at bounding box center [436, 415] width 338 height 80
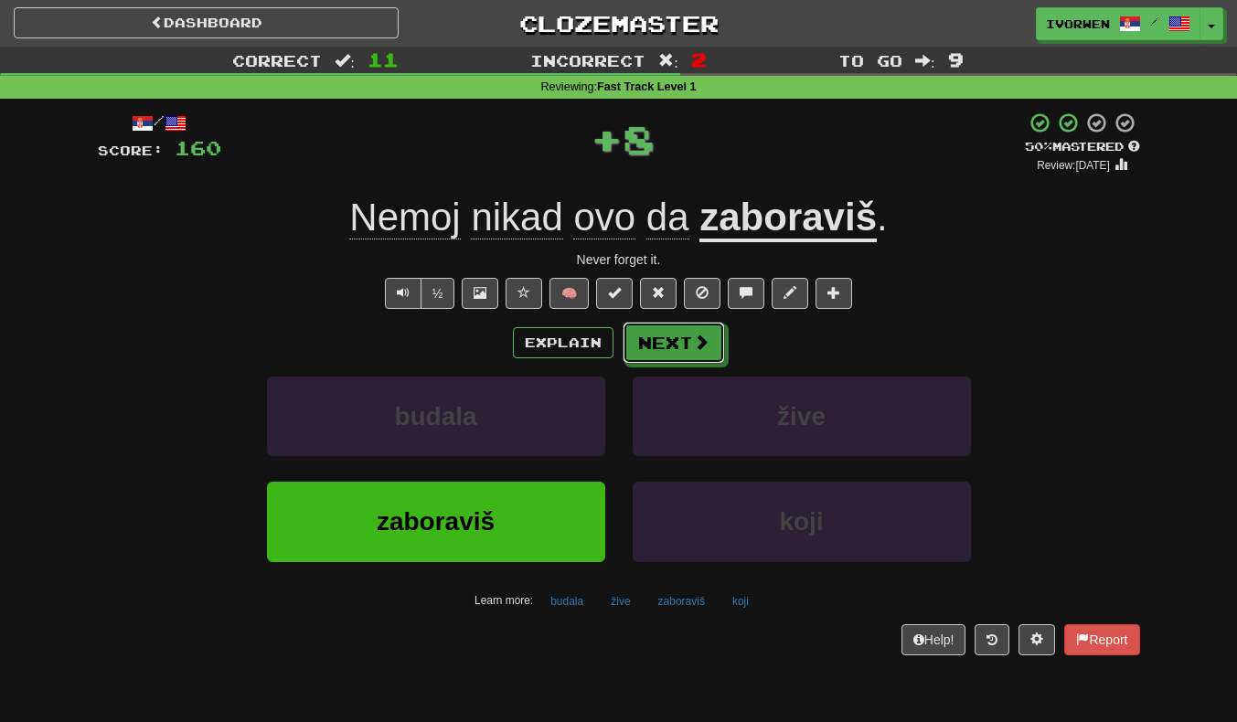
click at [675, 355] on button "Next" at bounding box center [674, 343] width 102 height 42
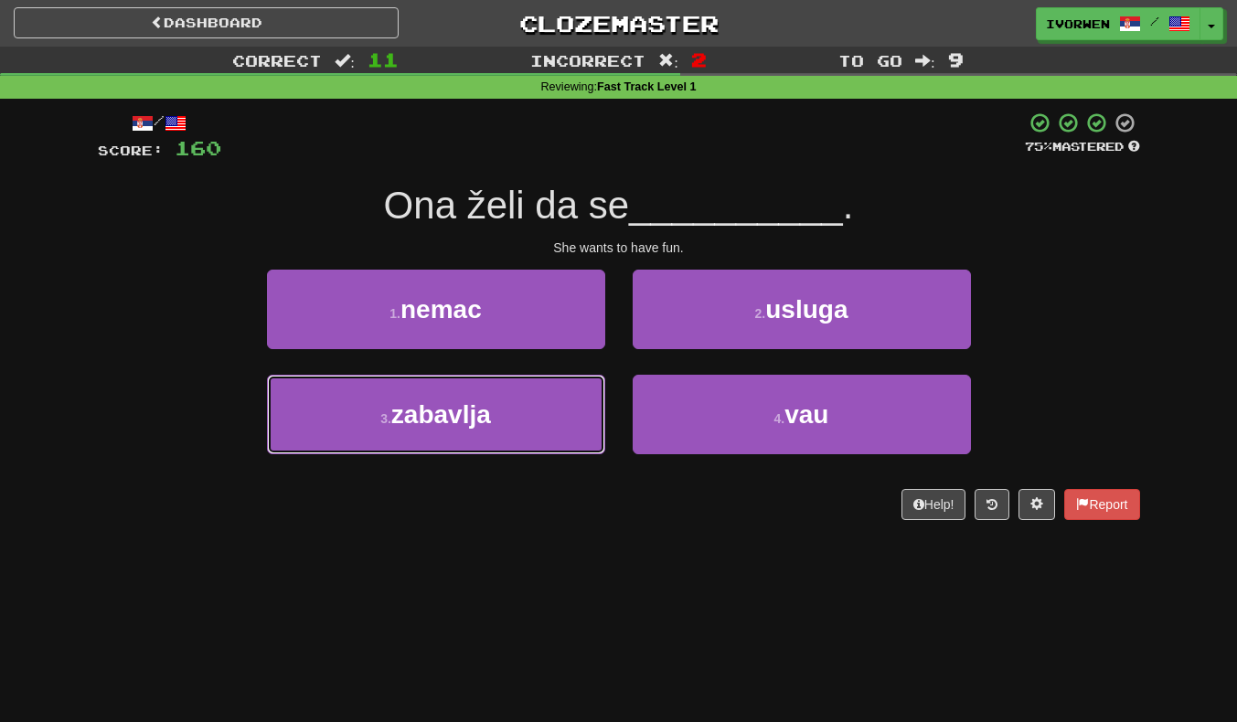
click at [307, 419] on button "3 . zabavlja" at bounding box center [436, 415] width 338 height 80
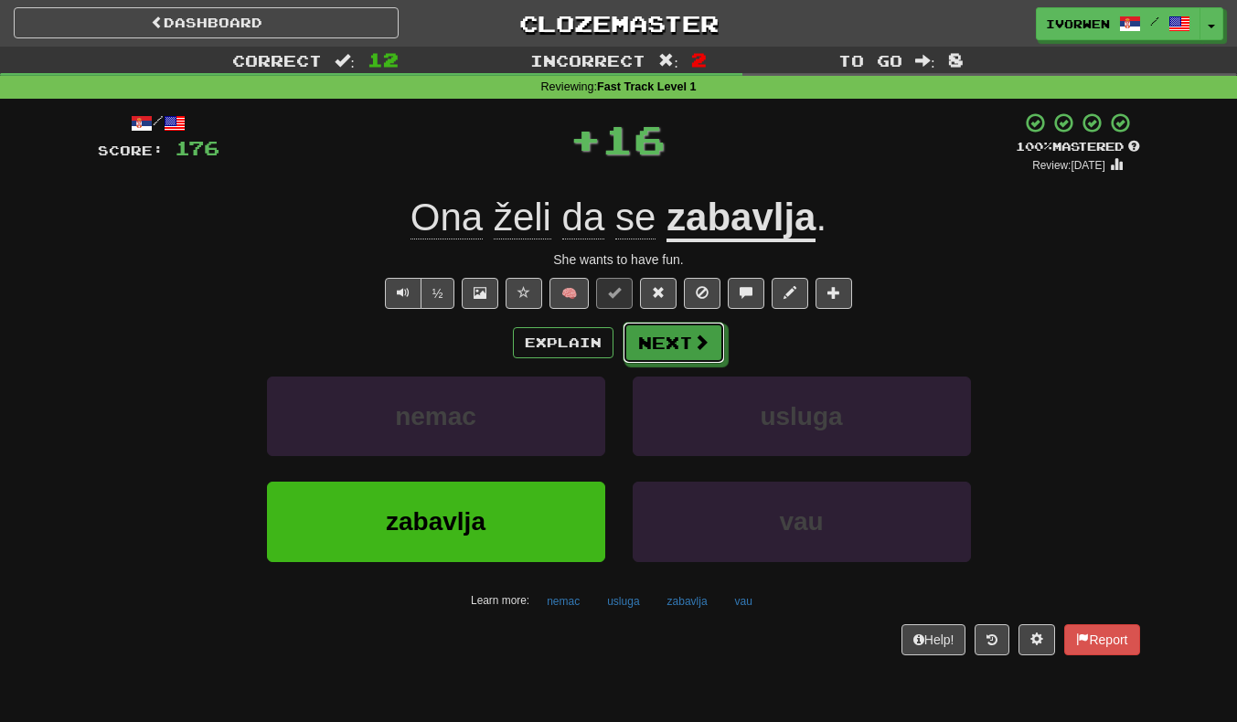
click at [686, 339] on button "Next" at bounding box center [674, 343] width 102 height 42
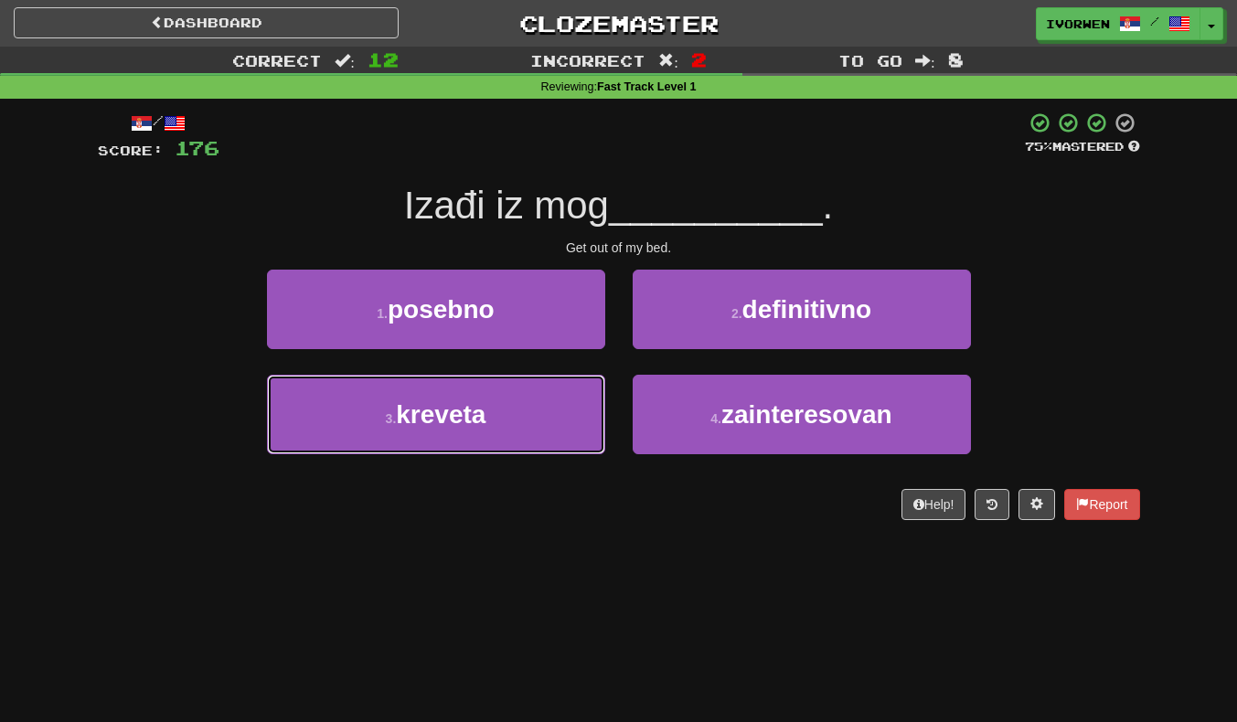
click at [293, 414] on button "3 . kreveta" at bounding box center [436, 415] width 338 height 80
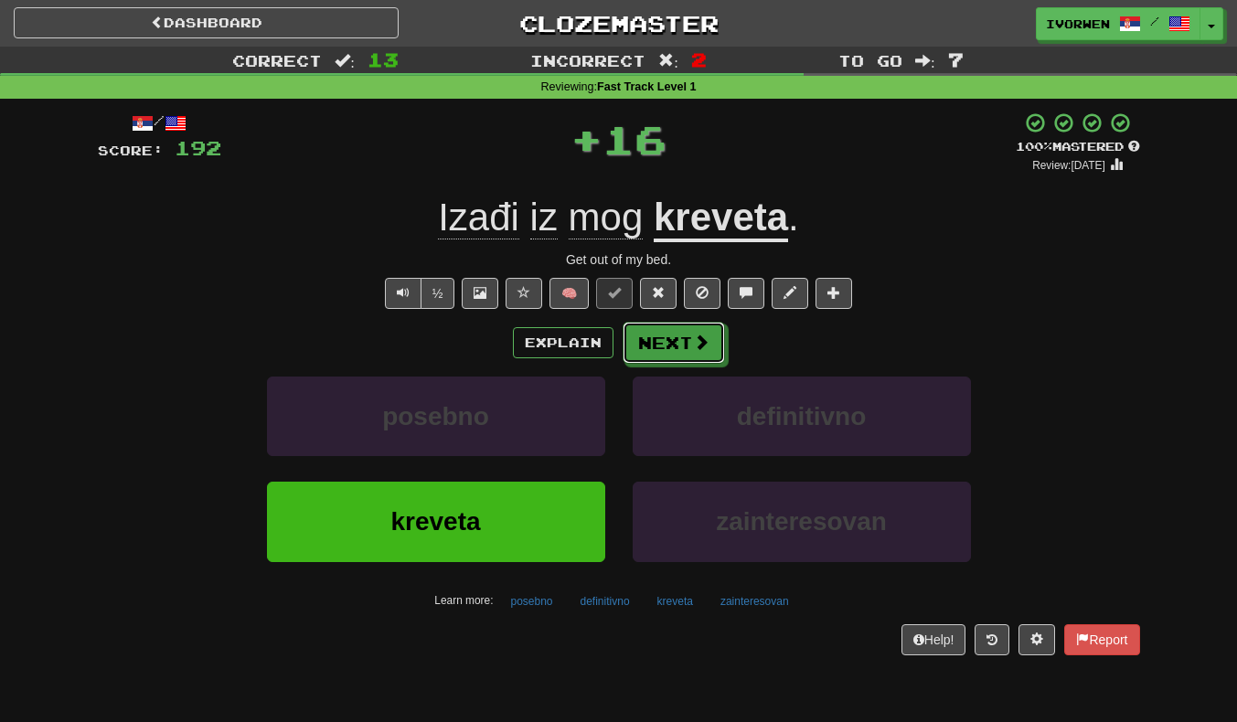
click at [693, 346] on span at bounding box center [701, 342] width 16 height 16
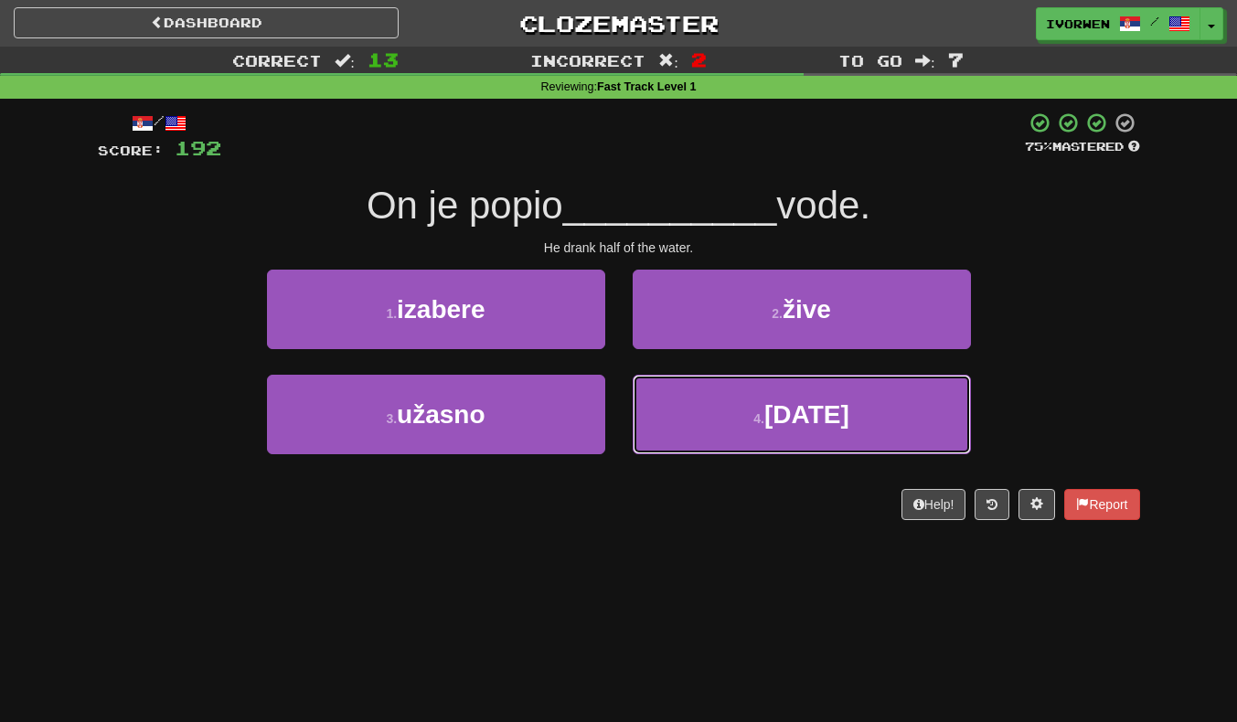
click at [928, 437] on button "4 . pola" at bounding box center [802, 415] width 338 height 80
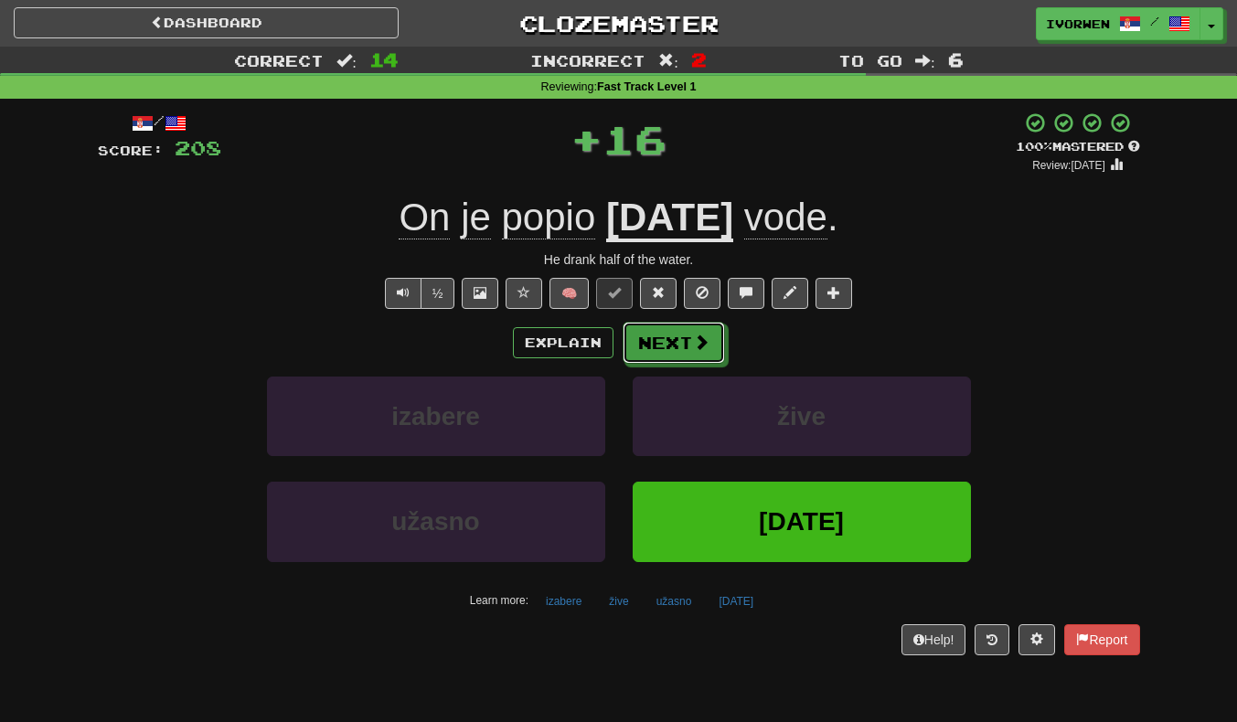
click at [708, 347] on button "Next" at bounding box center [674, 343] width 102 height 42
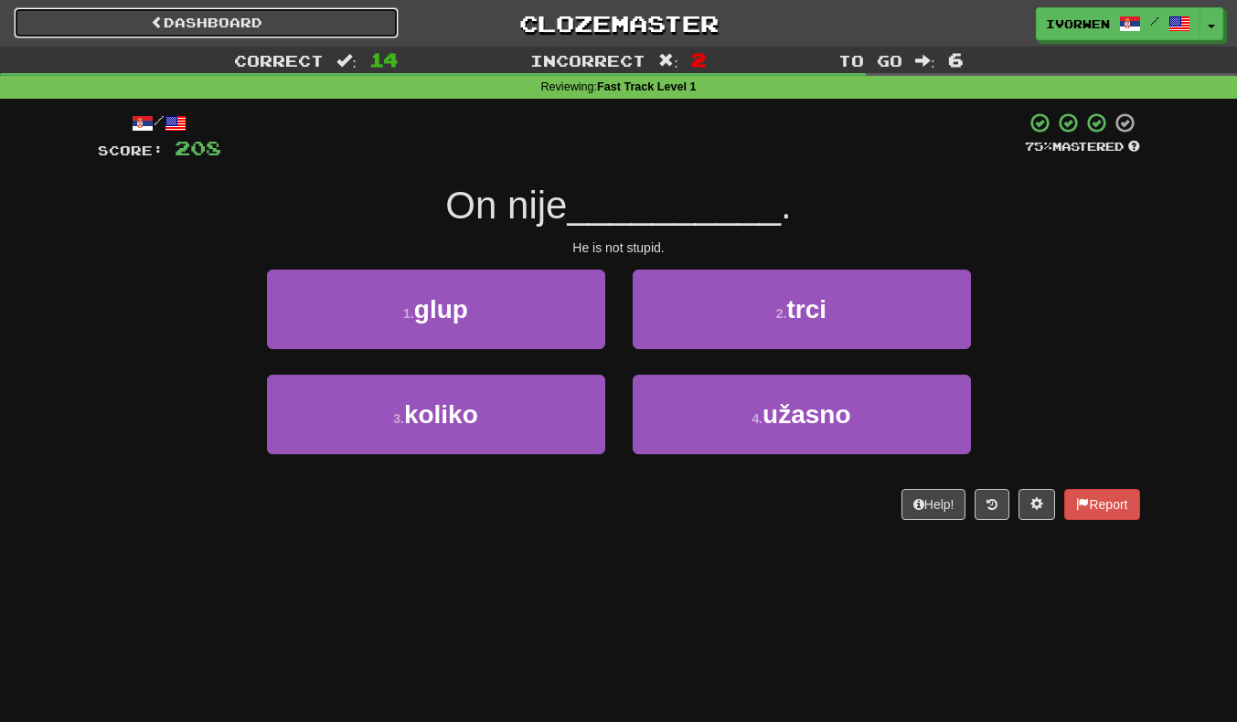
click at [123, 29] on link "Dashboard" at bounding box center [206, 22] width 385 height 31
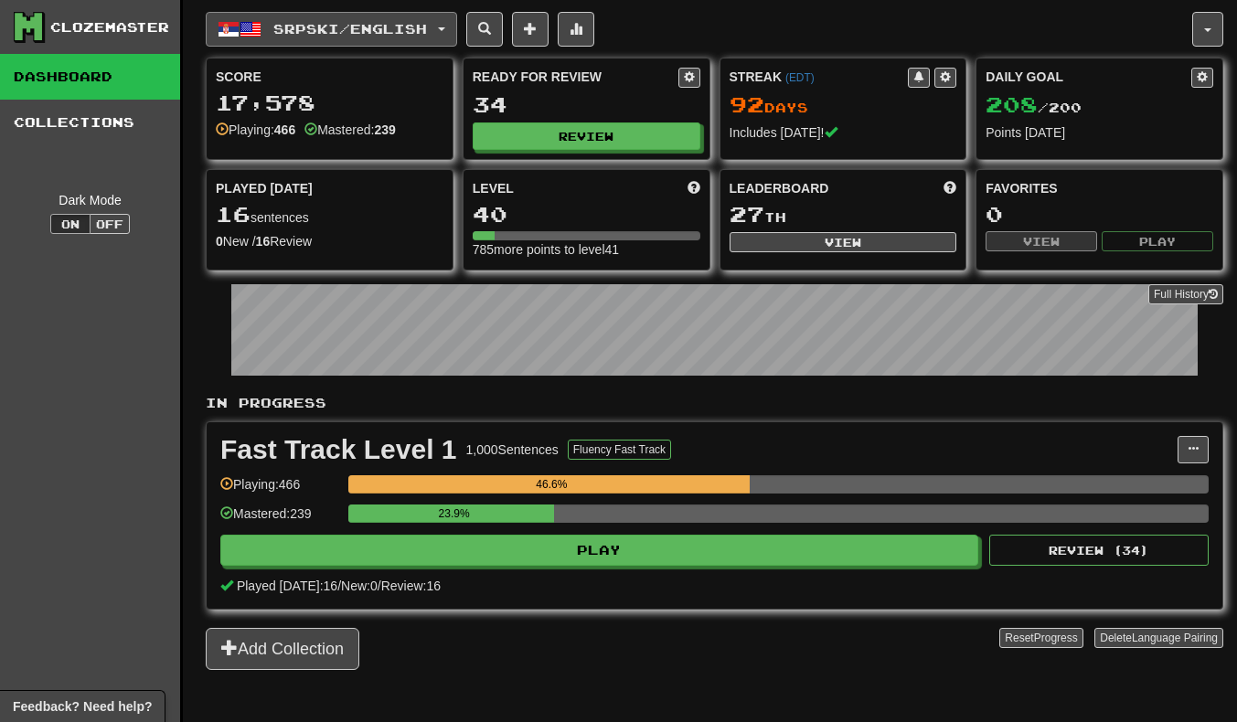
click at [217, 43] on button "Srpski / English" at bounding box center [331, 29] width 251 height 35
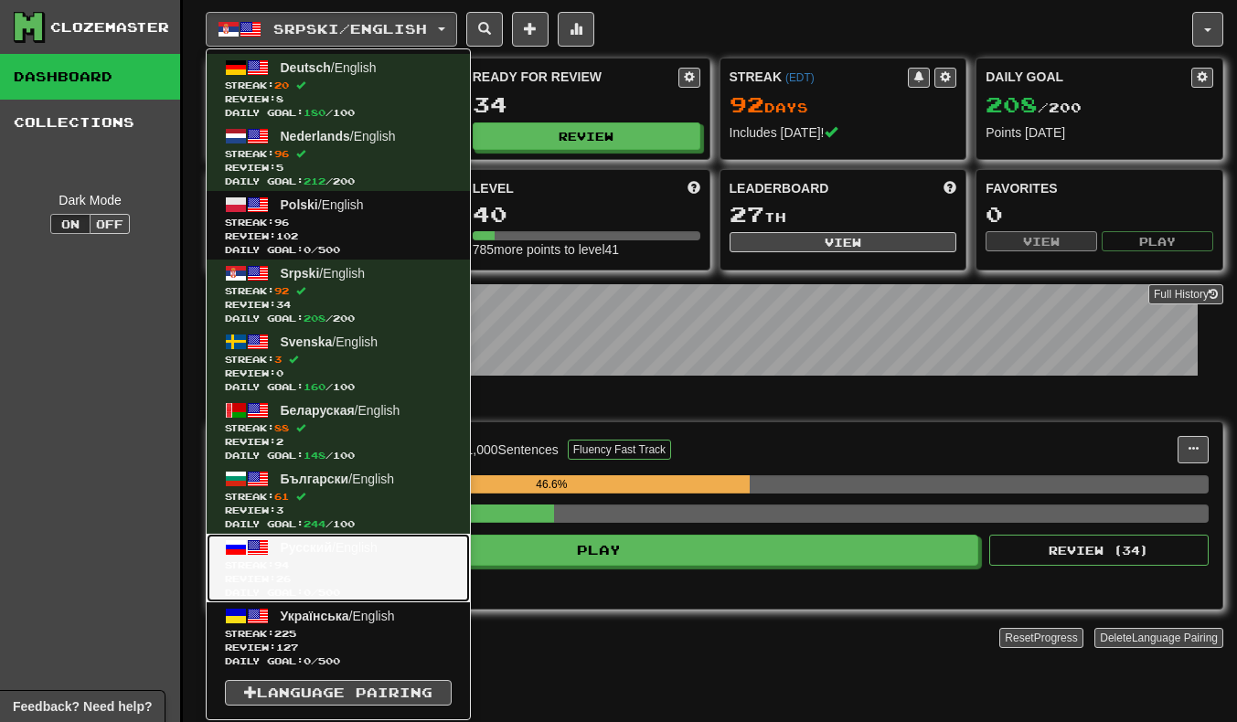
click at [270, 542] on link "Русский / English Streak: 94 Review: 26 Daily Goal: 0 / 500" at bounding box center [338, 568] width 263 height 69
